Goal: Complete application form

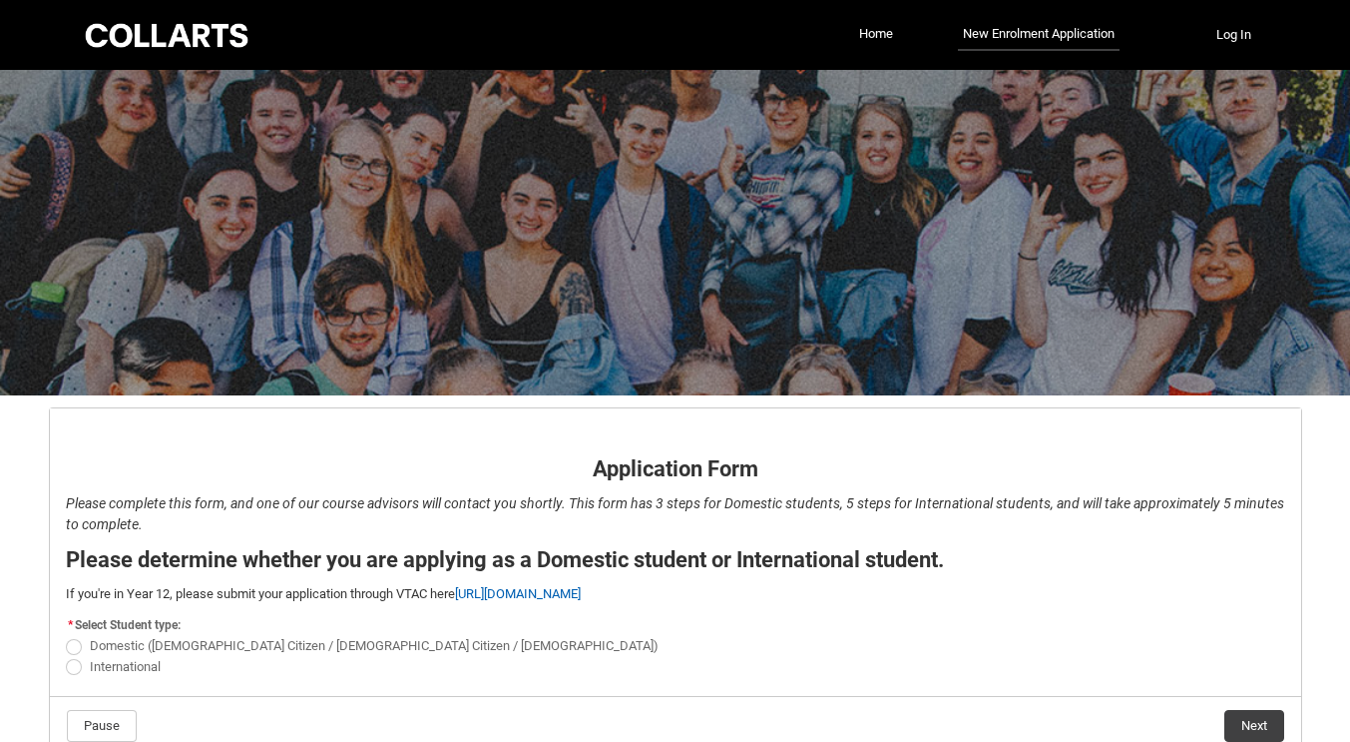
scroll to position [107, 0]
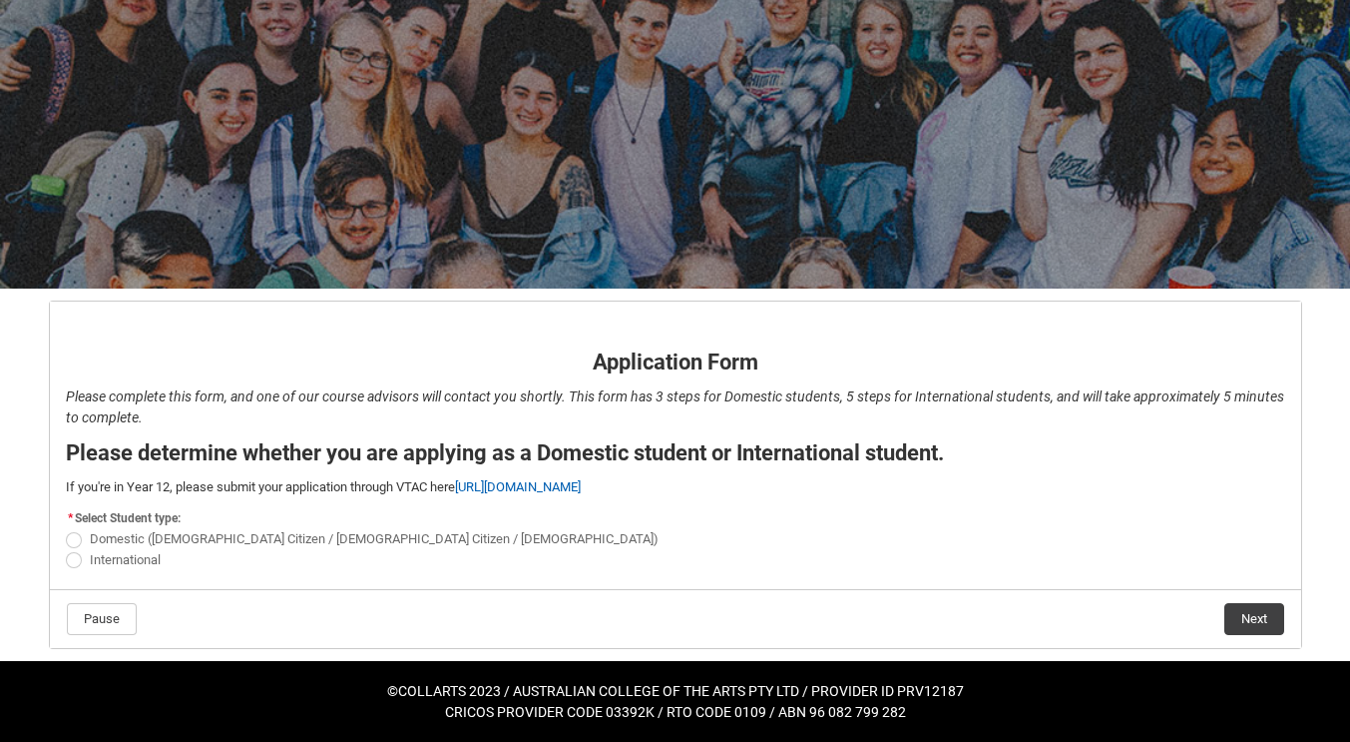
click at [123, 539] on span "Domestic ([DEMOGRAPHIC_DATA] Citizen / [DEMOGRAPHIC_DATA] Citizen / [DEMOGRAPHI…" at bounding box center [374, 538] width 569 height 15
click at [66, 529] on input "Domestic ([DEMOGRAPHIC_DATA] Citizen / [DEMOGRAPHIC_DATA] Citizen / [DEMOGRAPHI…" at bounding box center [65, 528] width 1 height 1
radio input "true"
click at [1259, 613] on button "Next" at bounding box center [1255, 619] width 60 height 32
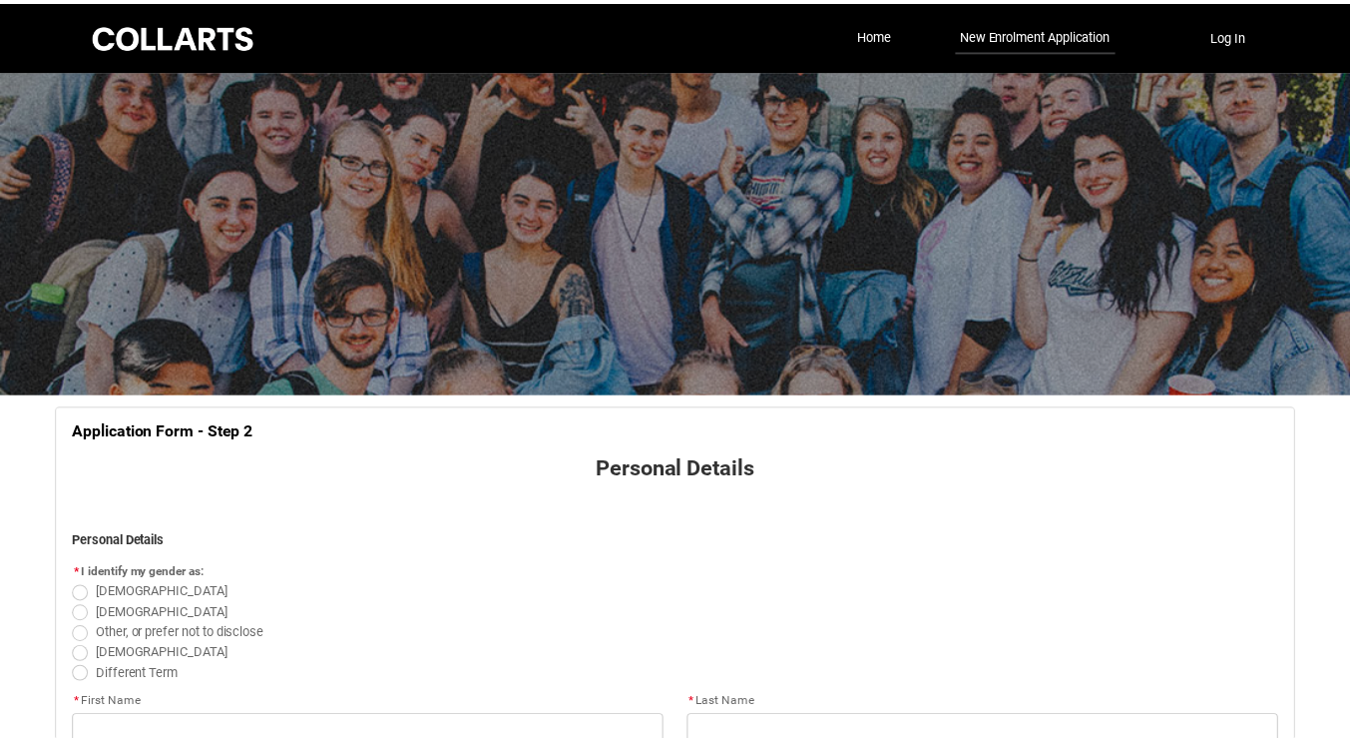
scroll to position [209, 0]
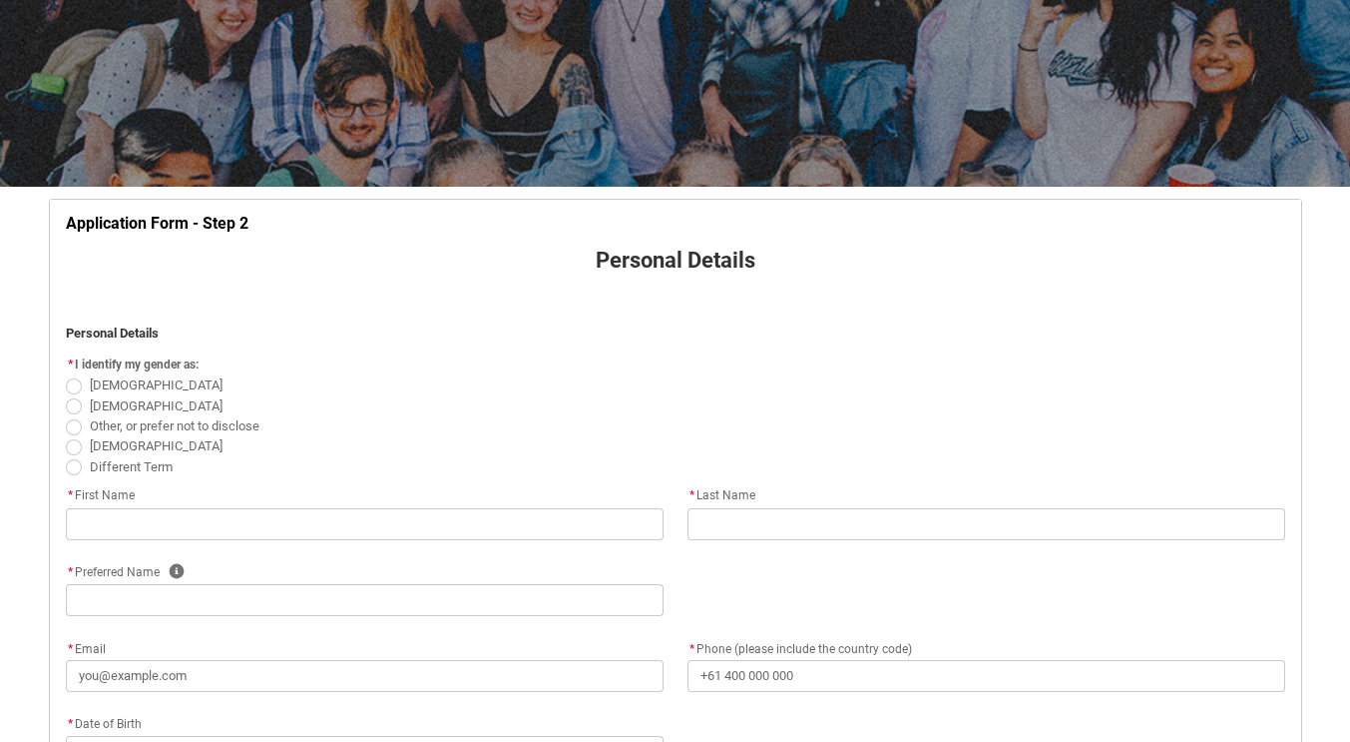
click at [78, 408] on span "REDU_Application_Form_for_Applicant flow" at bounding box center [74, 406] width 16 height 16
click at [66, 395] on input "[DEMOGRAPHIC_DATA]" at bounding box center [65, 394] width 1 height 1
radio input "true"
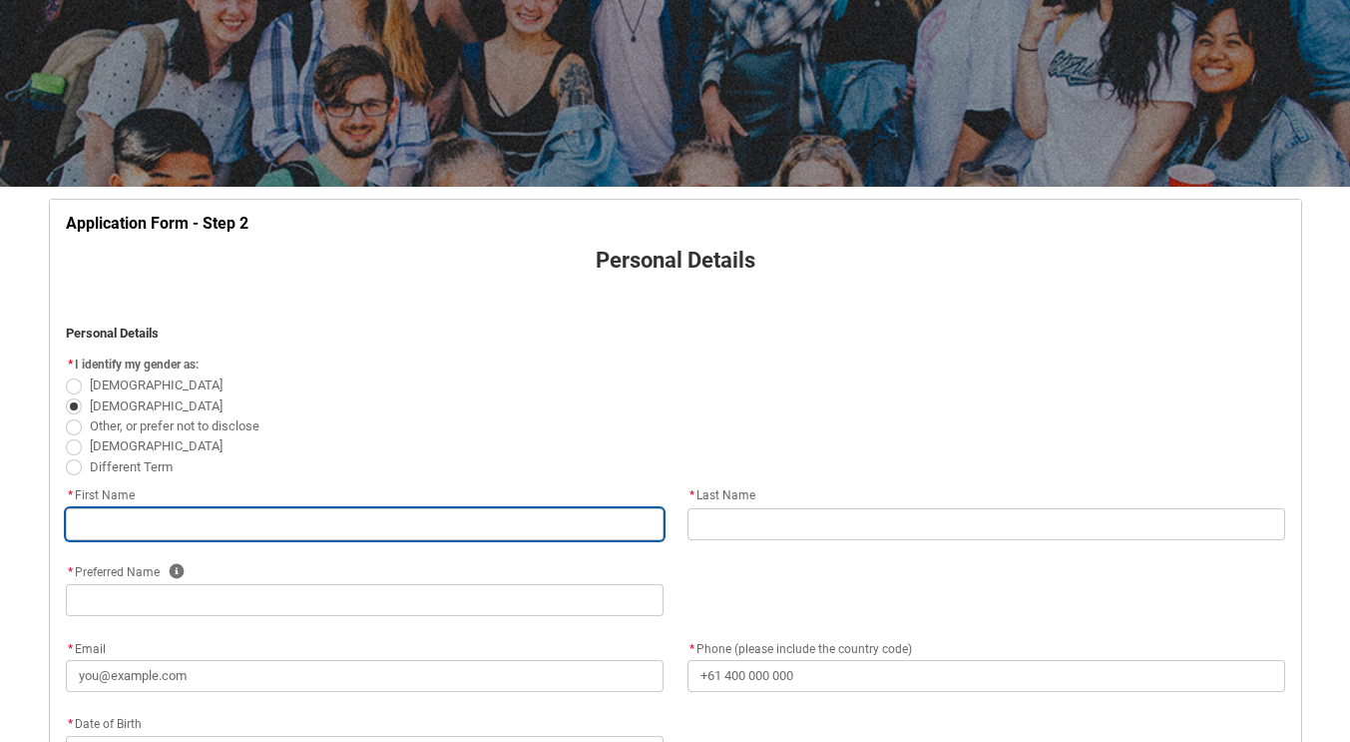
click at [223, 531] on input "REDU_Application_Form_for_Applicant flow" at bounding box center [365, 524] width 598 height 32
type lightning-primitive-input-simple "[PERSON_NAME]"
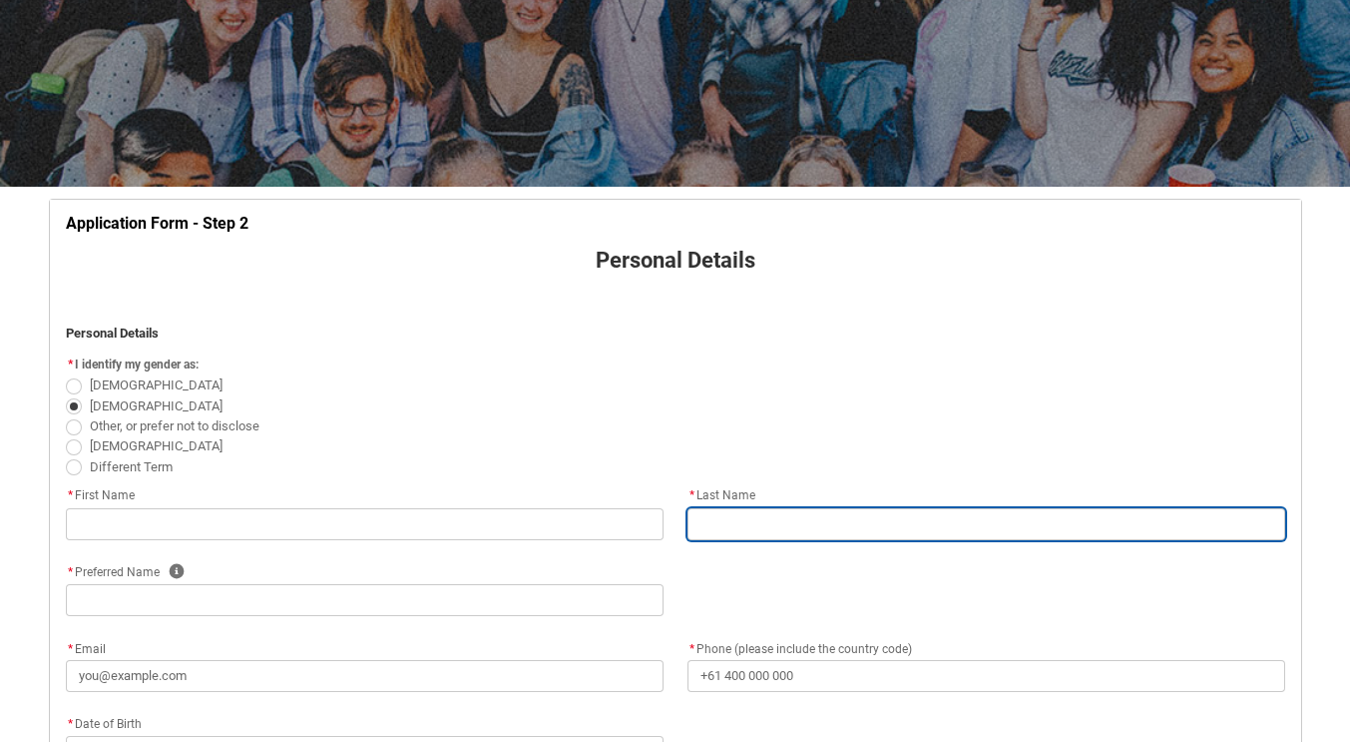
type lightning-primitive-input-simple "[PERSON_NAME]"
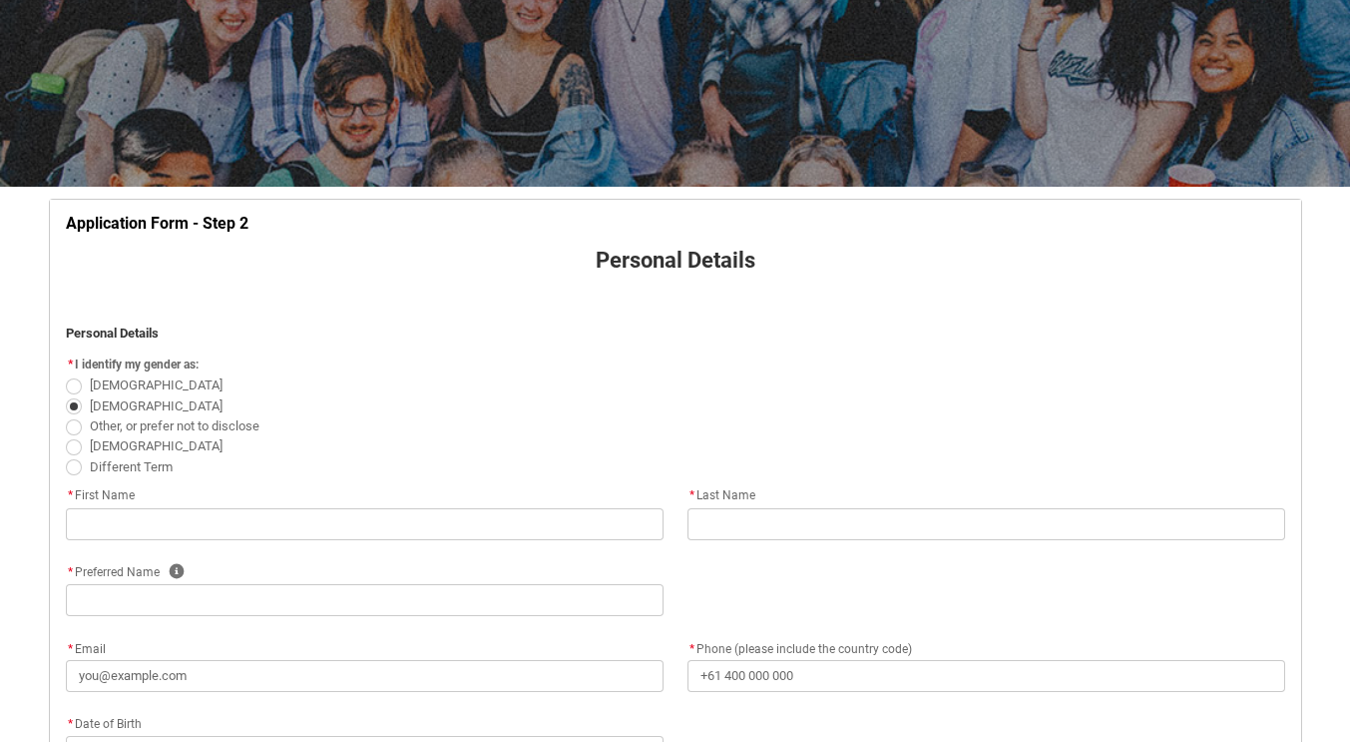
type lightning-primitive-input-simple "[PERSON_NAME]"
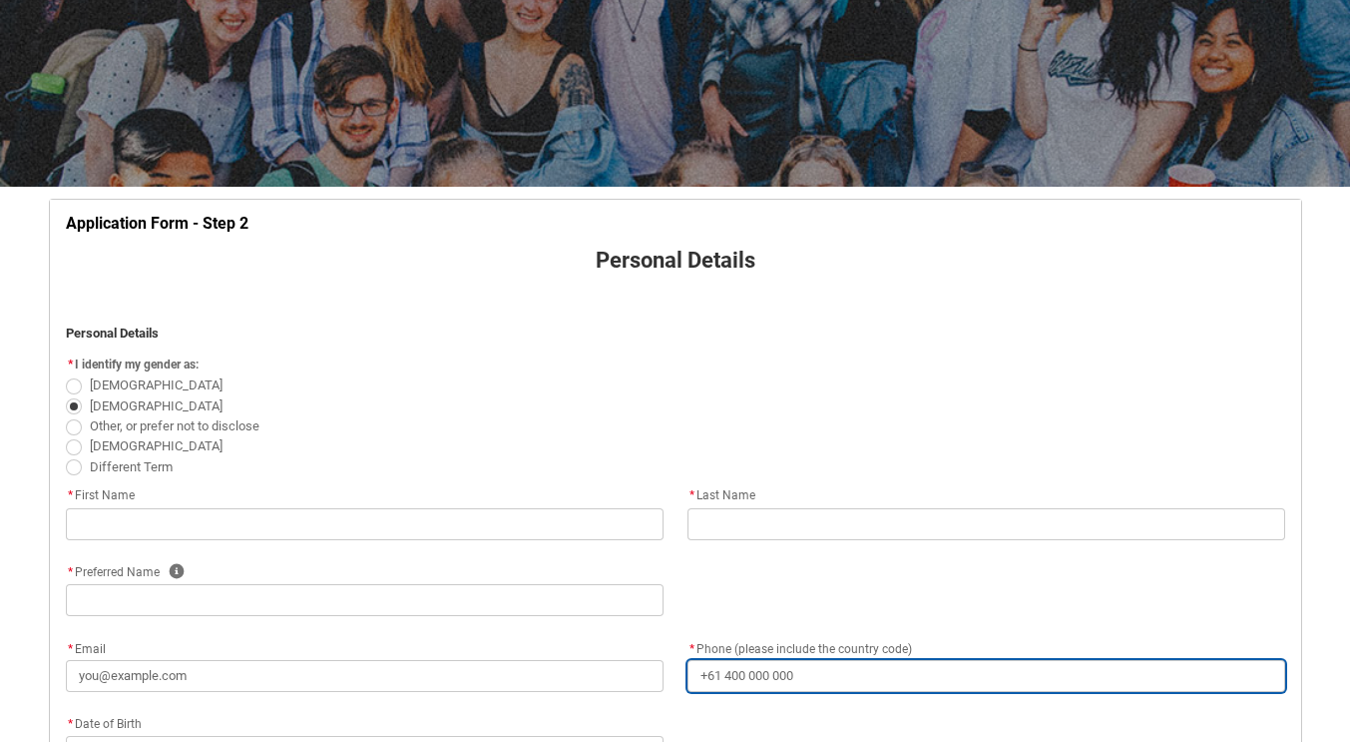
type lightning-primitive-input-simple "[PHONE_NUMBER]"
type lightning-primitive-input-simple "21 Shadycroft Retreat"
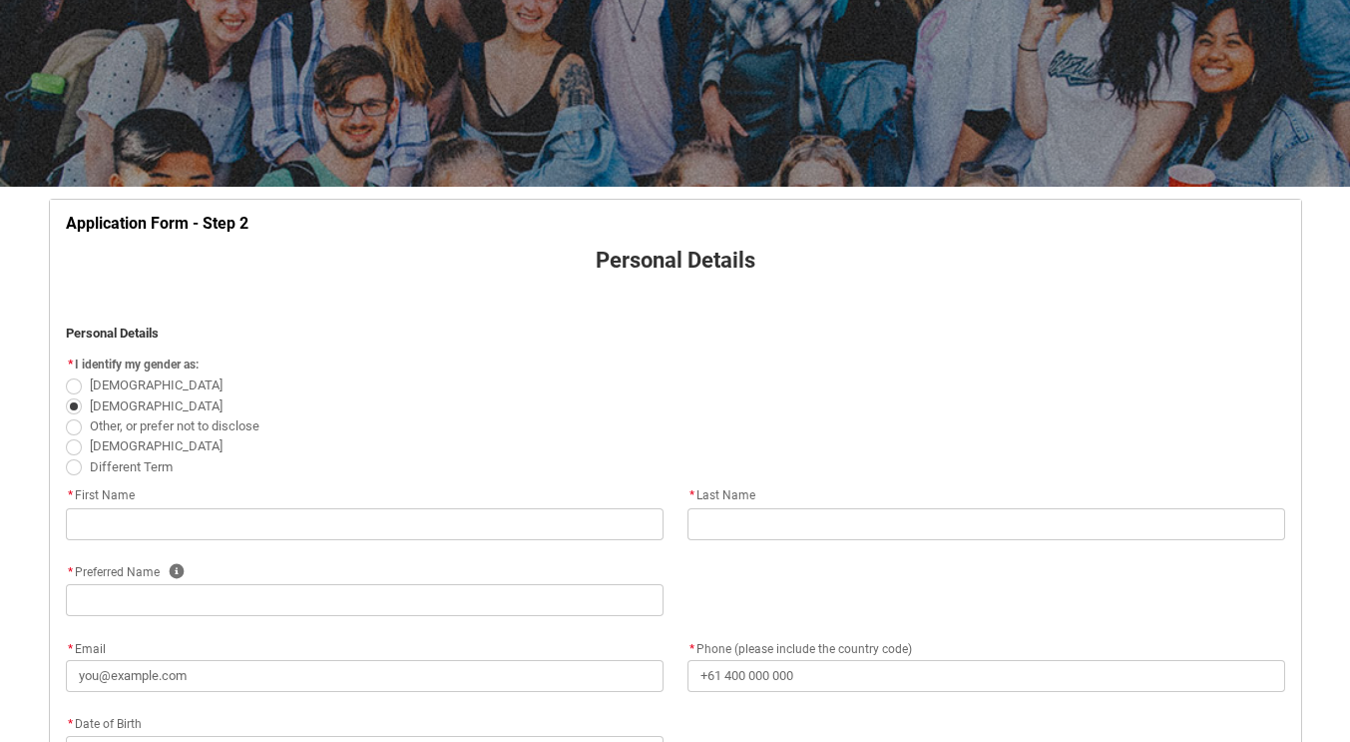
type lightning-primitive-input-simple "Dianella"
type lightning-primitive-input-simple "6059"
type lightning-primitive-input-simple "WA"
type lightning-select "Country_Choice.1101"
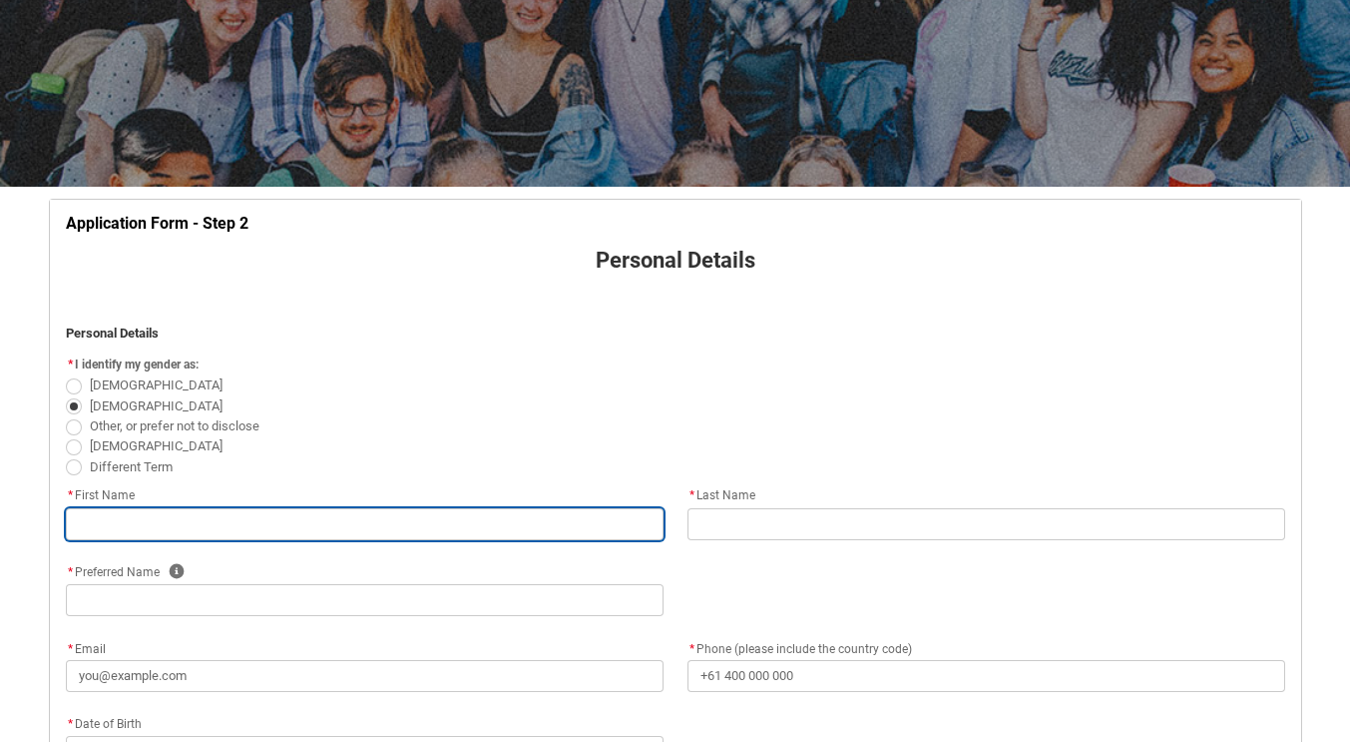
type input "[PERSON_NAME]"
type input "[PHONE_NUMBER]"
type input "21 Shadycroft Retreat"
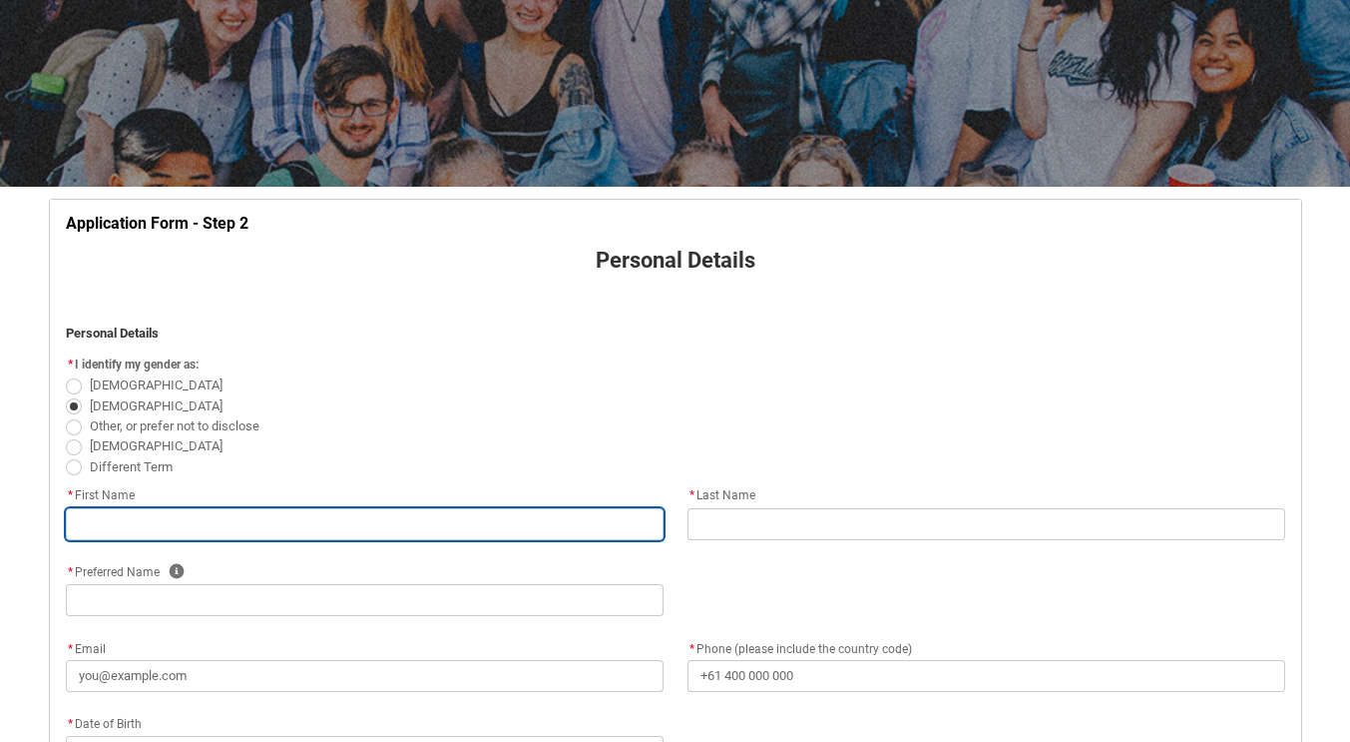
type input "Dianella"
type input "6059"
type input "WA"
select select "Country_Choice.1101"
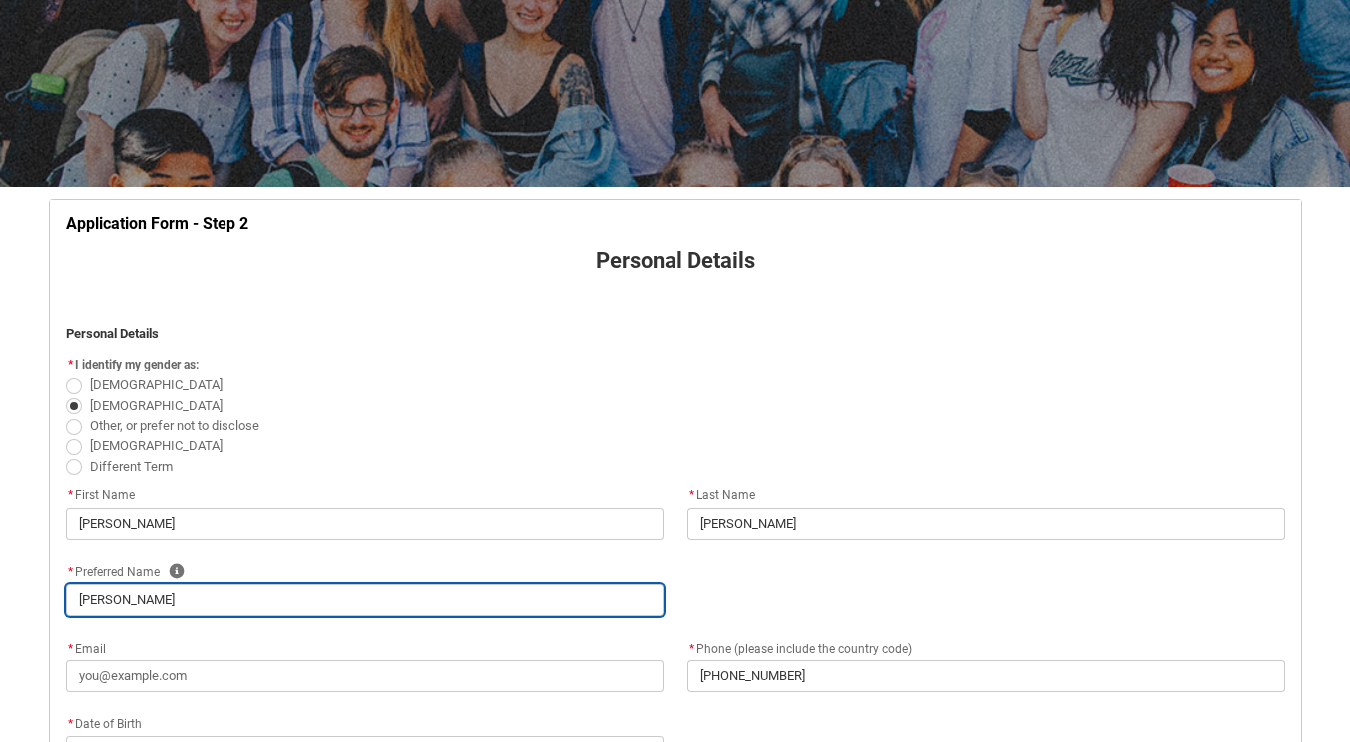
click at [271, 608] on input "[PERSON_NAME]" at bounding box center [365, 600] width 598 height 32
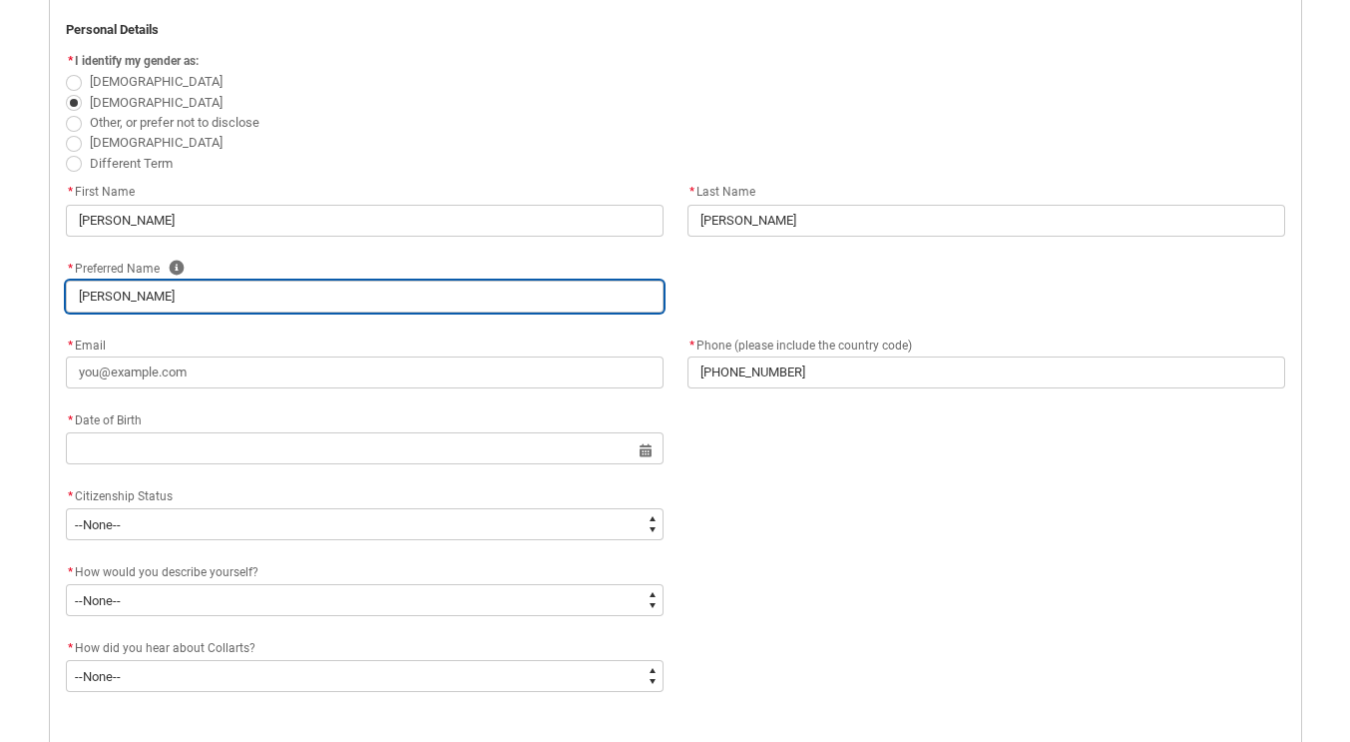
scroll to position [518, 0]
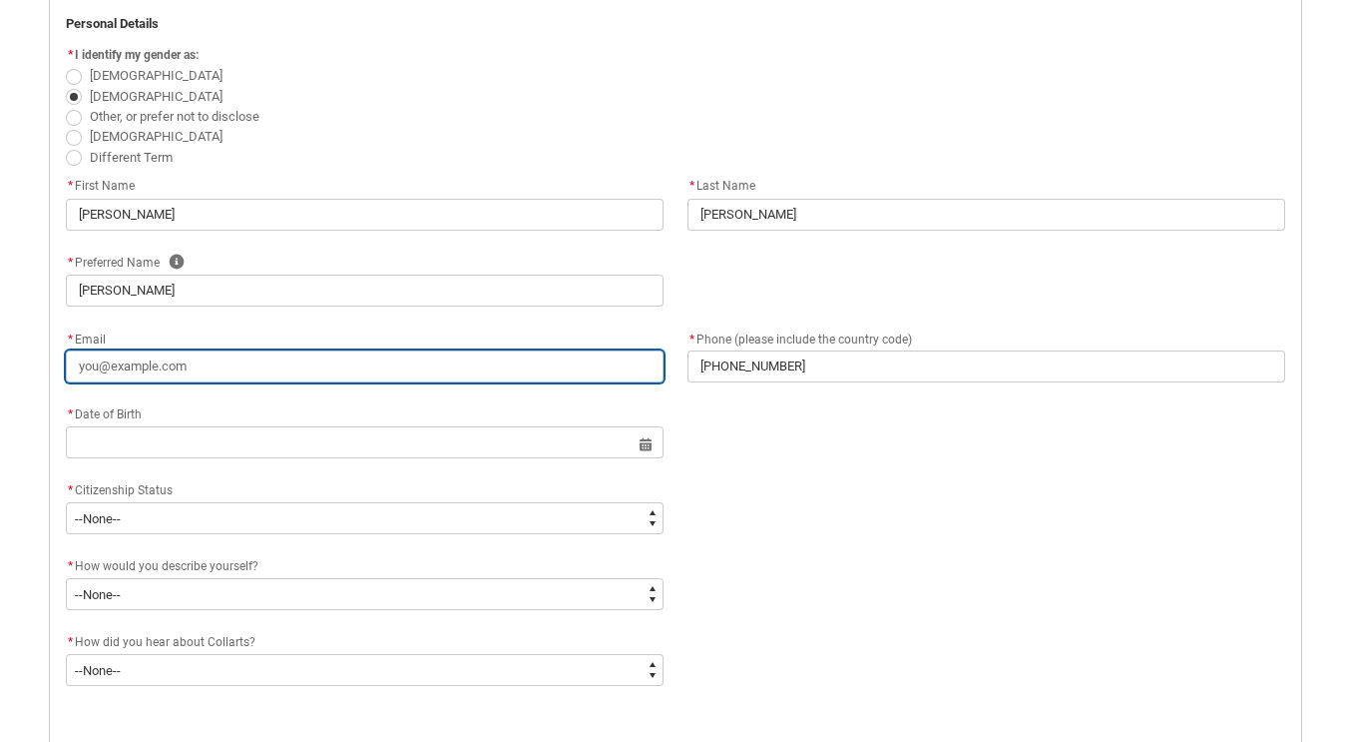
click at [416, 366] on input "* Email" at bounding box center [365, 366] width 598 height 32
type lightning-primitive-input-simple "m"
type input "m"
type lightning-primitive-input-simple "mv"
type input "mv"
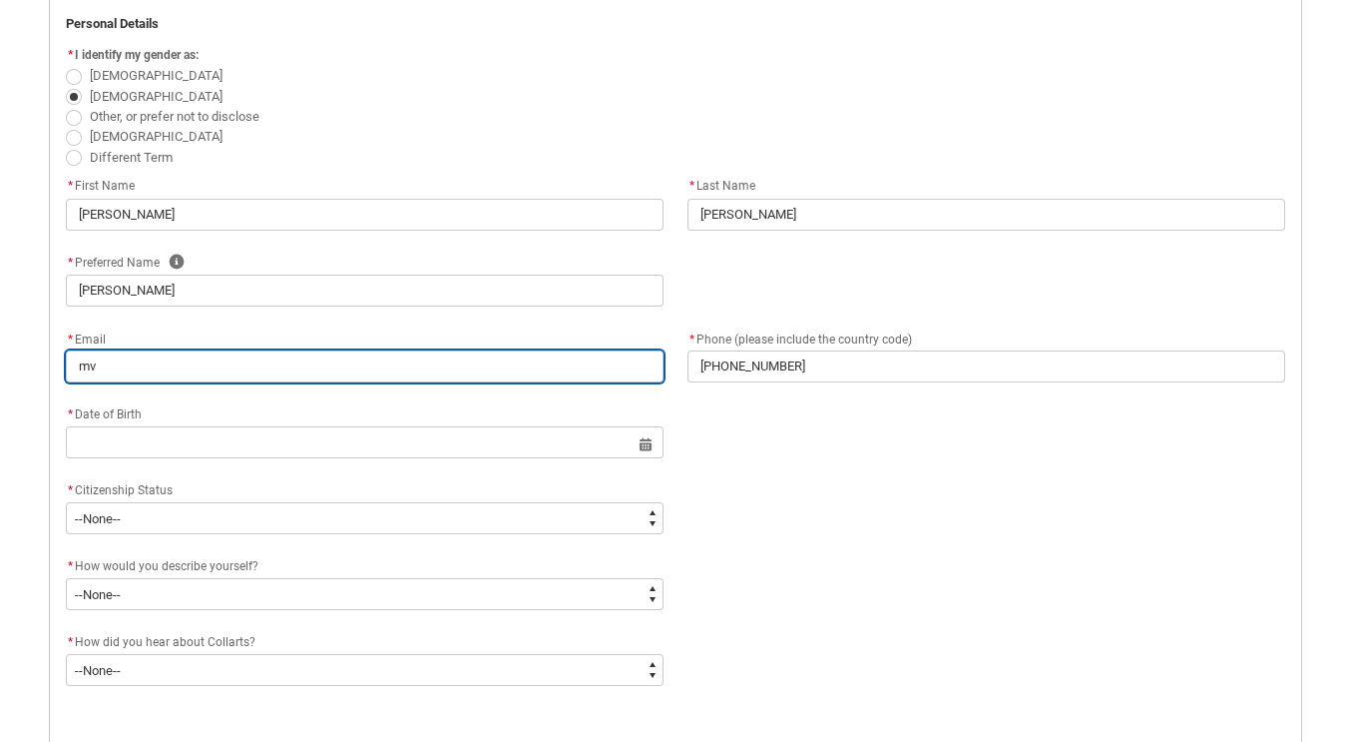
type lightning-primitive-input-simple "mvk"
type input "mvk"
type lightning-primitive-input-simple "mvke"
type input "mvke"
type lightning-primitive-input-simple "mvkez"
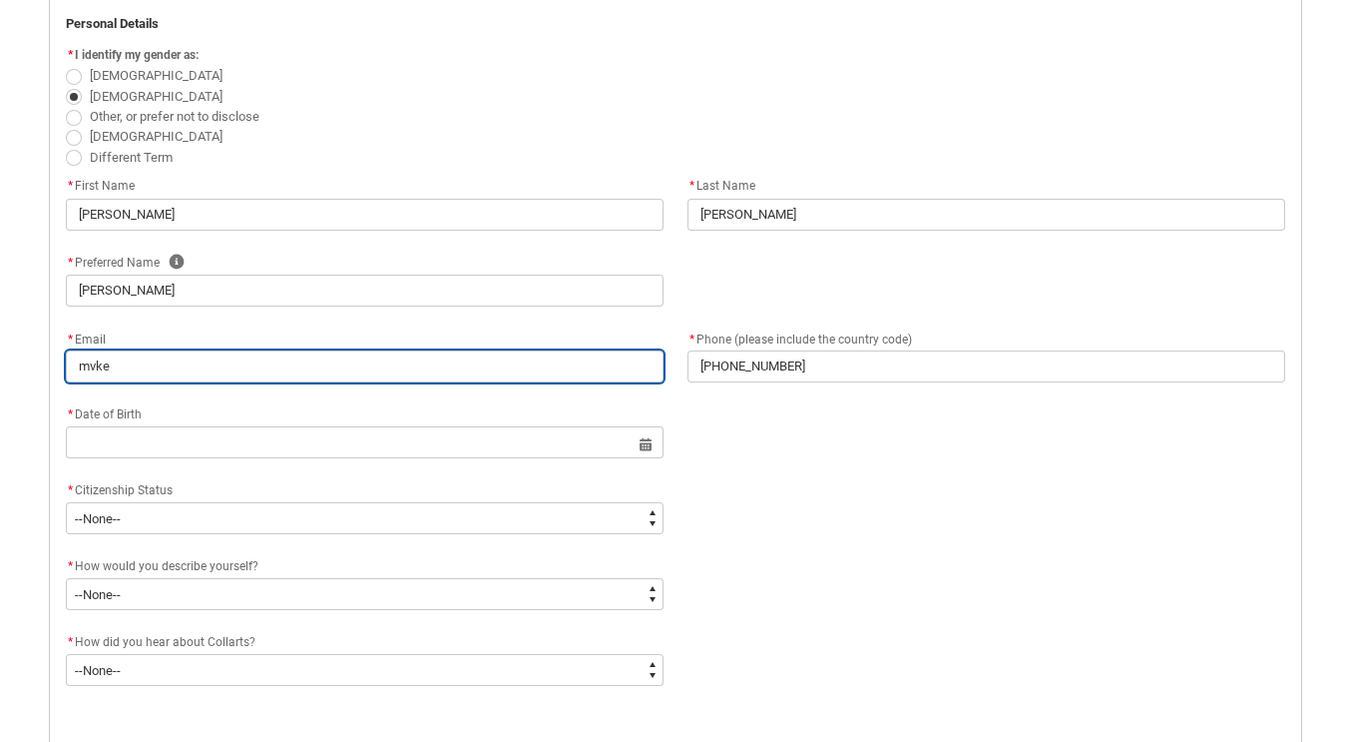
type input "mvkez"
type lightning-primitive-input-simple "mvkezi"
type input "mvkezi"
type lightning-primitive-input-simple "mvkezic"
type input "mvkezic"
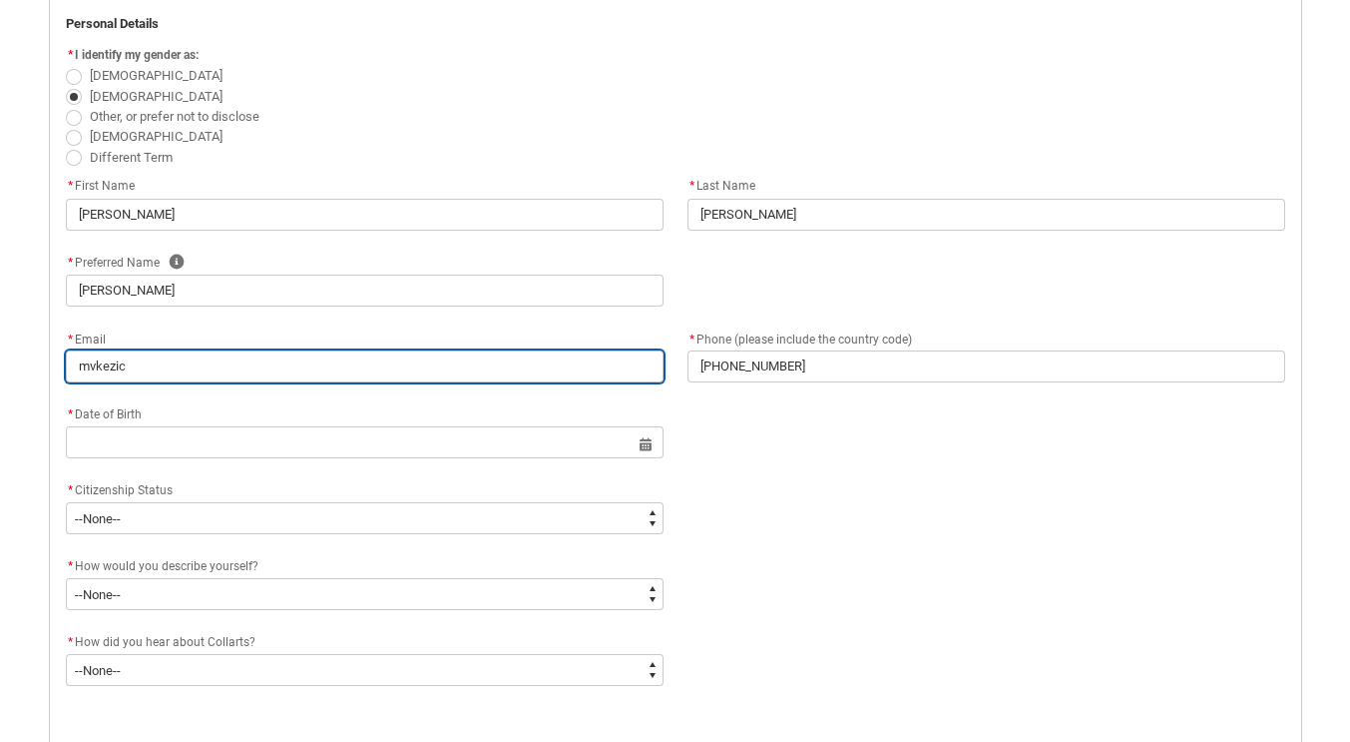
type lightning-primitive-input-simple "mvkezic@"
type input "mvkezic@"
type lightning-primitive-input-simple "mvkezic@g"
type input "mvkezic@g"
type lightning-primitive-input-simple "mvkezic@gm"
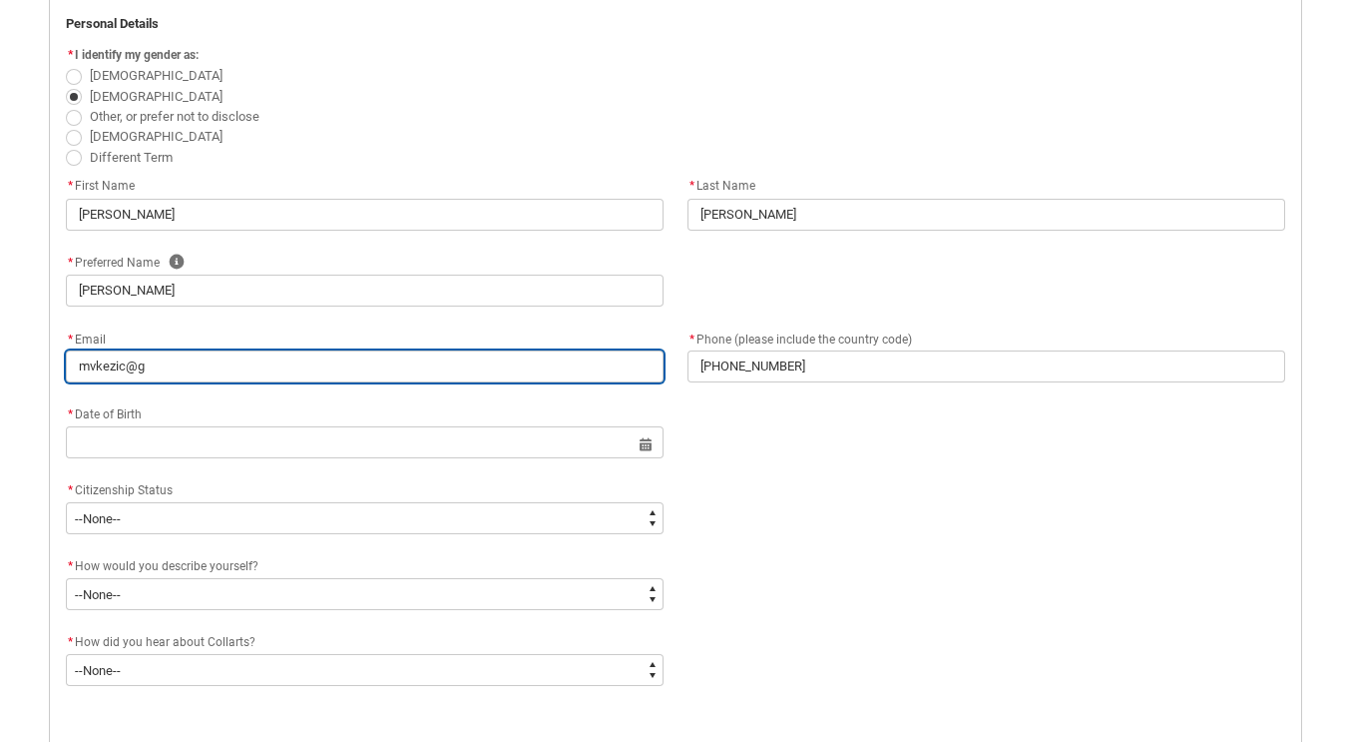
type input "mvkezic@gm"
type lightning-primitive-input-simple "mvkezic@gma"
type input "mvkezic@gma"
type lightning-primitive-input-simple "mvkezic@gmai"
type input "mvkezic@gmai"
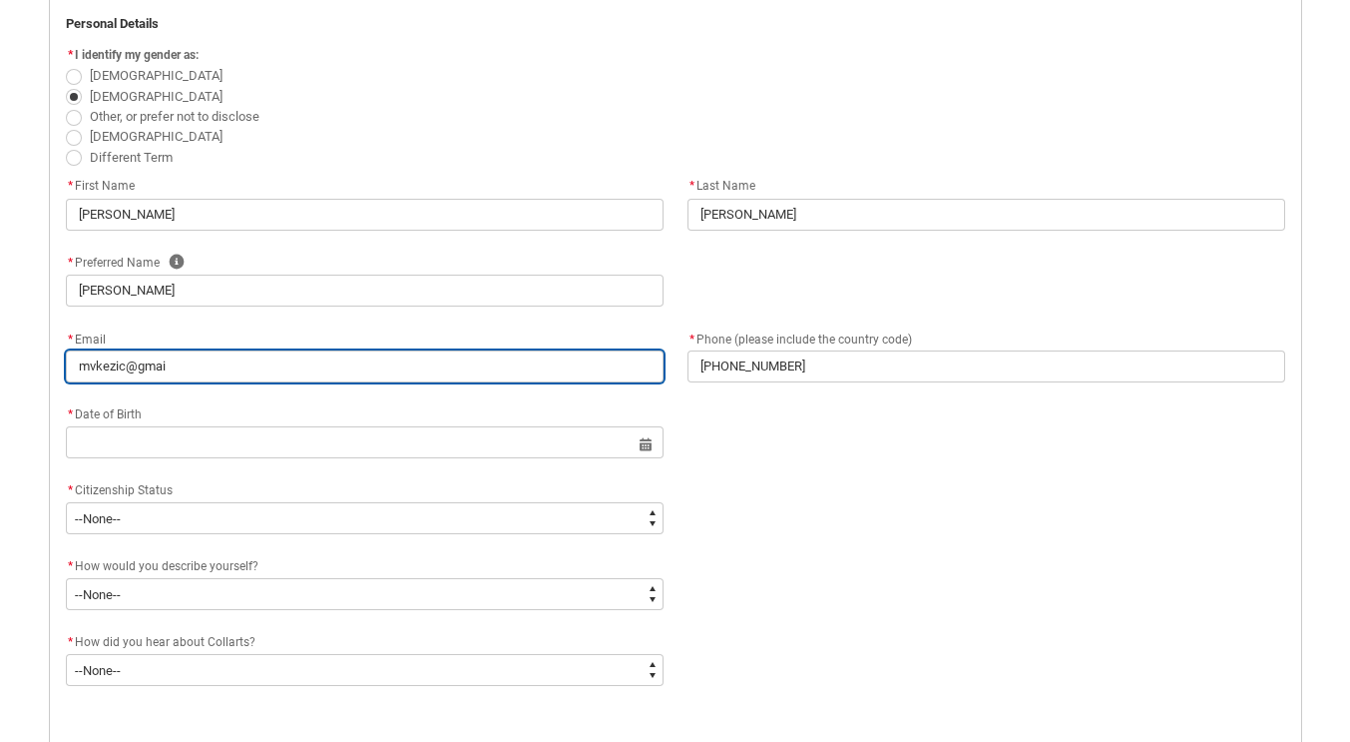
type lightning-primitive-input-simple "[EMAIL_ADDRESS]"
type input "[EMAIL_ADDRESS]"
type lightning-primitive-input-simple "[EMAIL_ADDRESS]."
type input "[EMAIL_ADDRESS]."
type lightning-primitive-input-simple "mvkezic@gmail.c"
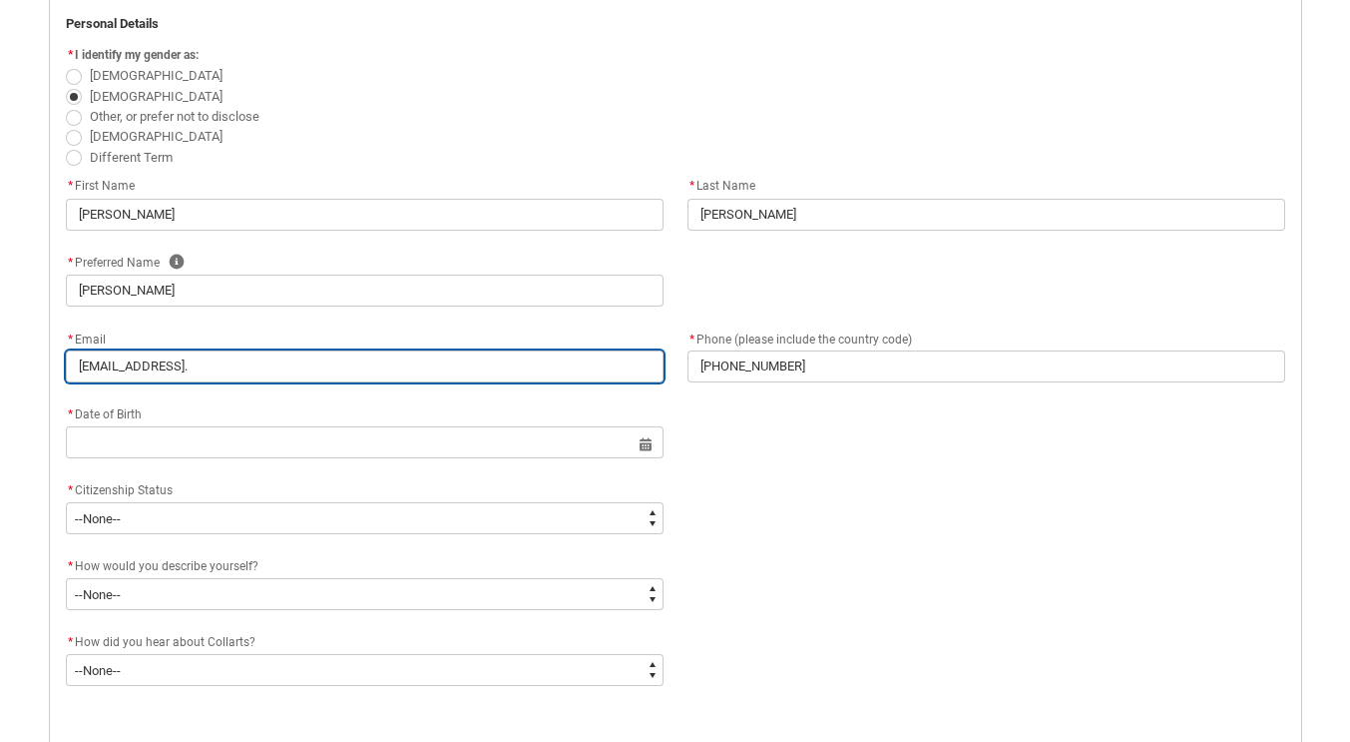
type input "mvkezic@gmail.c"
type lightning-primitive-input-simple "[EMAIL_ADDRESS][DOMAIN_NAME]"
type input "[EMAIL_ADDRESS][DOMAIN_NAME]"
type lightning-primitive-input-simple "[EMAIL_ADDRESS][DOMAIN_NAME]"
type input "[EMAIL_ADDRESS][DOMAIN_NAME]"
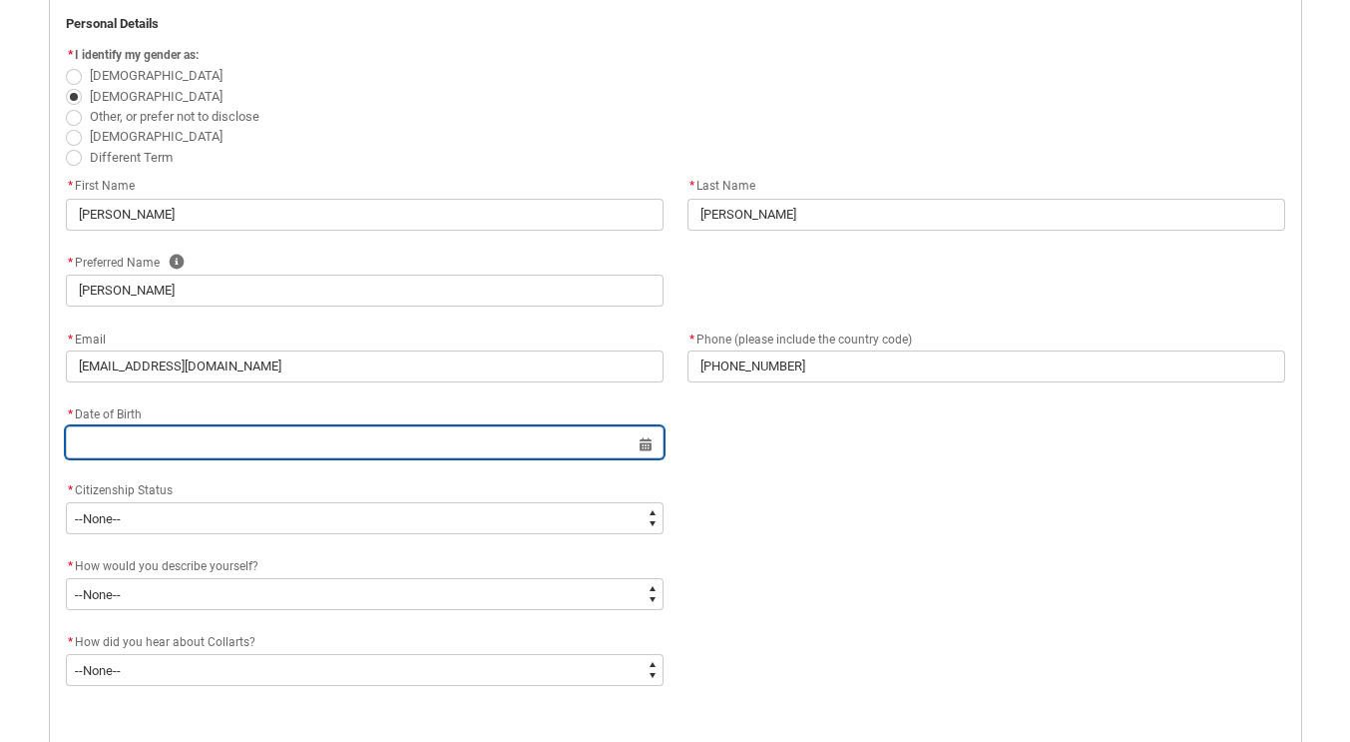
click at [398, 445] on input "REDU_Application_Form_for_Applicant flow" at bounding box center [365, 442] width 598 height 32
select select "2025"
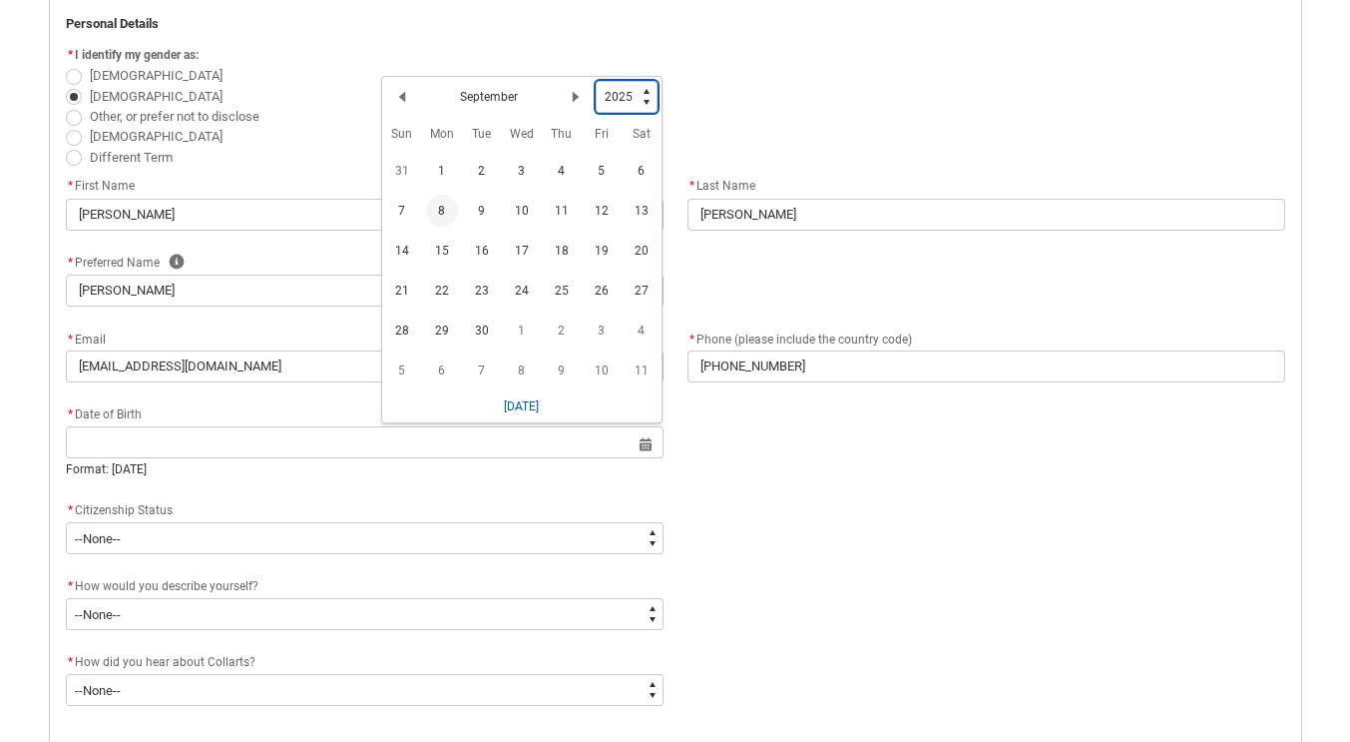
click at [634, 97] on select "1925 1926 1927 1928 1929 1930 1931 1932 1933 1934 1935 1936 1937 1938 1939 1940…" at bounding box center [627, 97] width 62 height 32
type lightning-select "1989"
click at [596, 81] on select "1925 1926 1927 1928 1929 1930 1931 1932 1933 1934 1935 1936 1937 1938 1939 1940…" at bounding box center [627, 97] width 62 height 32
select select "1989"
click at [404, 95] on lightning-primitive-icon "Date picker: September" at bounding box center [402, 97] width 14 height 14
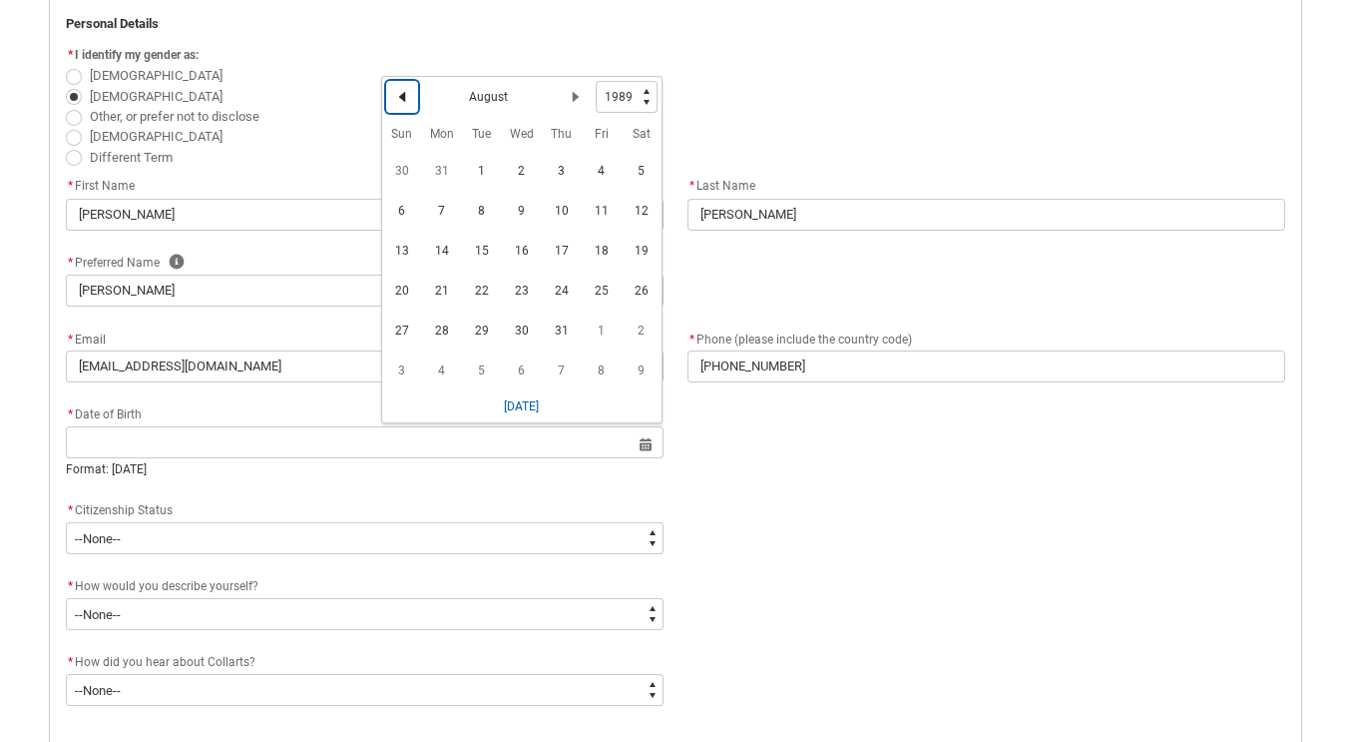
click at [404, 95] on lightning-primitive-icon "Date picker: August" at bounding box center [402, 97] width 14 height 14
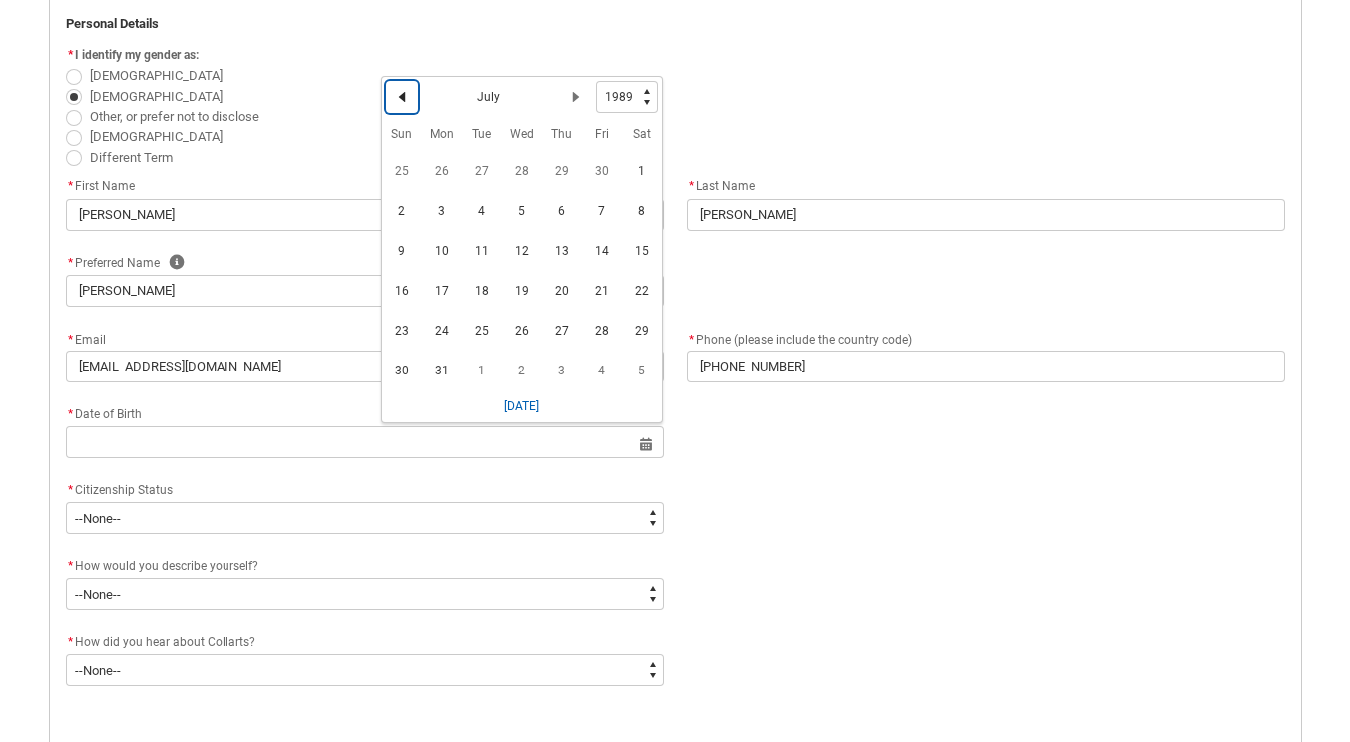
click at [404, 95] on lightning-primitive-icon "Date picker: July" at bounding box center [402, 97] width 14 height 14
click at [404, 95] on lightning-primitive-icon "Date picker: June" at bounding box center [402, 97] width 14 height 14
click at [404, 95] on lightning-primitive-icon "Date picker: May" at bounding box center [402, 97] width 14 height 14
click at [404, 95] on lightning-primitive-icon "Date picker: April" at bounding box center [402, 97] width 14 height 14
click at [404, 95] on lightning-primitive-icon "Date picker: March" at bounding box center [402, 97] width 14 height 14
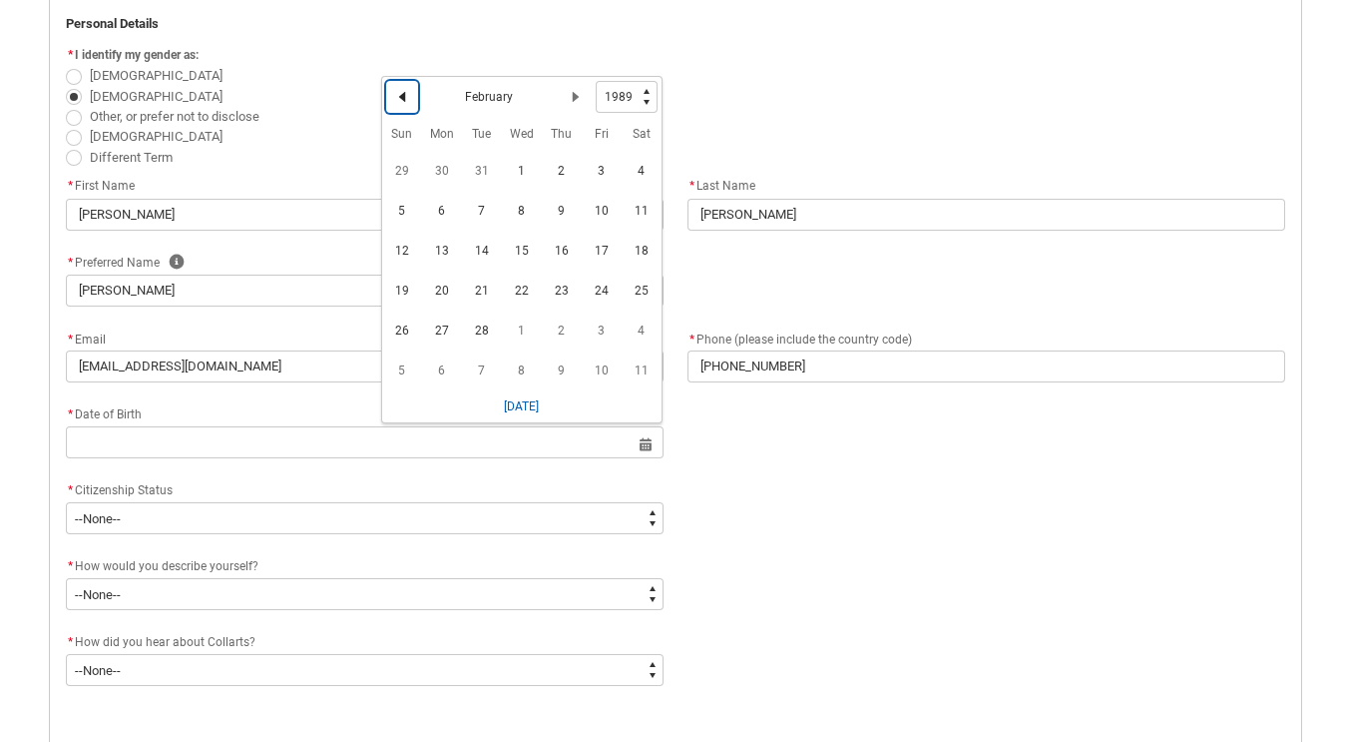
click at [404, 95] on lightning-primitive-icon "Date picker: February" at bounding box center [402, 97] width 14 height 14
click at [446, 247] on span "16" at bounding box center [442, 251] width 32 height 32
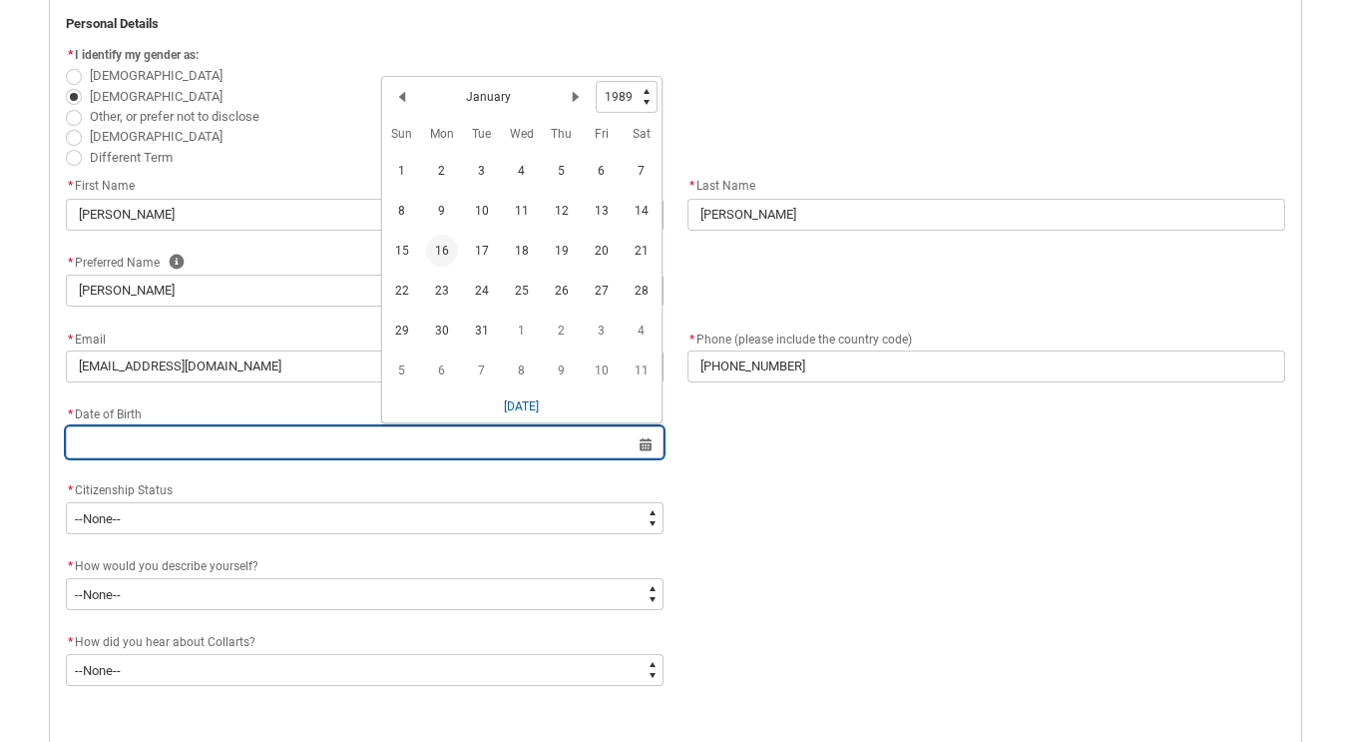
type lightning-datepicker "[DATE]"
type lightning-input "[DATE]"
type input "[DATE]"
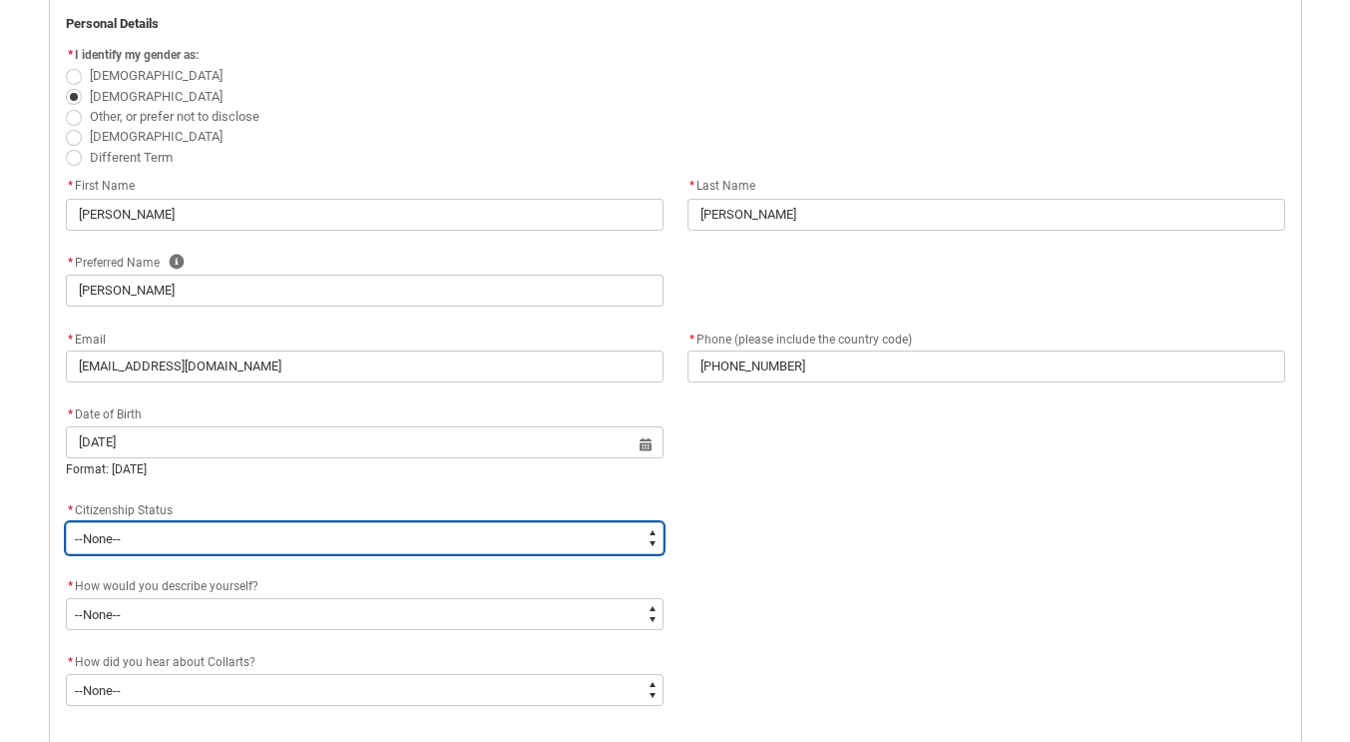
click at [648, 545] on select "--None-- [DEMOGRAPHIC_DATA] Humanitarian Visa [DEMOGRAPHIC_DATA] citizen Other …" at bounding box center [365, 538] width 598 height 32
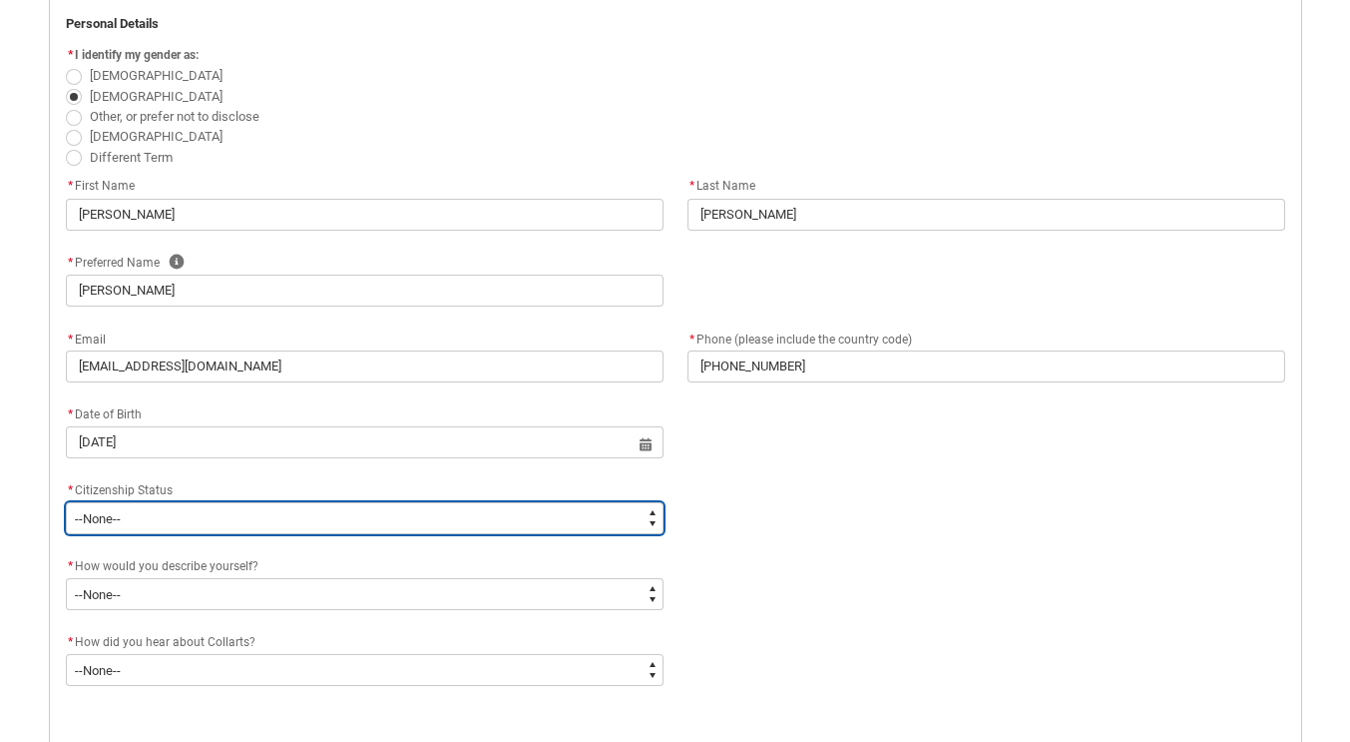
type lightning-select "Citizenship.1"
click at [66, 502] on select "--None-- [DEMOGRAPHIC_DATA] Humanitarian Visa [DEMOGRAPHIC_DATA] citizen Other …" at bounding box center [365, 518] width 598 height 32
select select "Citizenship.1"
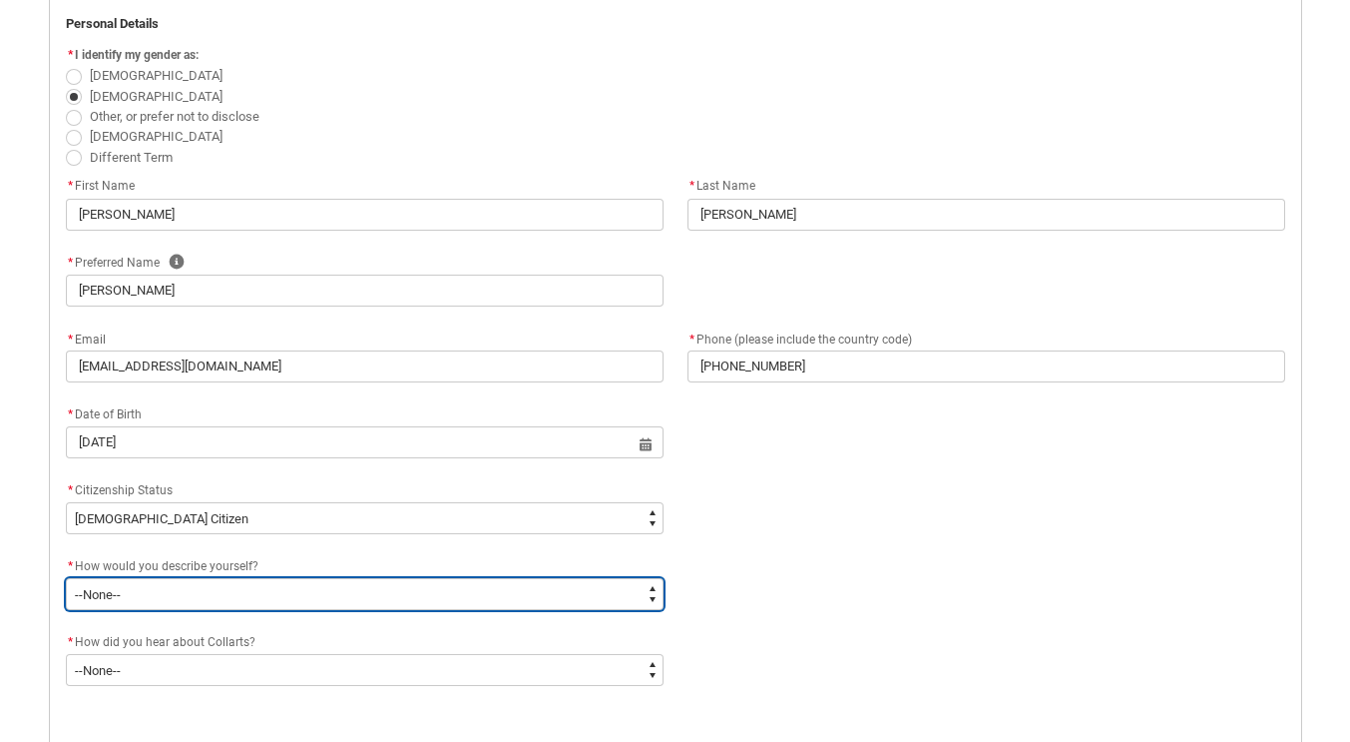
click at [643, 602] on select "--None-- I'm currently in Year 12 and planning what I'll do after school I've c…" at bounding box center [365, 594] width 598 height 32
type lightning-select "HSLC_Domestic_d"
click at [66, 578] on select "--None-- I'm currently in Year 12 and planning what I'll do after school I've c…" at bounding box center [365, 594] width 598 height 32
select select "HSLC_Domestic_d"
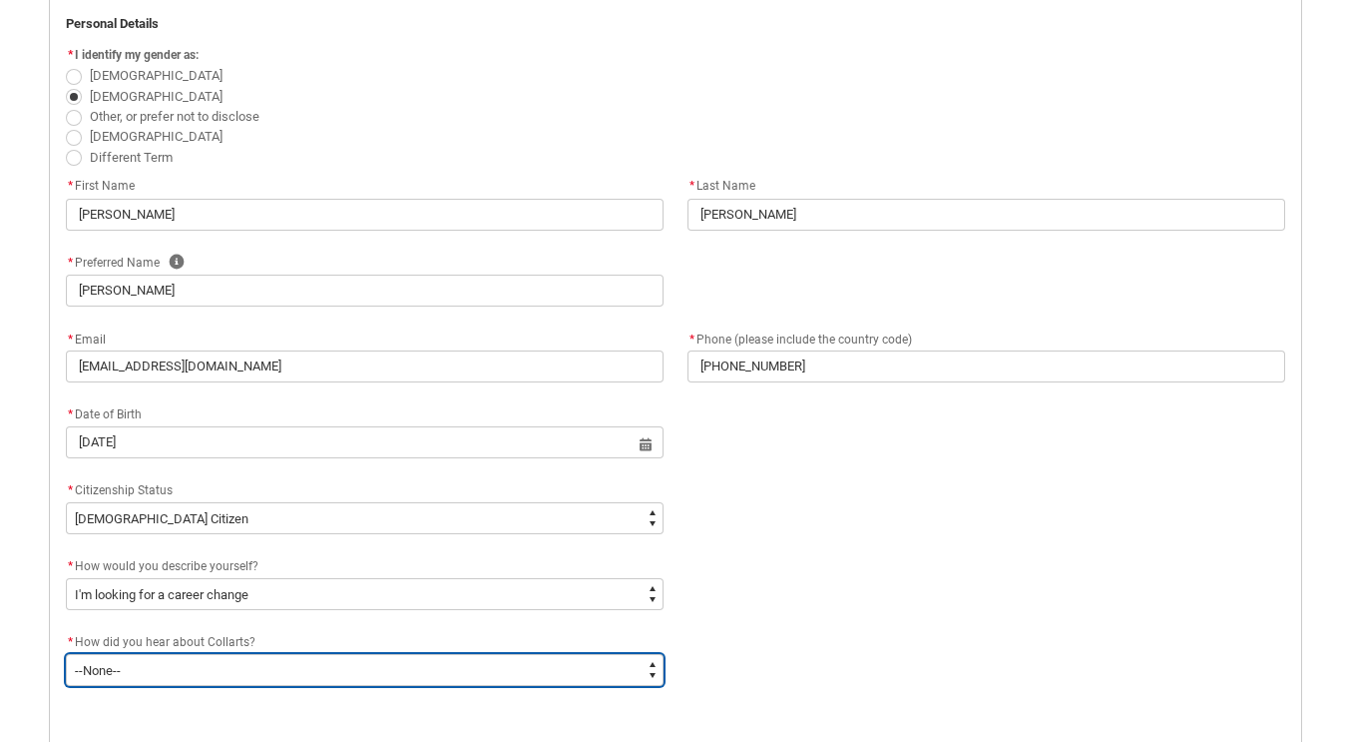
click at [634, 677] on select "--None-- Advertising - Facebook Advertising - Google Advertising - Instagram Ad…" at bounding box center [365, 670] width 598 height 32
type lightning-select "Heard_About_Collarts_[DOMAIN_NAME] Search (Google)"
click at [66, 654] on select "--None-- Advertising - Facebook Advertising - Google Advertising - Instagram Ad…" at bounding box center [365, 670] width 598 height 32
select select "Heard_About_Collarts_[DOMAIN_NAME] Search (Google)"
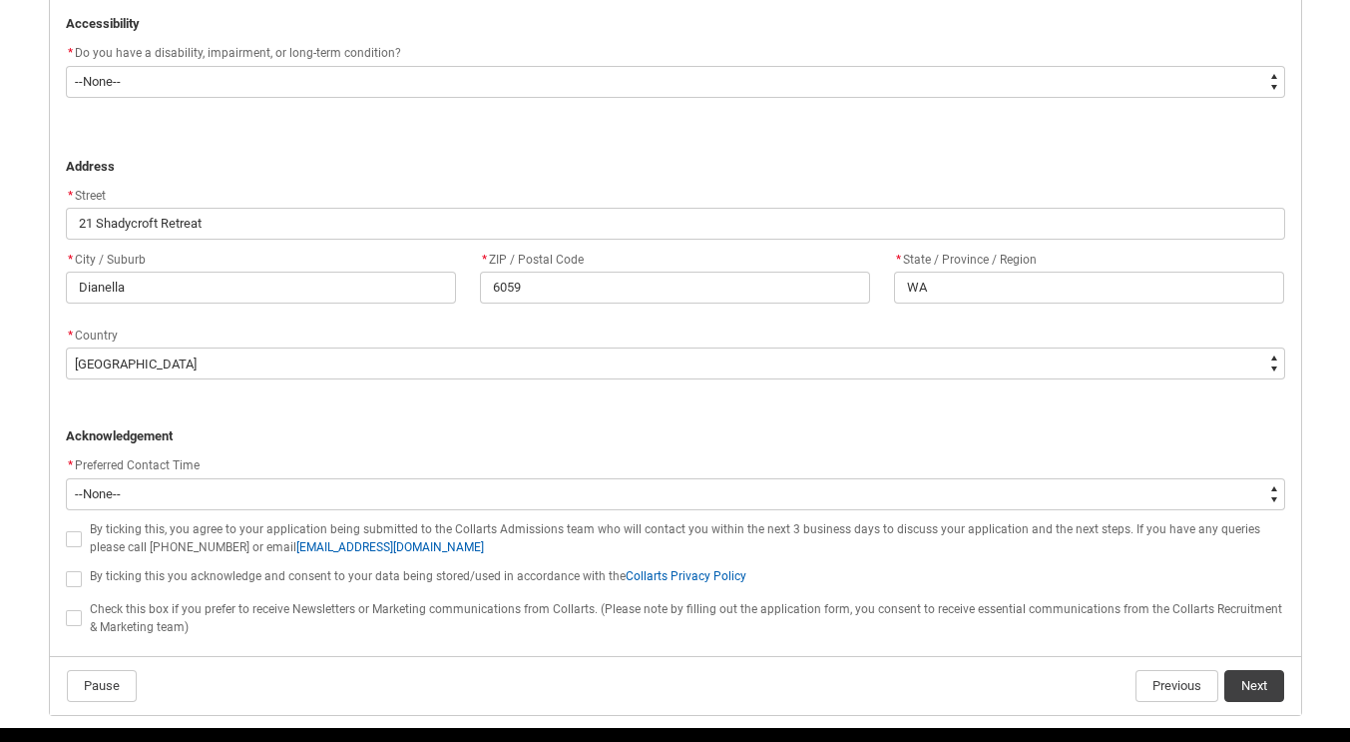
scroll to position [1265, 0]
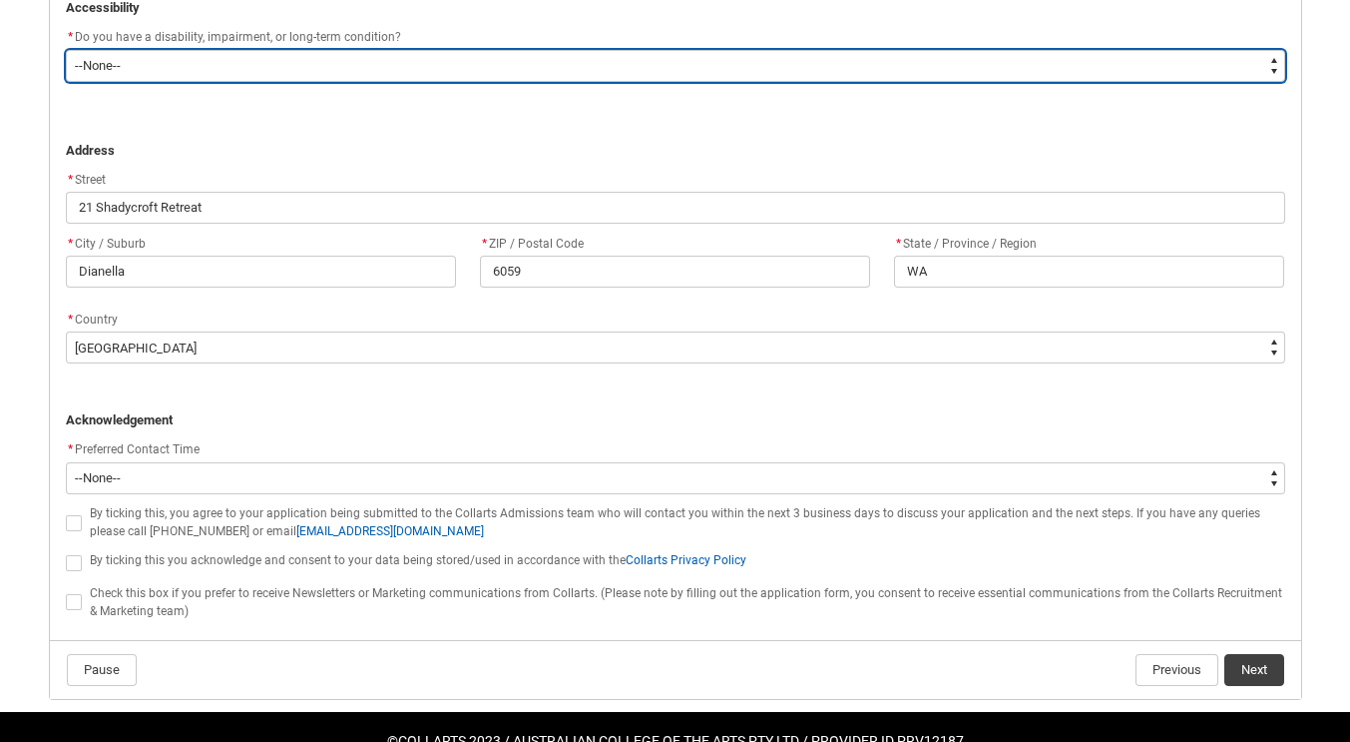
click at [1065, 68] on select "--None-- Yes No" at bounding box center [676, 66] width 1220 height 32
type lightning-select "No_TextChoice"
click at [66, 50] on select "--None-- Yes No" at bounding box center [676, 66] width 1220 height 32
select select "No_TextChoice"
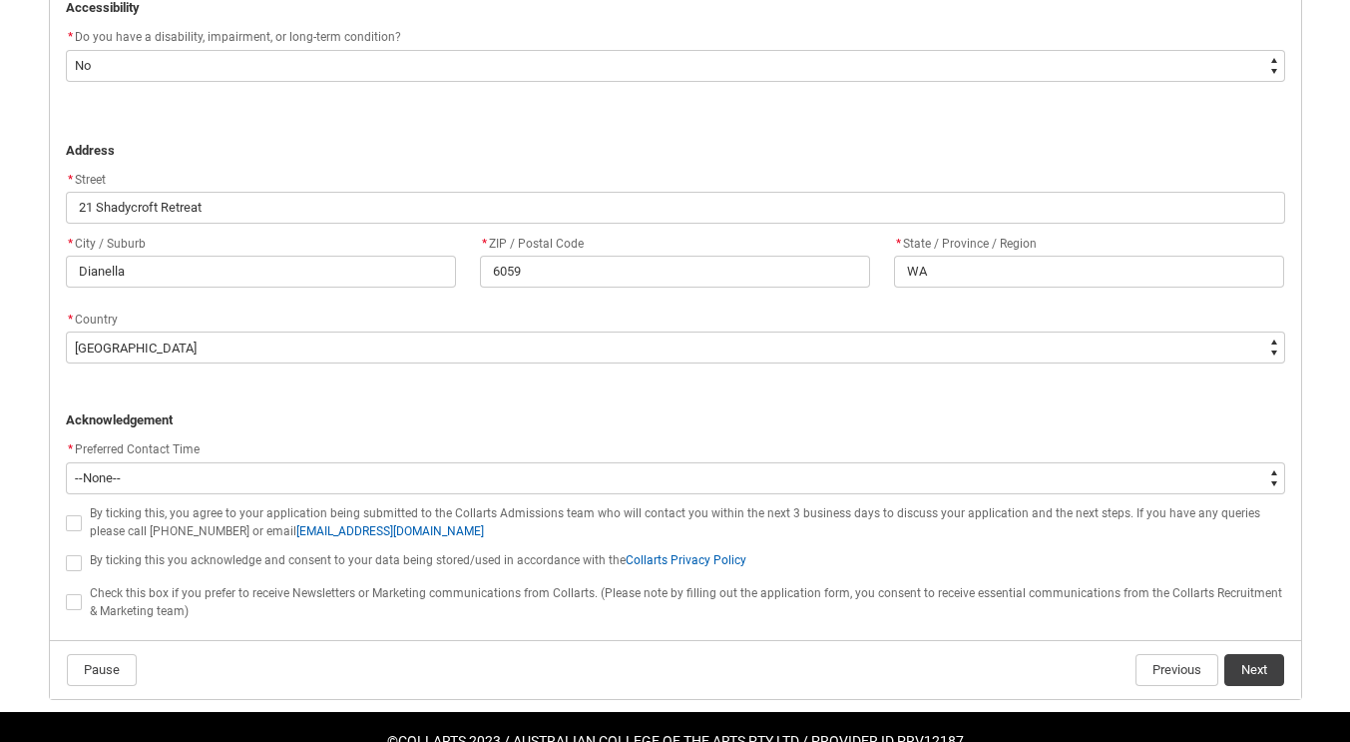
click at [1040, 133] on p "REDU_Application_Form_for_Applicant flow" at bounding box center [676, 131] width 1220 height 20
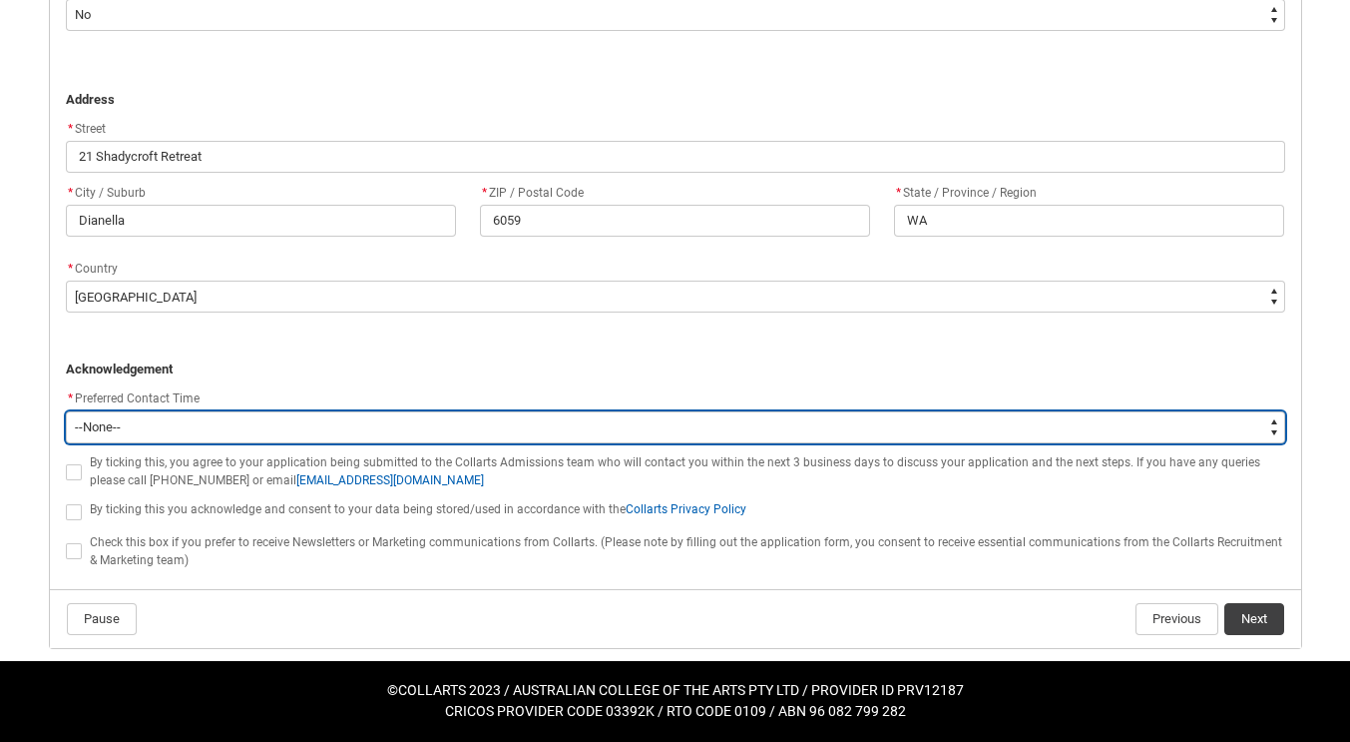
click at [1278, 430] on select "--None-- Morning (9:00AM-12:00PM) Afternoon (12:00PM-5:00PM)" at bounding box center [676, 427] width 1220 height 32
type lightning-select "P_Contact_Time_Morning"
click at [66, 411] on select "--None-- Morning (9:00AM-12:00PM) Afternoon (12:00PM-5:00PM)" at bounding box center [676, 427] width 1220 height 32
select select "P_Contact_Time_Morning"
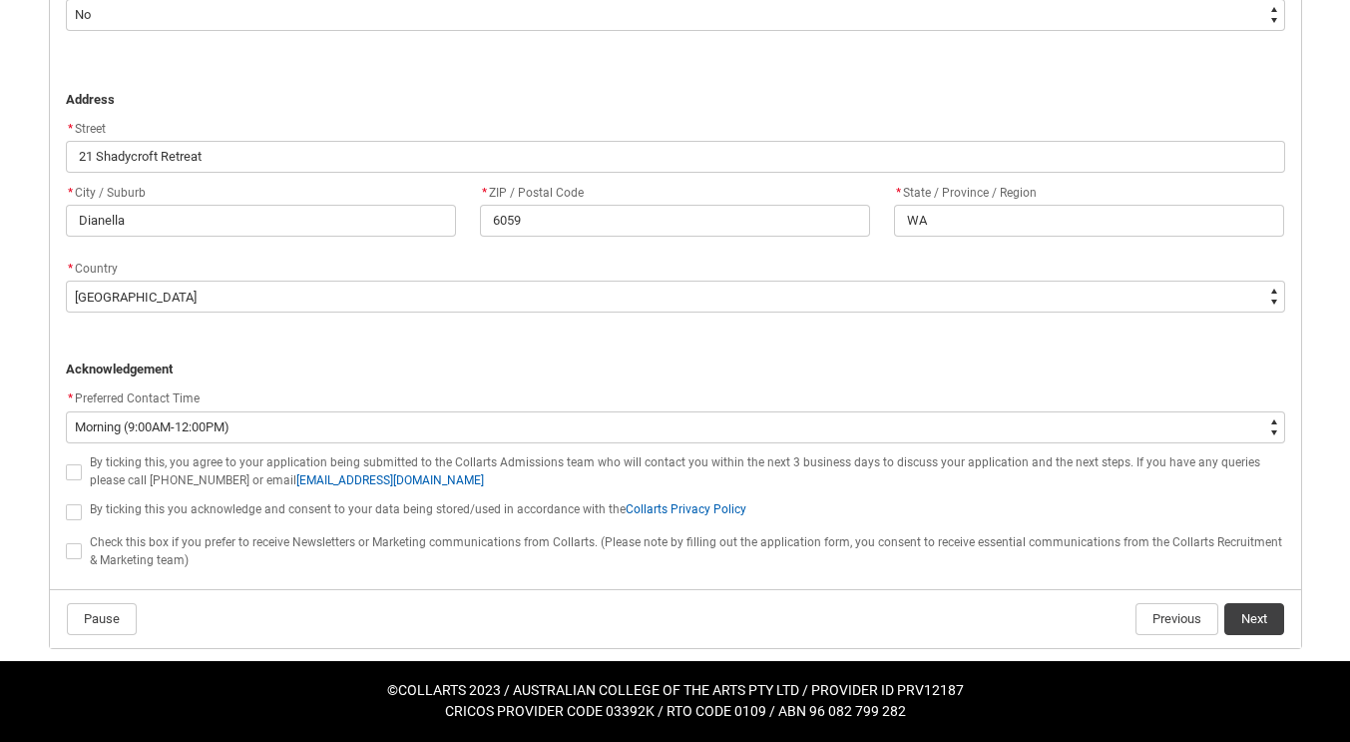
click at [73, 475] on span "REDU_Application_Form_for_Applicant flow" at bounding box center [74, 472] width 16 height 16
click at [66, 461] on input "REDU_Application_Form_for_Applicant flow" at bounding box center [65, 460] width 1 height 1
type lightning-input "true"
checkbox input "true"
click at [77, 509] on span "REDU_Application_Form_for_Applicant flow" at bounding box center [74, 512] width 16 height 16
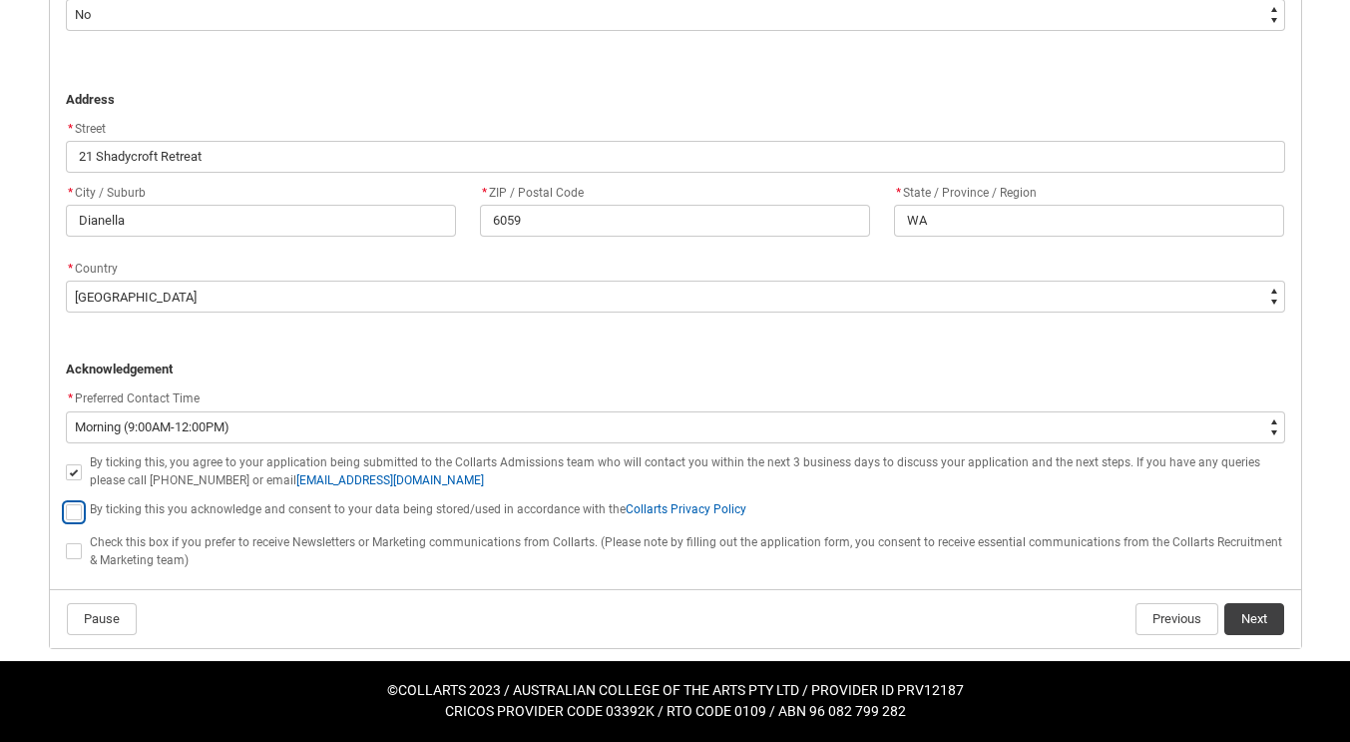
click at [66, 501] on input "REDU_Application_Form_for_Applicant flow" at bounding box center [65, 500] width 1 height 1
type lightning-input "true"
checkbox input "true"
click at [79, 555] on span "REDU_Application_Form_for_Applicant flow" at bounding box center [74, 551] width 16 height 16
click at [66, 541] on input "REDU_Application_Form_for_Applicant flow" at bounding box center [65, 540] width 1 height 1
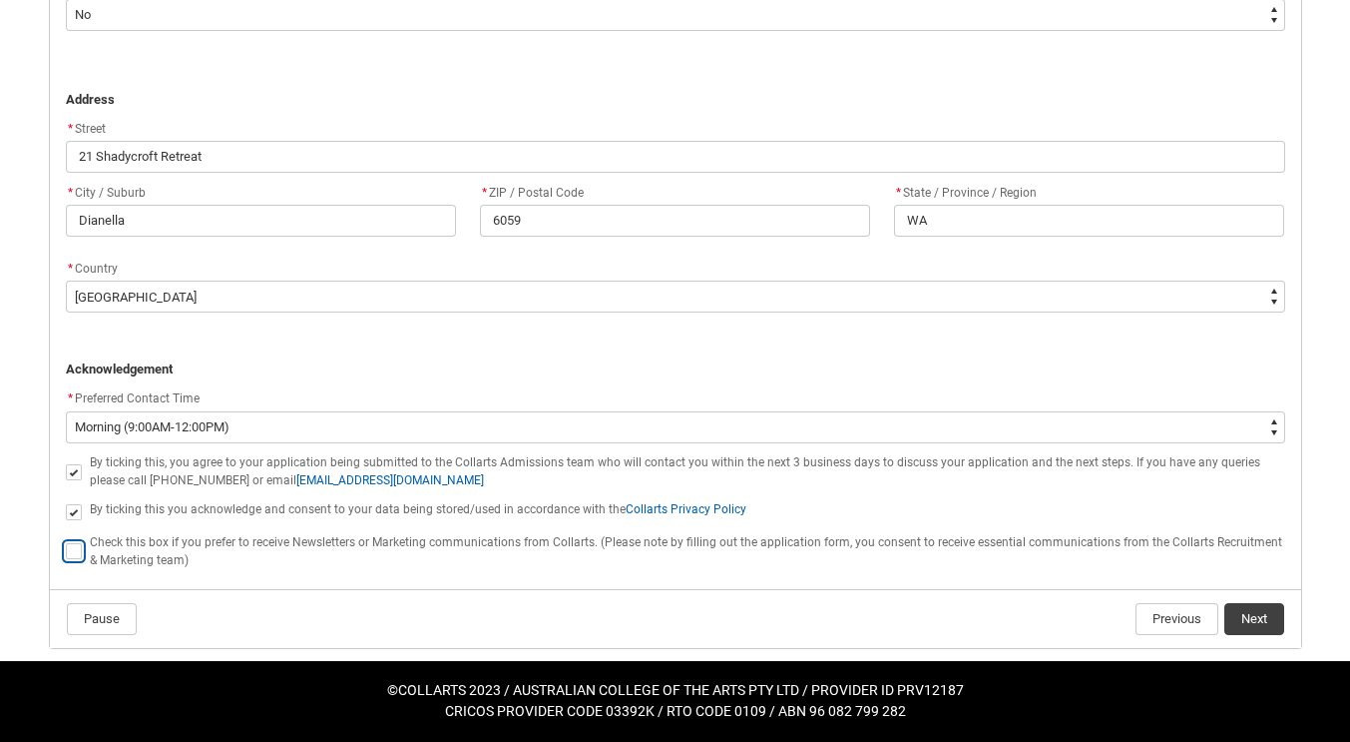
type lightning-input "true"
checkbox input "true"
click at [1237, 615] on button "Next" at bounding box center [1255, 619] width 60 height 32
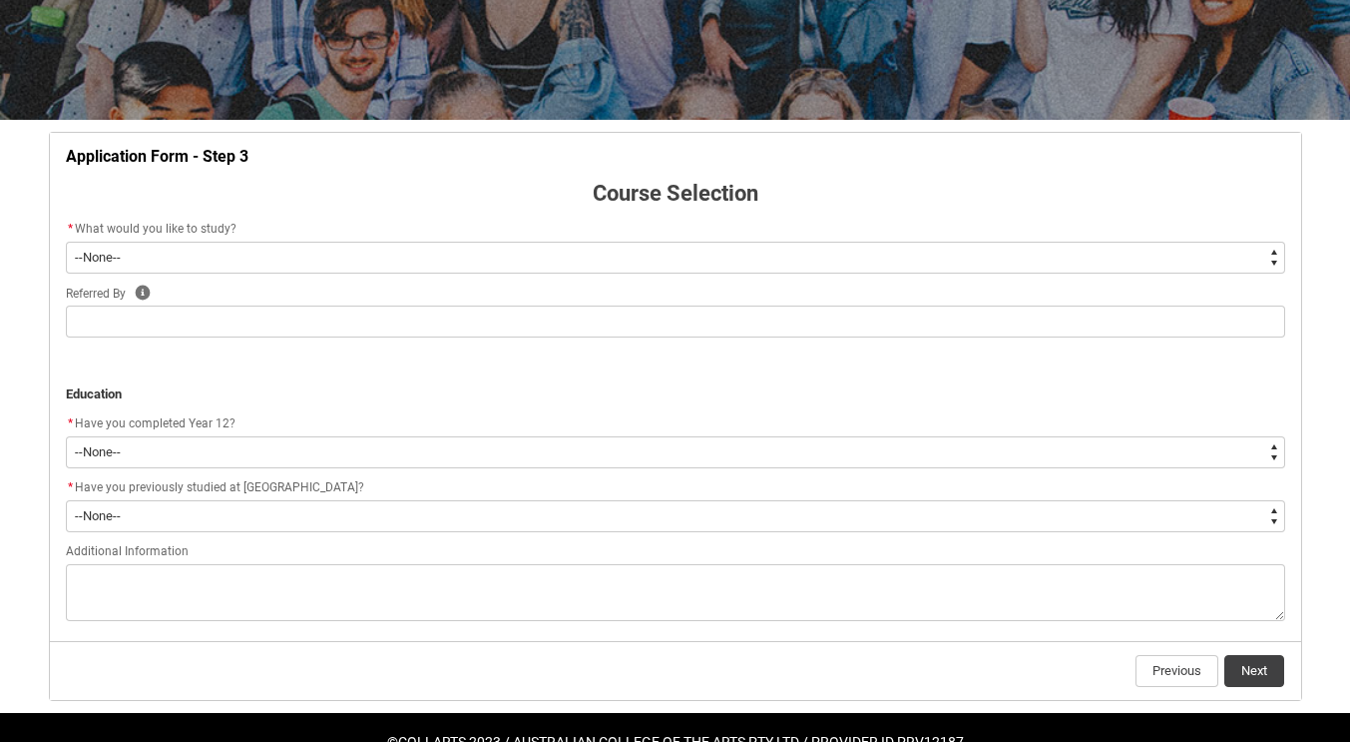
scroll to position [326, 0]
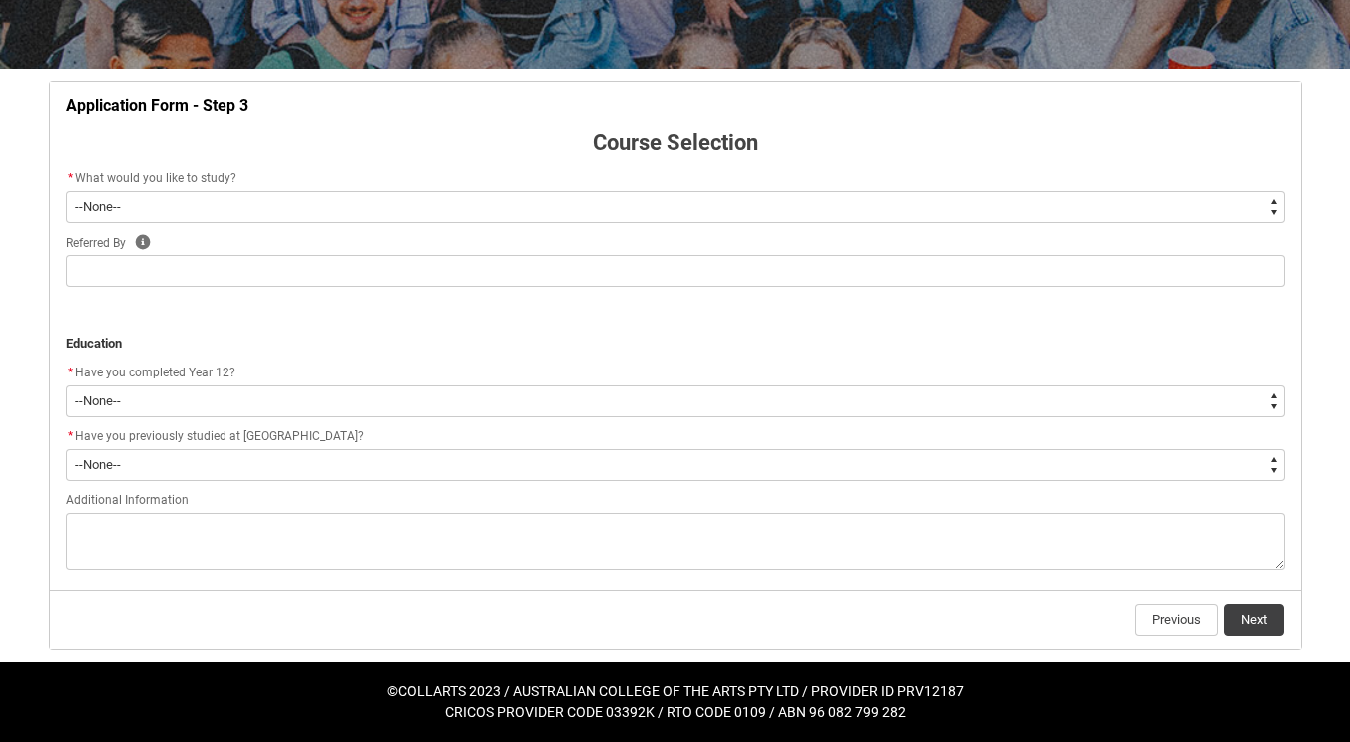
click at [1268, 210] on select "--None-- Diploma Bachelor Post Graduate" at bounding box center [676, 207] width 1220 height 32
type lightning-select "WhichDegree_Bachelor"
click at [66, 191] on select "--None-- Diploma Bachelor Post Graduate" at bounding box center [676, 207] width 1220 height 32
select select "WhichDegree_Bachelor"
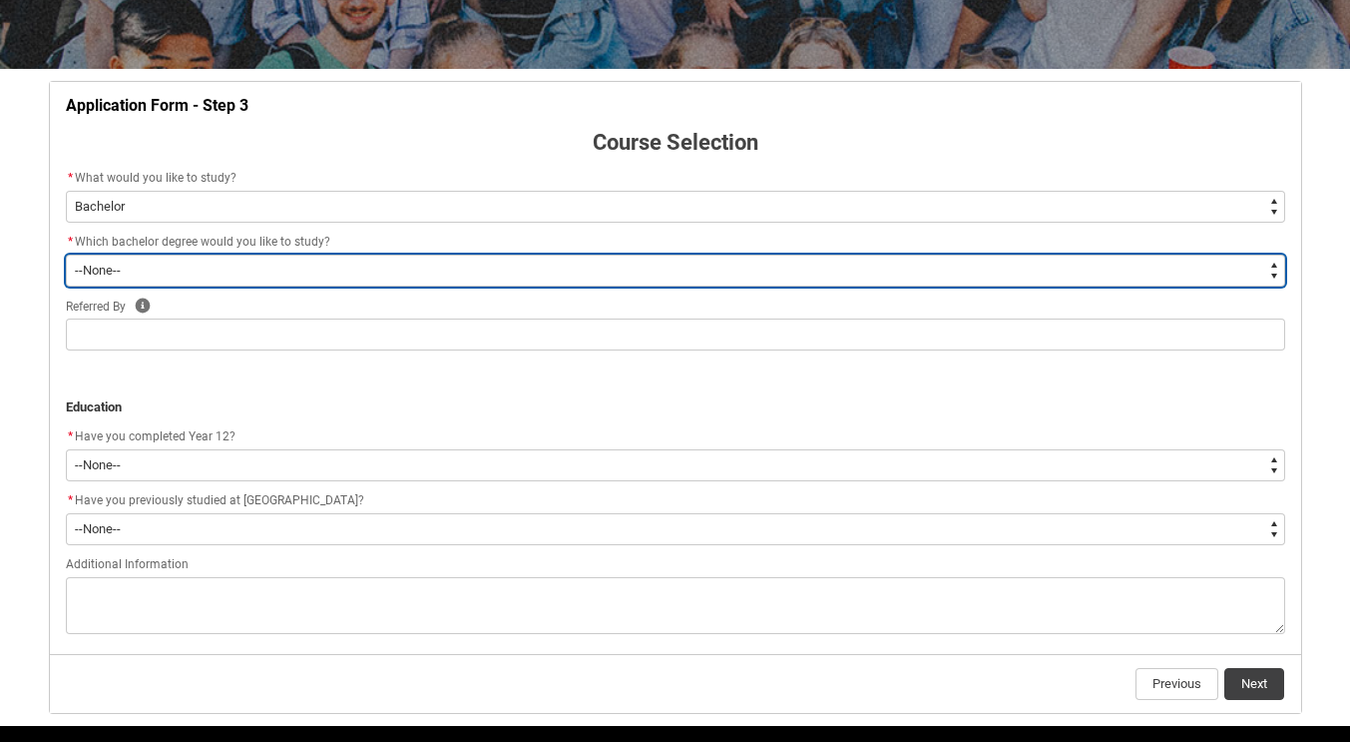
click at [1269, 265] on select "--None-- Bachelor of 2D Animation Bachelor of Applied Business (Entertainment M…" at bounding box center [676, 271] width 1220 height 32
type lightning-select "ProgramChoice_Degree.0015g00000jrDIOAA2"
click at [66, 255] on select "--None-- Bachelor of 2D Animation Bachelor of Applied Business (Entertainment M…" at bounding box center [676, 271] width 1220 height 32
select select "ProgramChoice_Degree.0015g00000jrDIOAA2"
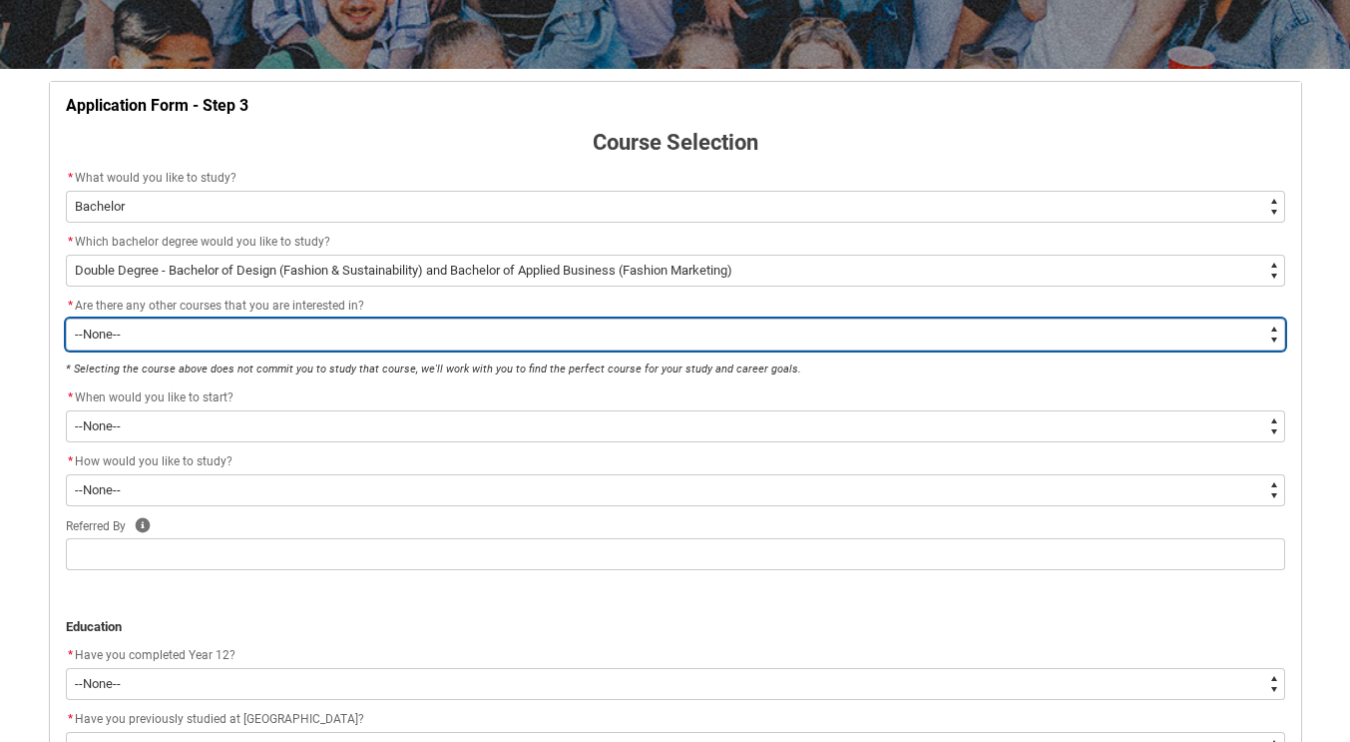
click at [866, 335] on select "--None-- Yes No" at bounding box center [676, 334] width 1220 height 32
type lightning-select "No_TextChoice"
click at [66, 318] on select "--None-- Yes No" at bounding box center [676, 334] width 1220 height 32
select select "No_TextChoice"
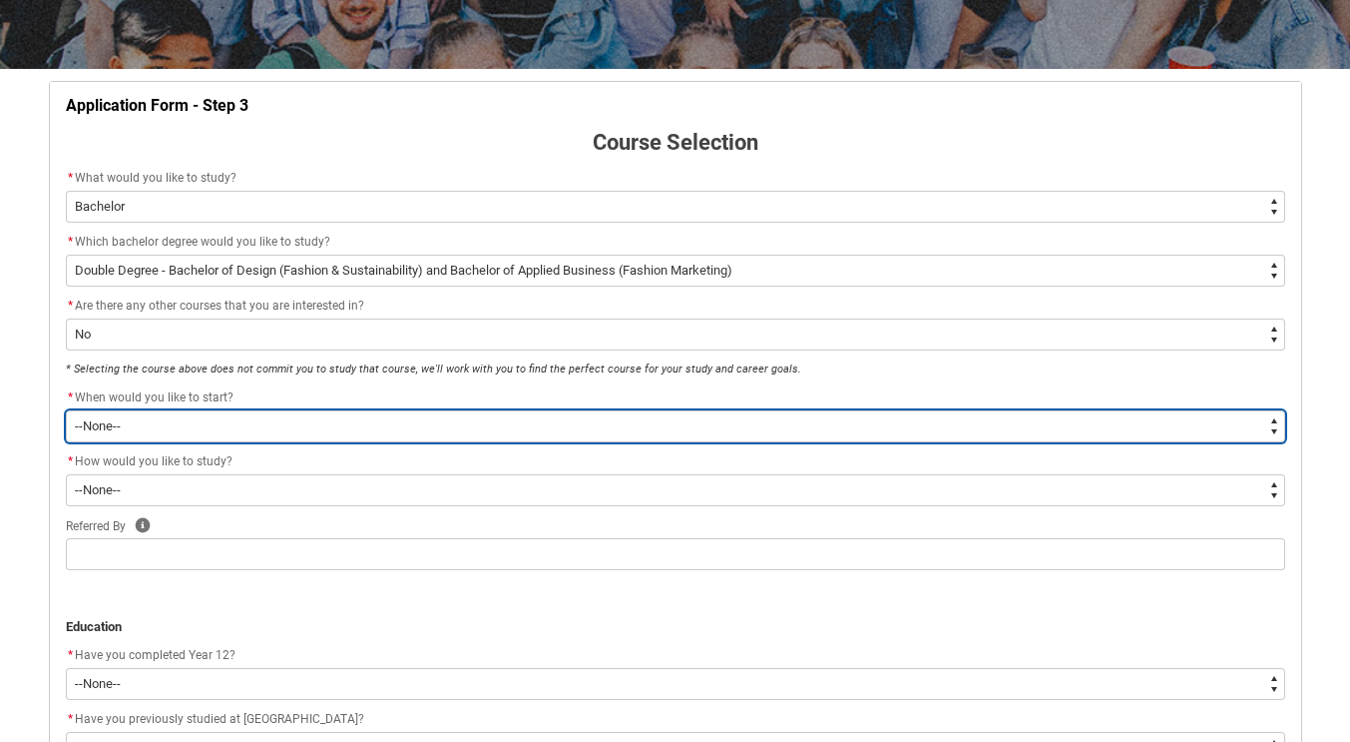
click at [871, 421] on select "--None-- Trimester 1 2026, starting [DATE] Trimester 3 2025, starting [DATE]" at bounding box center [676, 426] width 1220 height 32
type lightning-select "Starting_Term.a0pI70000004aTYIAY"
click at [66, 410] on select "--None-- Trimester 1 2026, starting [DATE] Trimester 3 2025, starting [DATE]" at bounding box center [676, 426] width 1220 height 32
select select "Starting_Term.a0pI70000004aTYIAY"
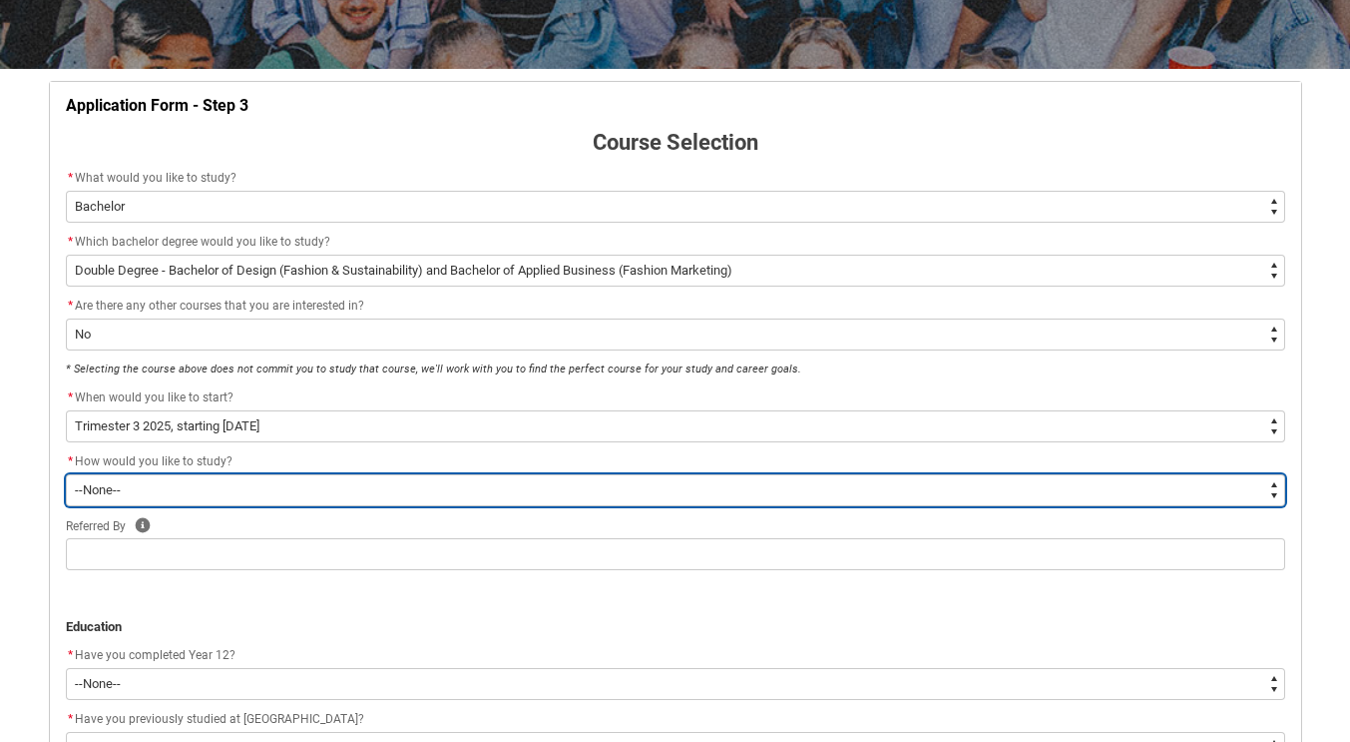
click at [861, 486] on select "--None-- On-campus Online" at bounding box center [676, 490] width 1220 height 32
type lightning-select "WhichStudyMethod_Online"
click at [66, 474] on select "--None-- On-campus Online" at bounding box center [676, 490] width 1220 height 32
select select "WhichStudyMethod_Online"
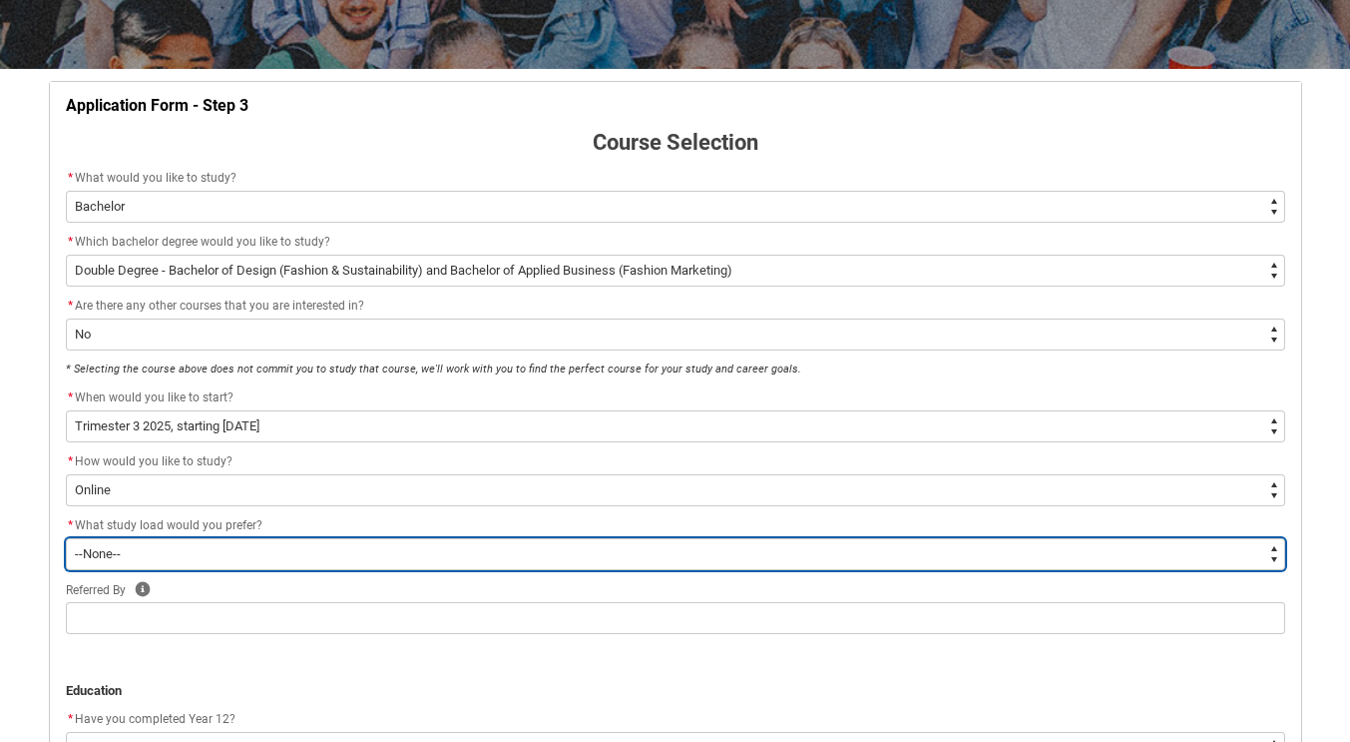
click at [853, 549] on select "--None-- Full-time Part-time" at bounding box center [676, 554] width 1220 height 32
type lightning-select "WhichStudyLoad_PartTime"
click at [66, 538] on select "--None-- Full-time Part-time" at bounding box center [676, 554] width 1220 height 32
select select "WhichStudyLoad_PartTime"
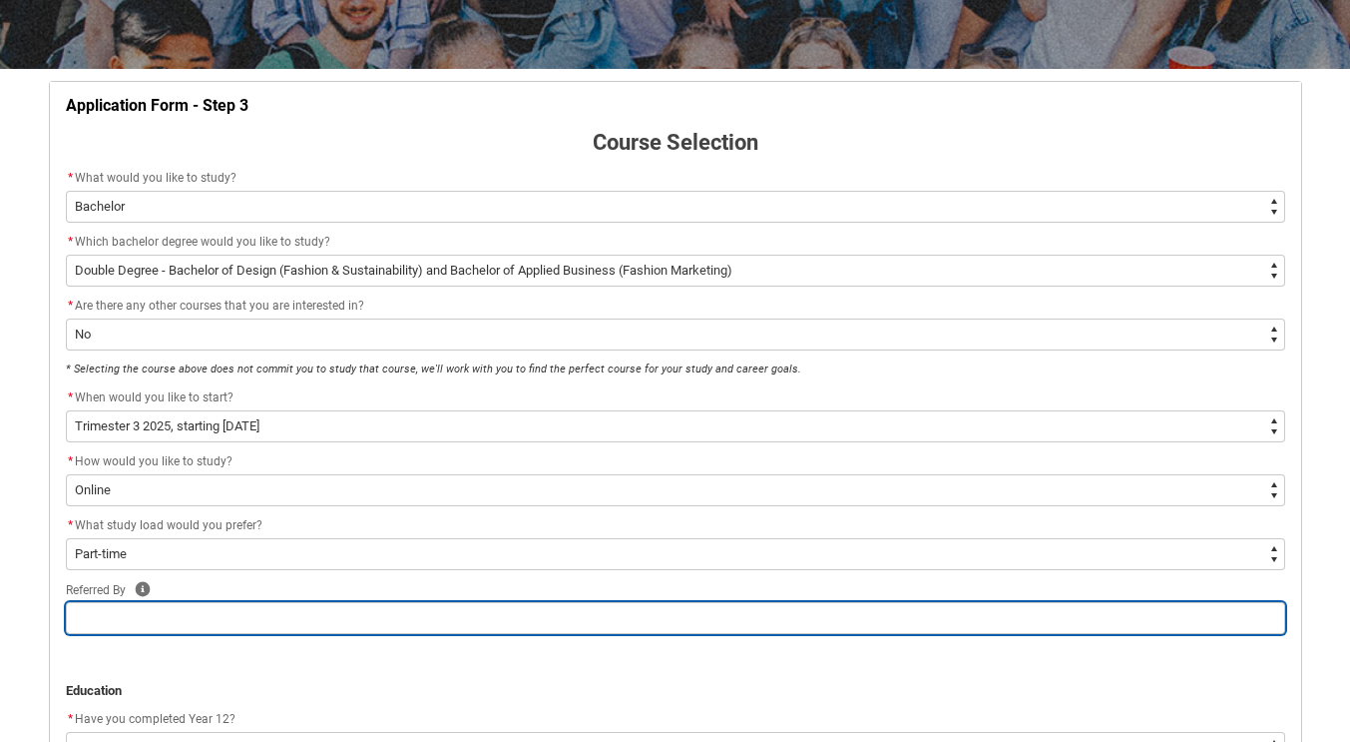
click at [850, 624] on input "REDU_Application_Form_for_Applicant flow" at bounding box center [676, 618] width 1220 height 32
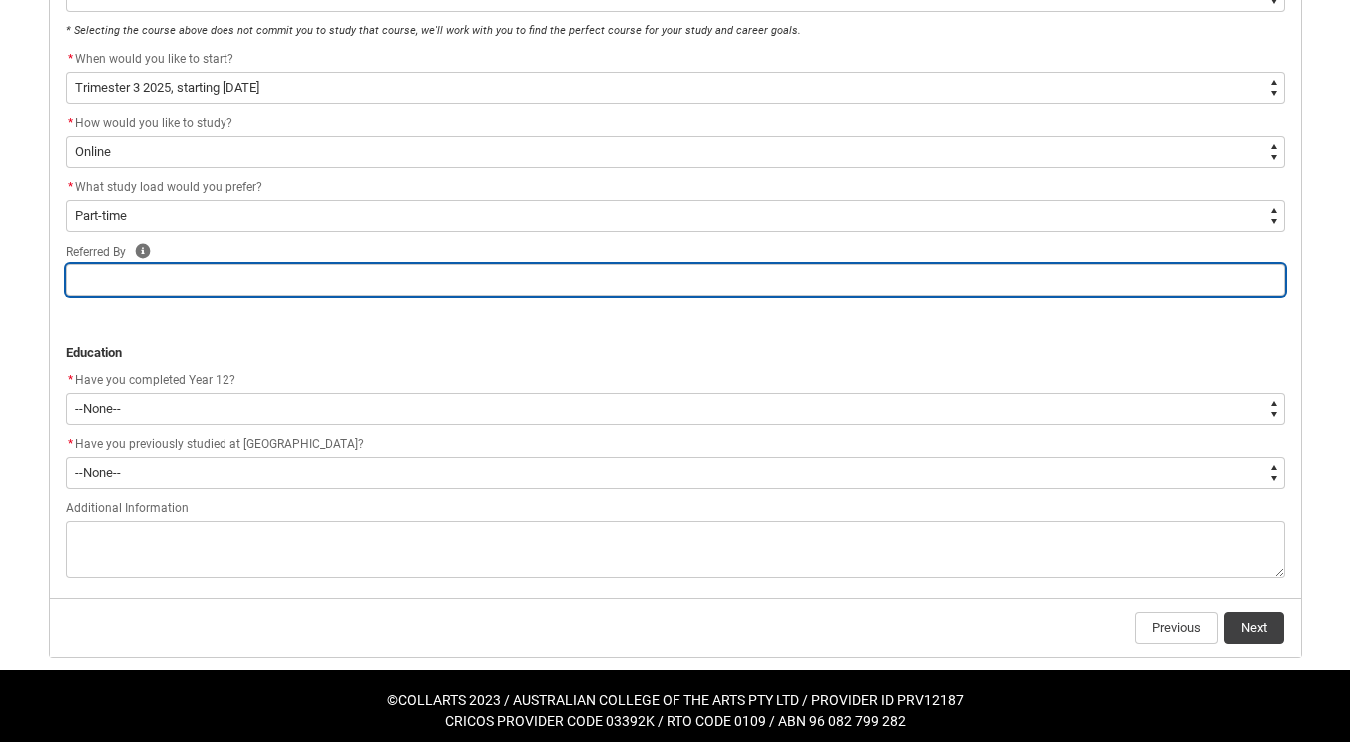
scroll to position [674, 0]
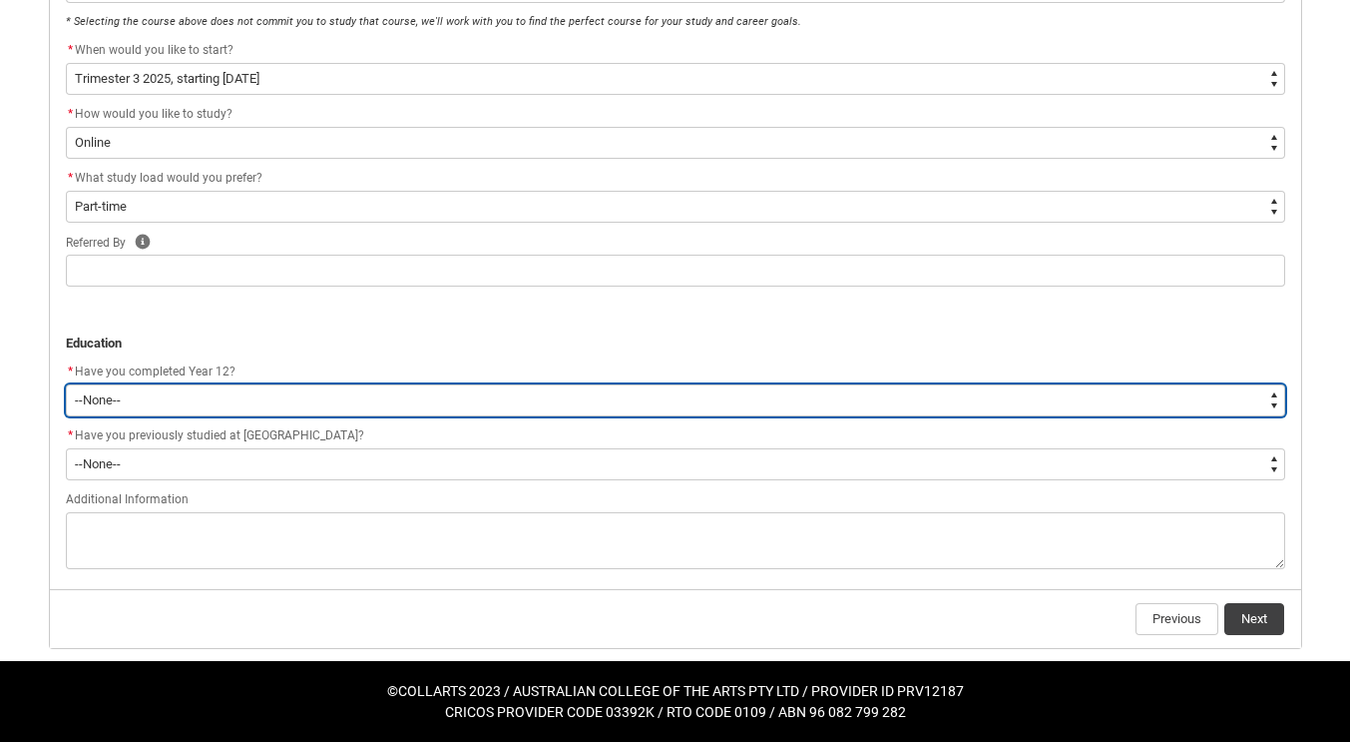
click at [1066, 408] on select "--None-- Yes No Other" at bounding box center [676, 400] width 1220 height 32
type lightning-select "Year_12_Completition.Yes"
click at [66, 384] on select "--None-- Yes No Other" at bounding box center [676, 400] width 1220 height 32
select select "Year_12_Completition.Yes"
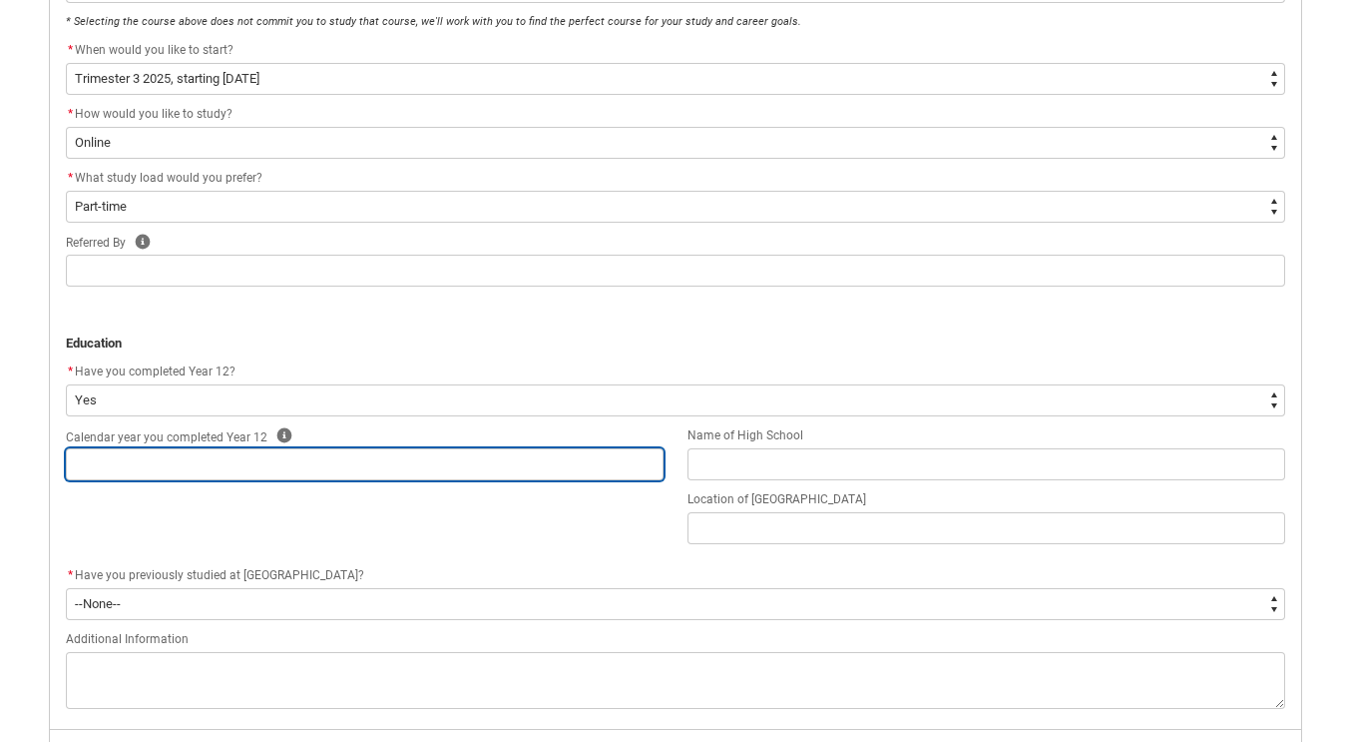
click at [600, 473] on input "REDU_Application_Form_for_Applicant flow" at bounding box center [365, 464] width 598 height 32
type lightning-primitive-input-simple "2"
type input "2"
type lightning-primitive-input-simple "20"
type input "20"
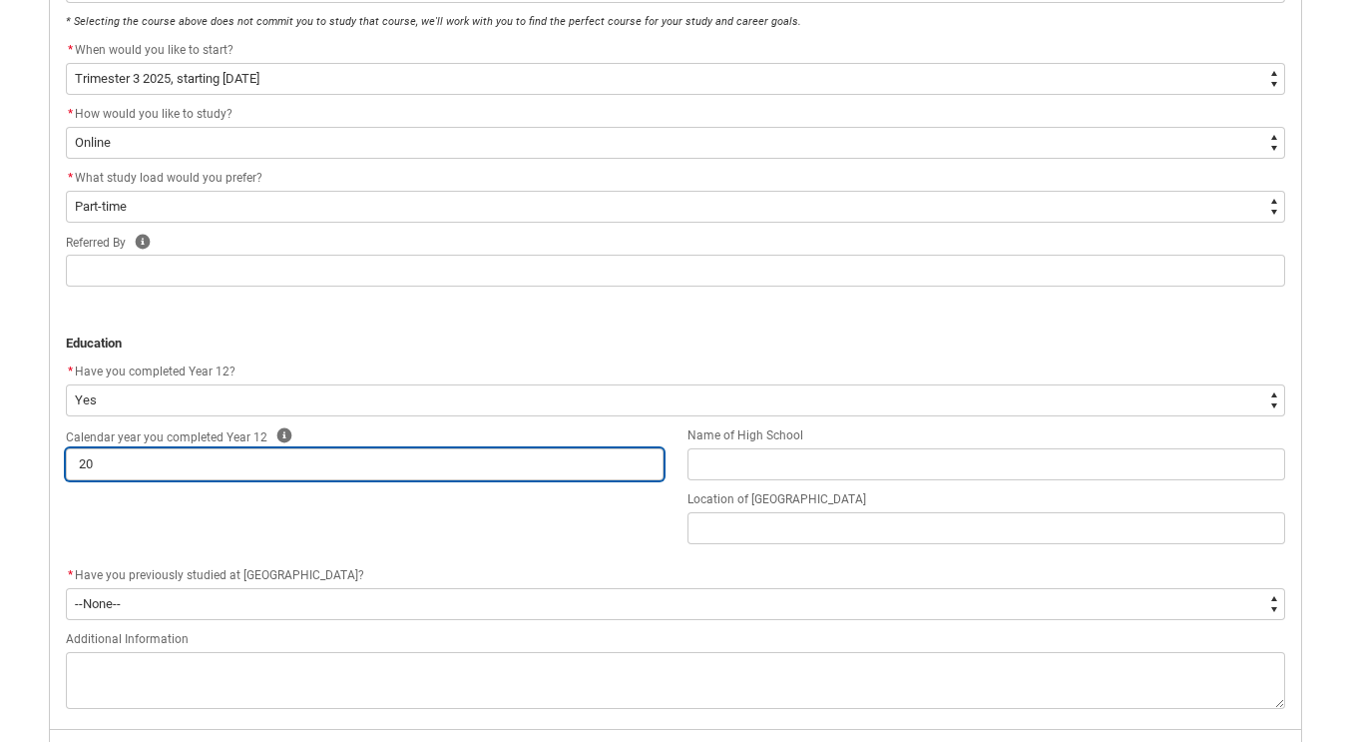
type lightning-primitive-input-simple "200"
type input "200"
type lightning-primitive-input-simple "2006"
type input "2006"
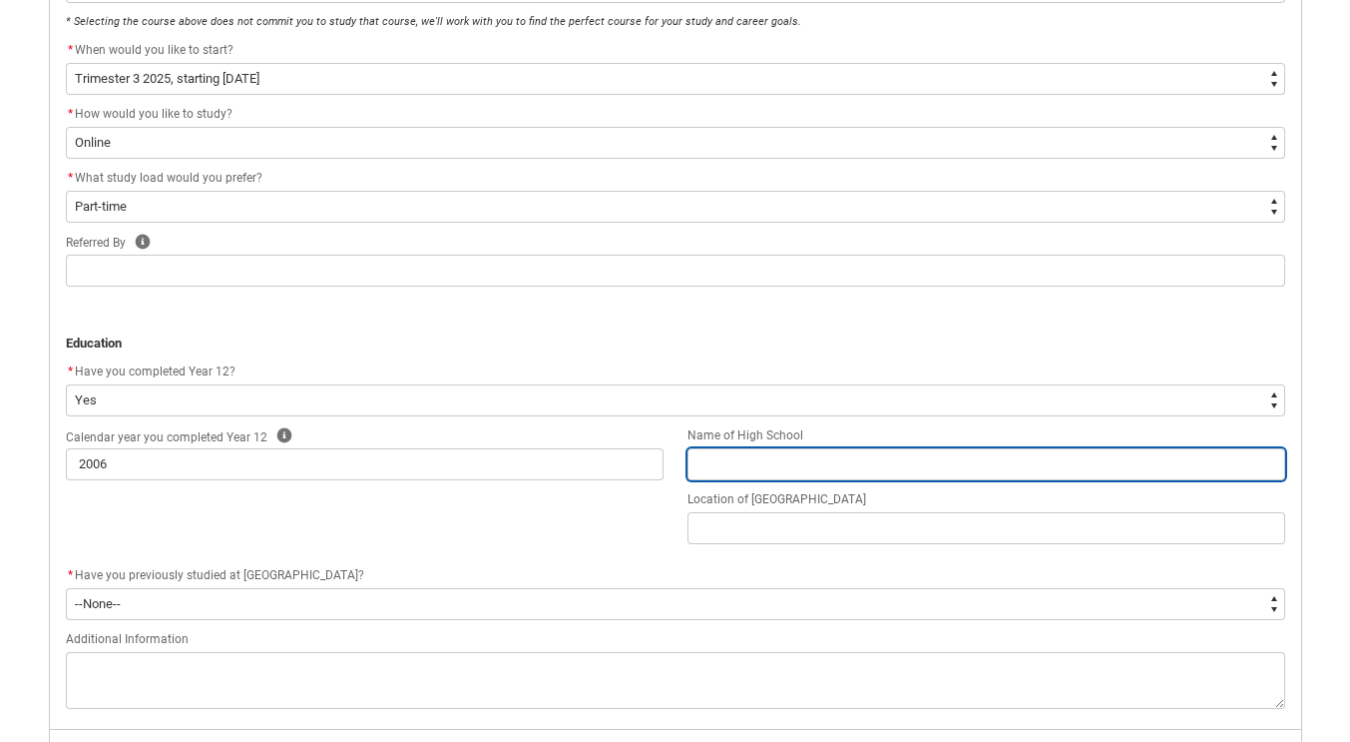
click at [863, 466] on input "REDU_Application_Form_for_Applicant flow" at bounding box center [987, 464] width 598 height 32
type lightning-primitive-input-simple "M"
type input "M"
type lightning-primitive-input-simple "Mo"
type input "Mo"
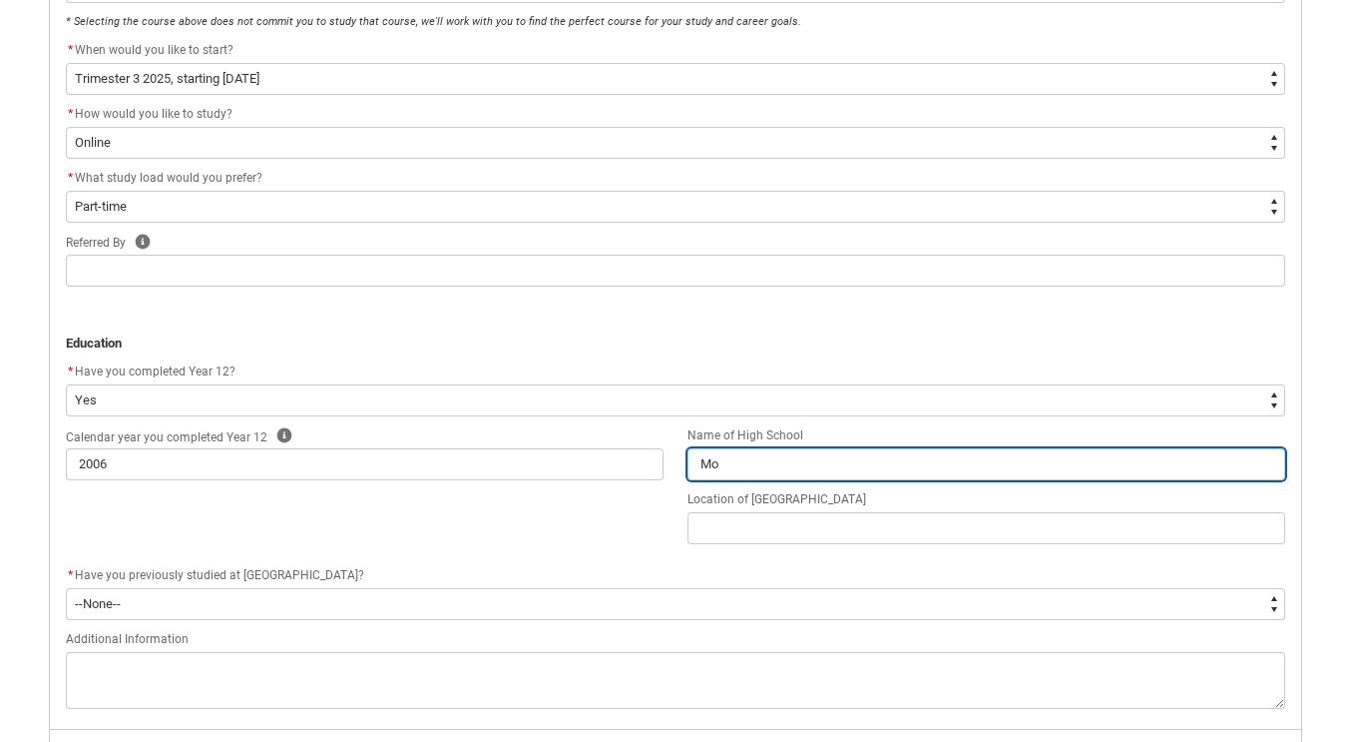
type lightning-primitive-input-simple "Mor"
type input "Mor"
type lightning-primitive-input-simple "Morl"
type input "Morl"
type lightning-primitive-input-simple "Morle"
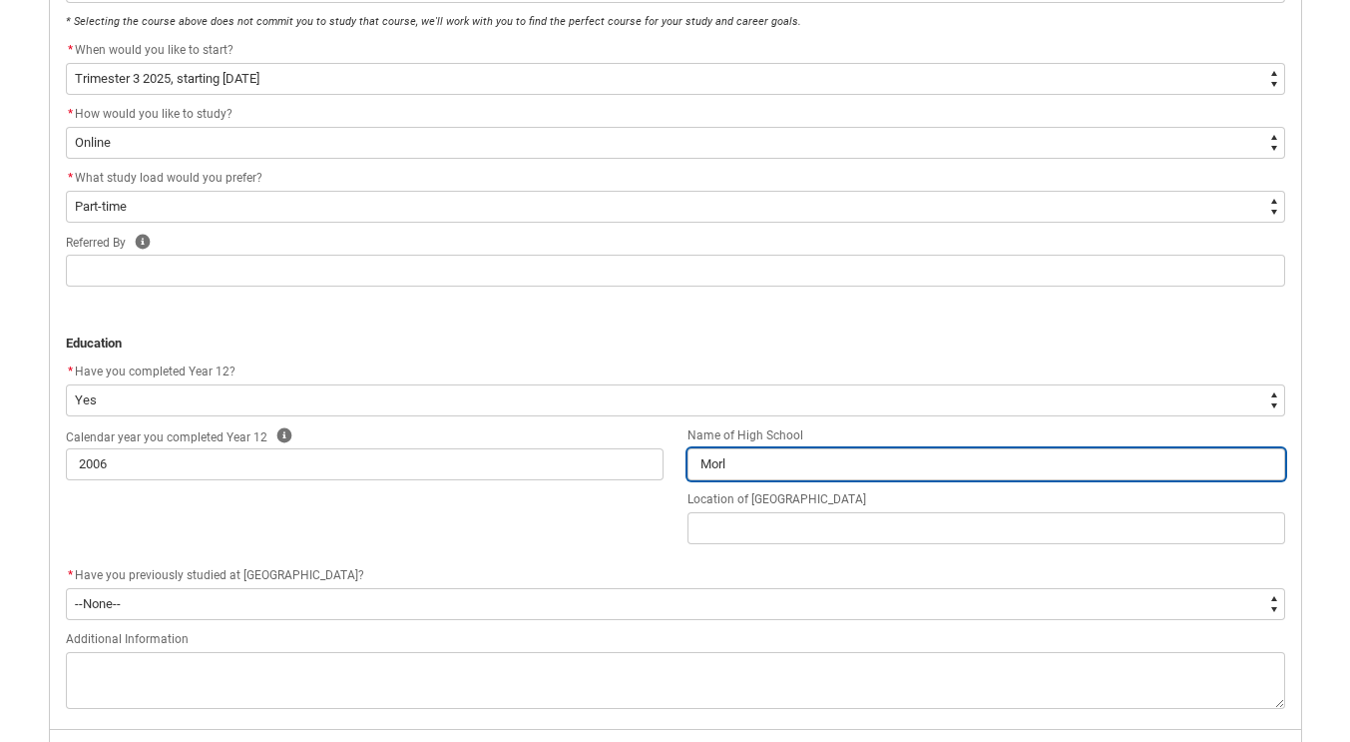
type input "Morle"
type lightning-primitive-input-simple "[PERSON_NAME]"
type input "[PERSON_NAME]"
type lightning-primitive-input-simple "[PERSON_NAME]"
type input "[PERSON_NAME]"
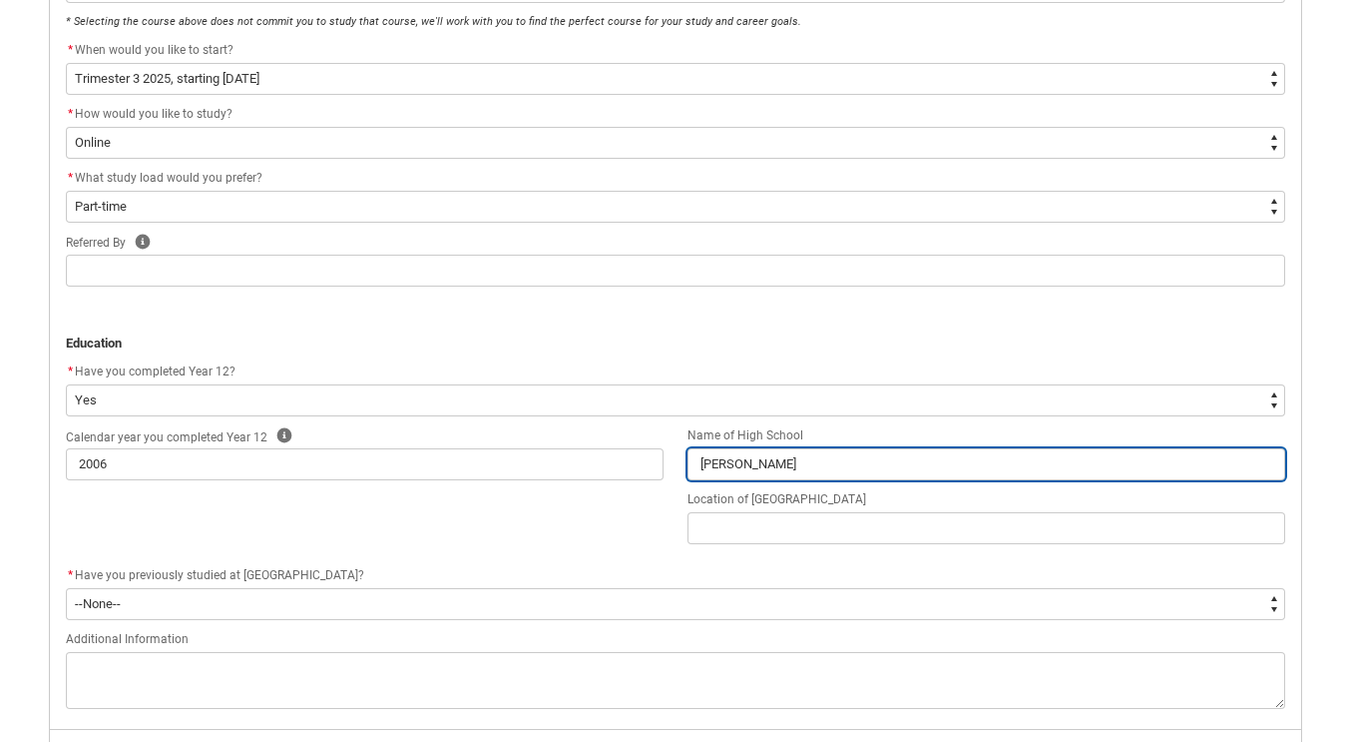
type lightning-primitive-input-simple "[PERSON_NAME]"
type input "[PERSON_NAME]"
type lightning-primitive-input-simple "[PERSON_NAME]"
type input "[PERSON_NAME]"
type lightning-primitive-input-simple "[PERSON_NAME]"
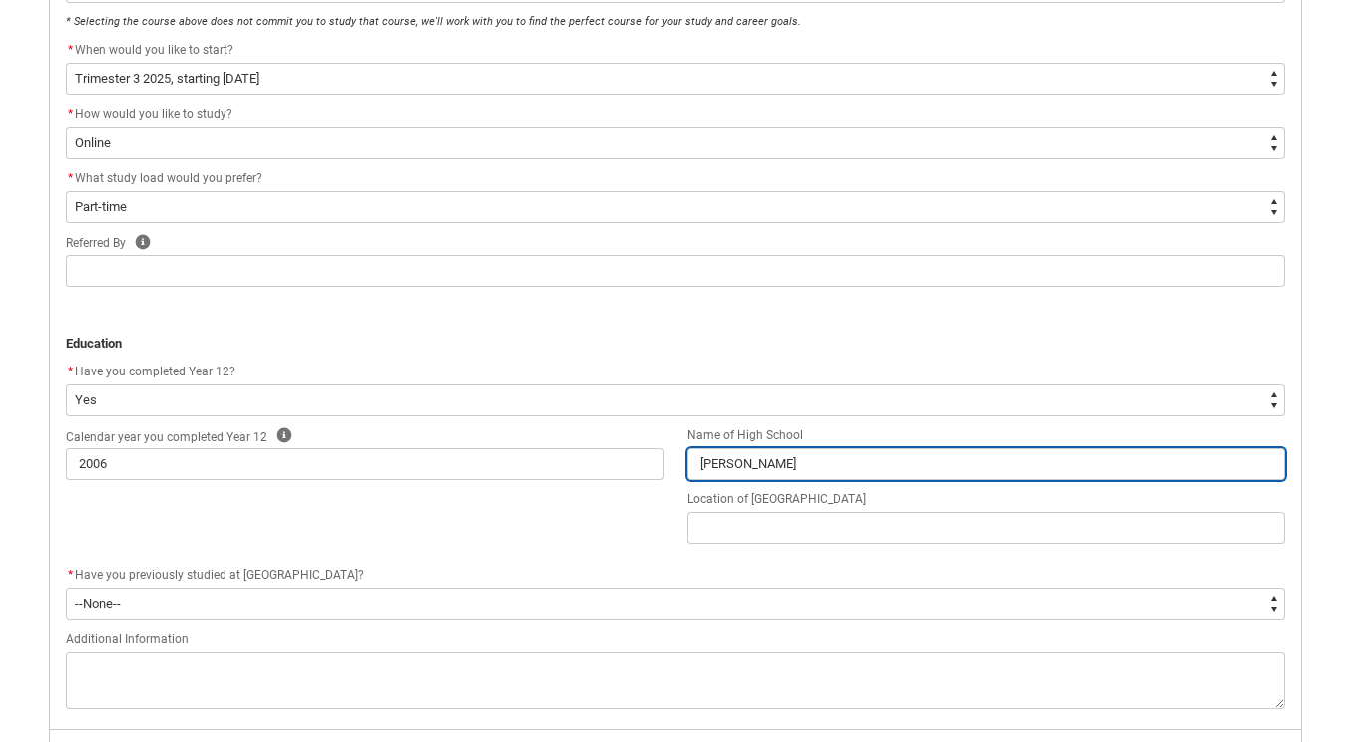
type input "[PERSON_NAME]"
type lightning-primitive-input-simple "[PERSON_NAME]"
type input "[PERSON_NAME]"
type lightning-primitive-input-simple "[PERSON_NAME]"
type input "[PERSON_NAME]"
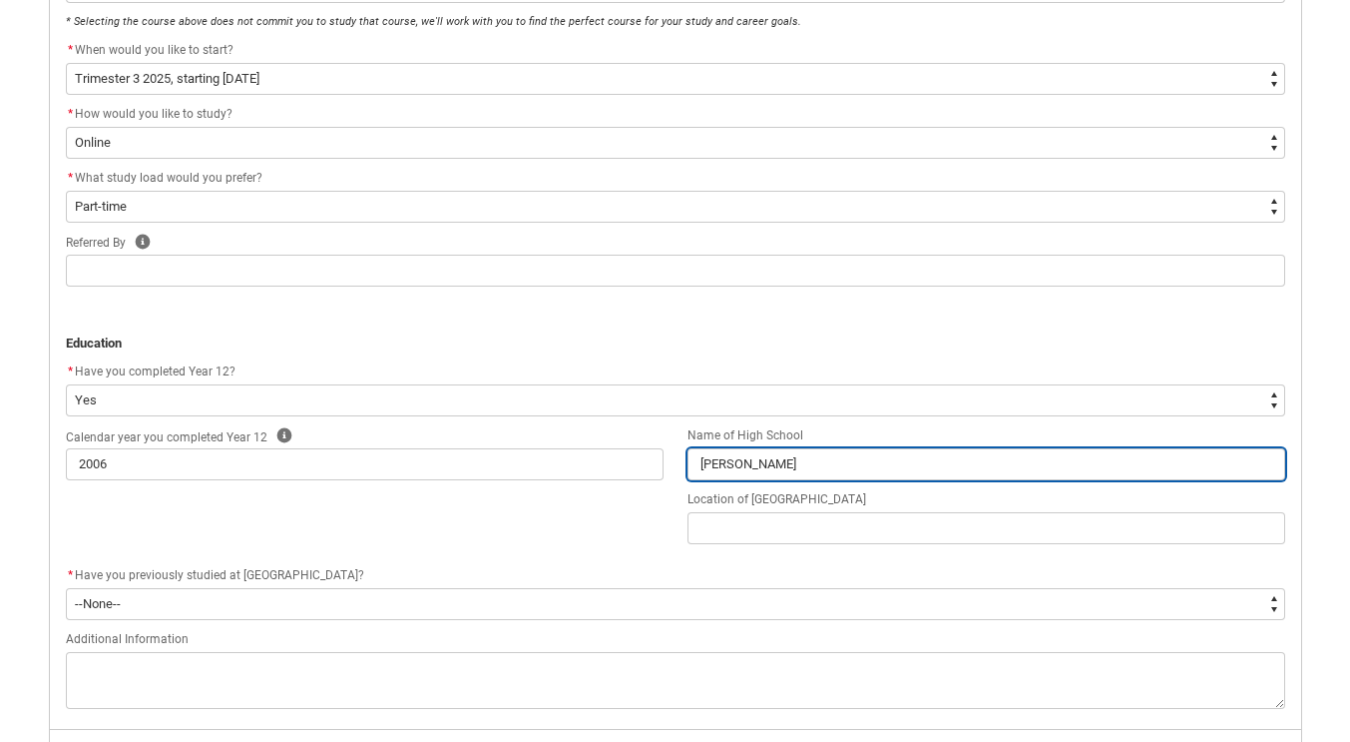
type lightning-primitive-input-simple "[PERSON_NAME] Senior"
type input "[PERSON_NAME] Senior"
type lightning-primitive-input-simple "[PERSON_NAME] Senior"
type input "[PERSON_NAME] Senior"
type lightning-primitive-input-simple "[PERSON_NAME] Senior H"
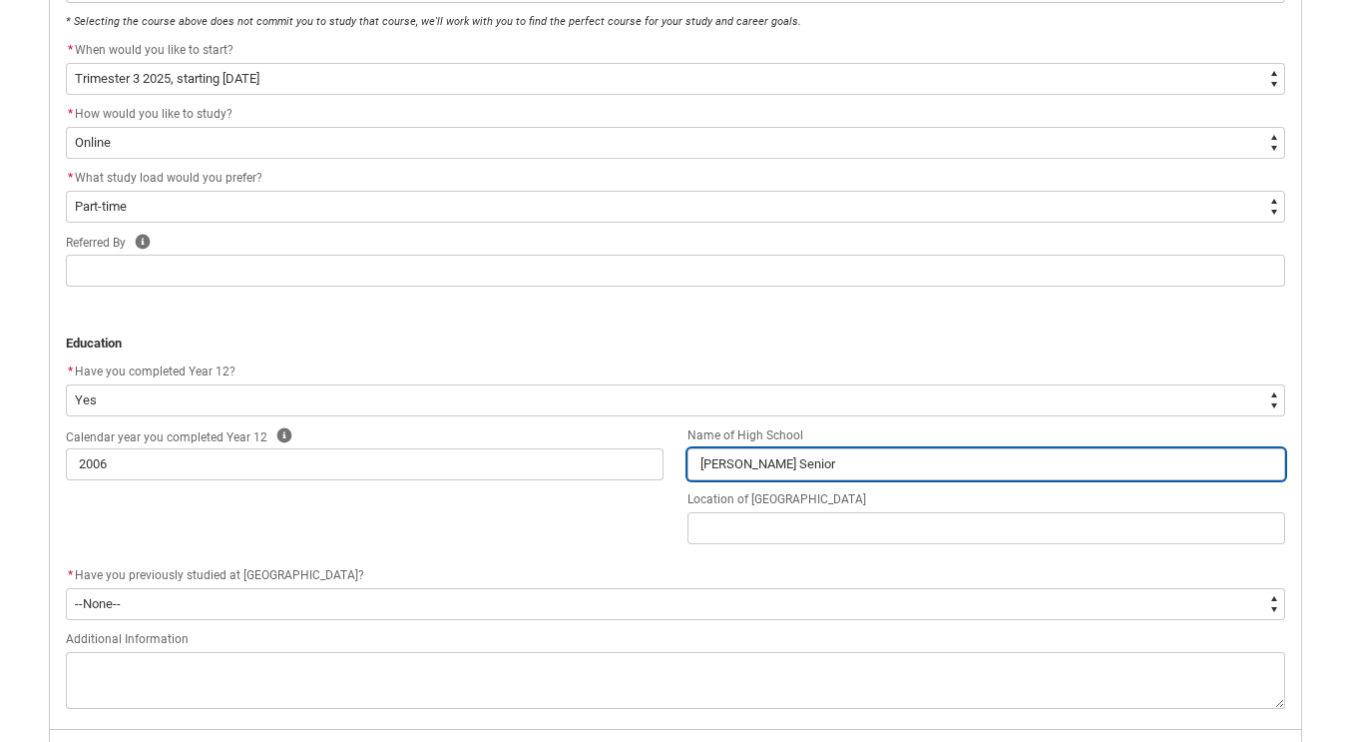
type input "[PERSON_NAME] Senior H"
type lightning-primitive-input-simple "[PERSON_NAME] Senior Hi"
type input "[PERSON_NAME] Senior Hi"
type lightning-primitive-input-simple "[PERSON_NAME] Senior Hig"
type input "[PERSON_NAME] Senior Hig"
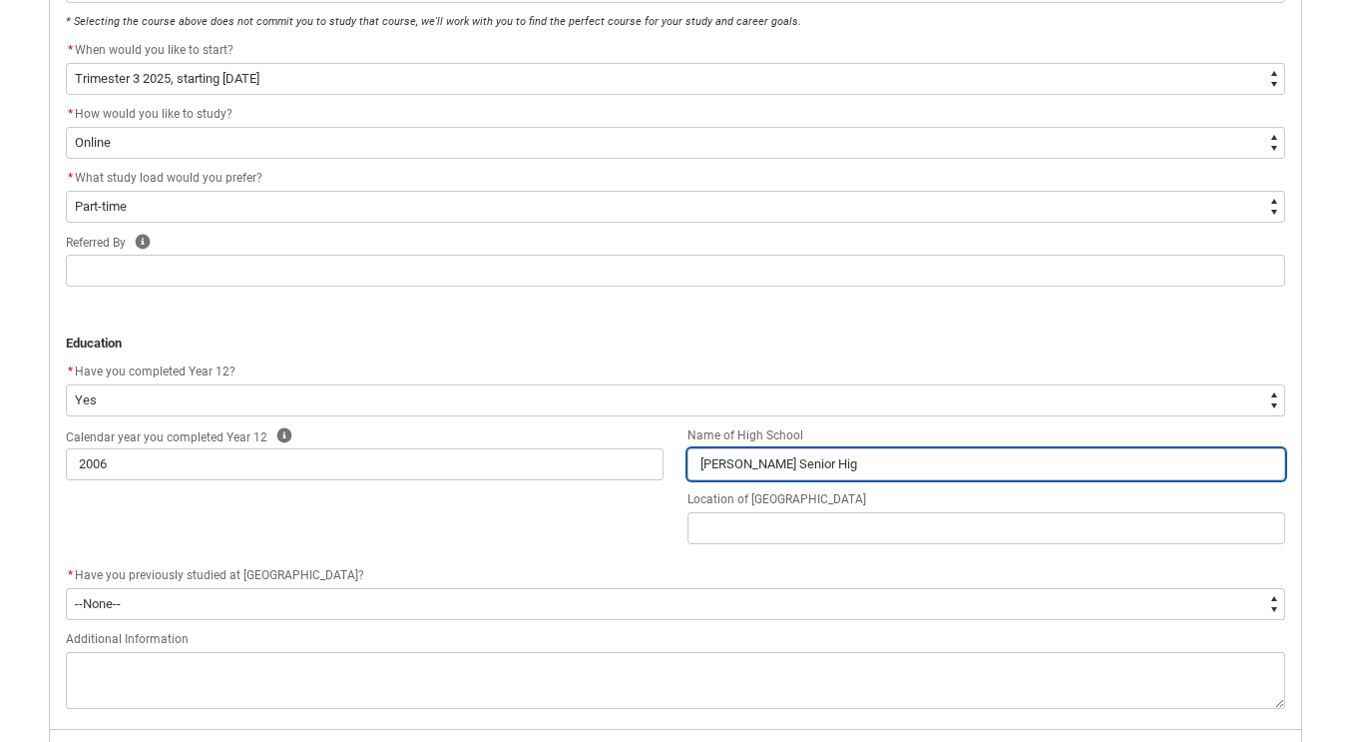
type lightning-primitive-input-simple "[PERSON_NAME] Senior High"
type input "[PERSON_NAME] Senior High"
type lightning-primitive-input-simple "[PERSON_NAME] Senior High"
type input "[PERSON_NAME] Senior High"
type lightning-primitive-input-simple "[PERSON_NAME] Senior High S"
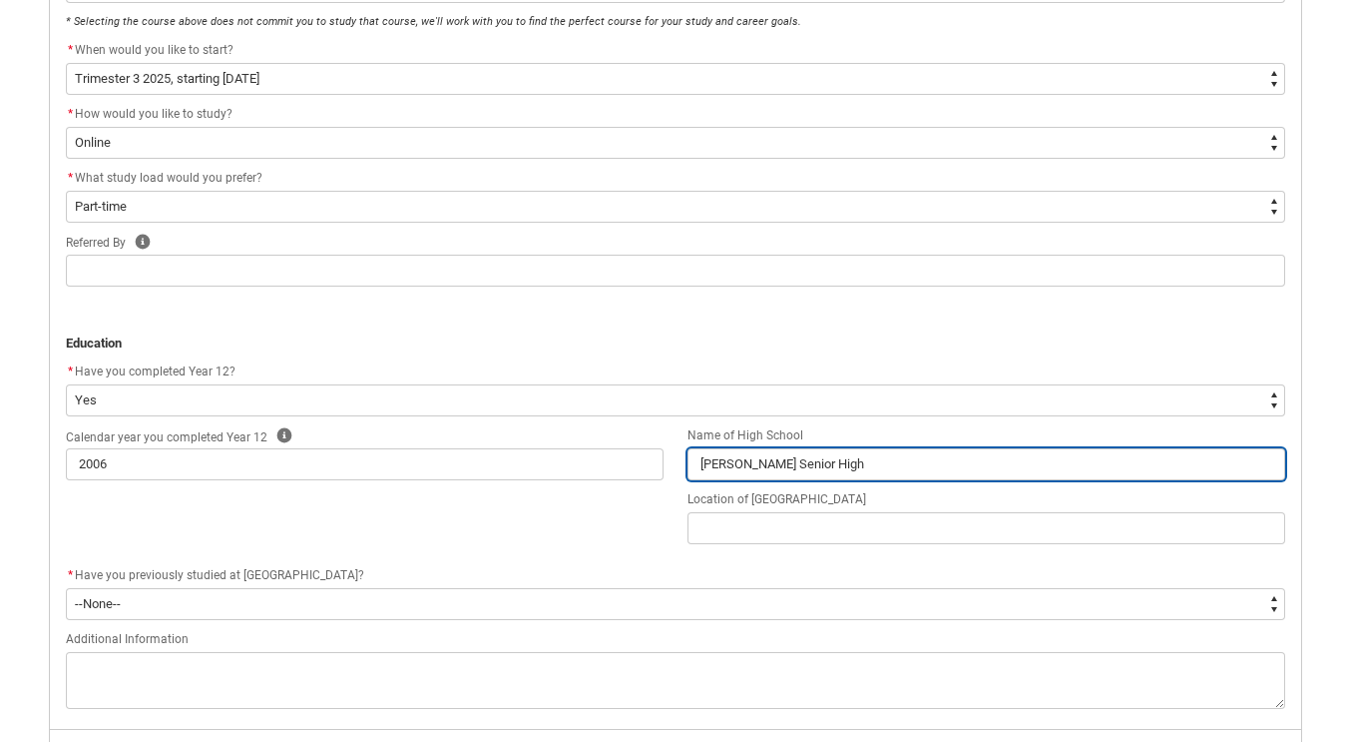
type input "[PERSON_NAME] Senior High S"
type lightning-primitive-input-simple "[PERSON_NAME] Senior High Sc"
type input "[PERSON_NAME] Senior High Sc"
type lightning-primitive-input-simple "[PERSON_NAME] Senior High Sch"
type input "[PERSON_NAME] Senior High Sch"
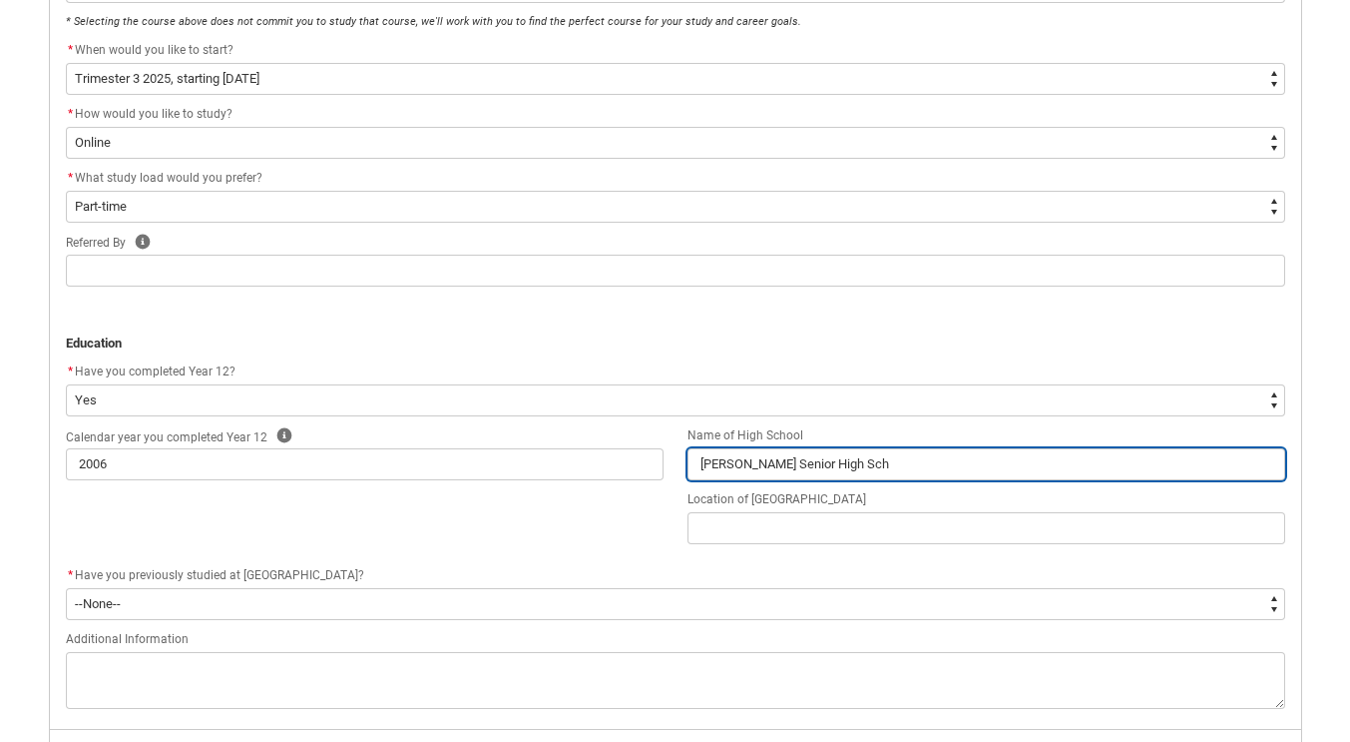
type lightning-primitive-input-simple "[PERSON_NAME] Senior High Scho"
type input "[PERSON_NAME] Senior High Scho"
type lightning-primitive-input-simple "[PERSON_NAME] Senior High Schoo"
type input "[PERSON_NAME] Senior High Schoo"
type lightning-primitive-input-simple "[PERSON_NAME][GEOGRAPHIC_DATA]"
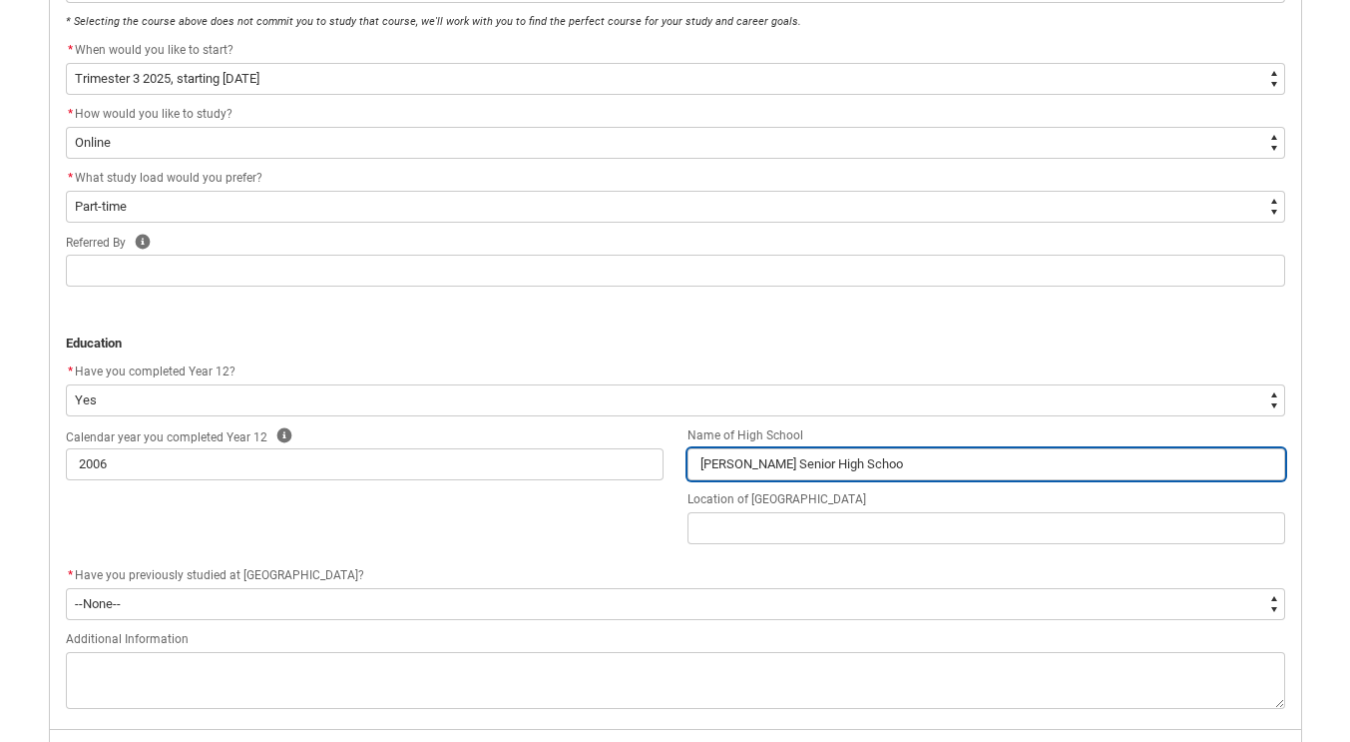
type input "[PERSON_NAME][GEOGRAPHIC_DATA]"
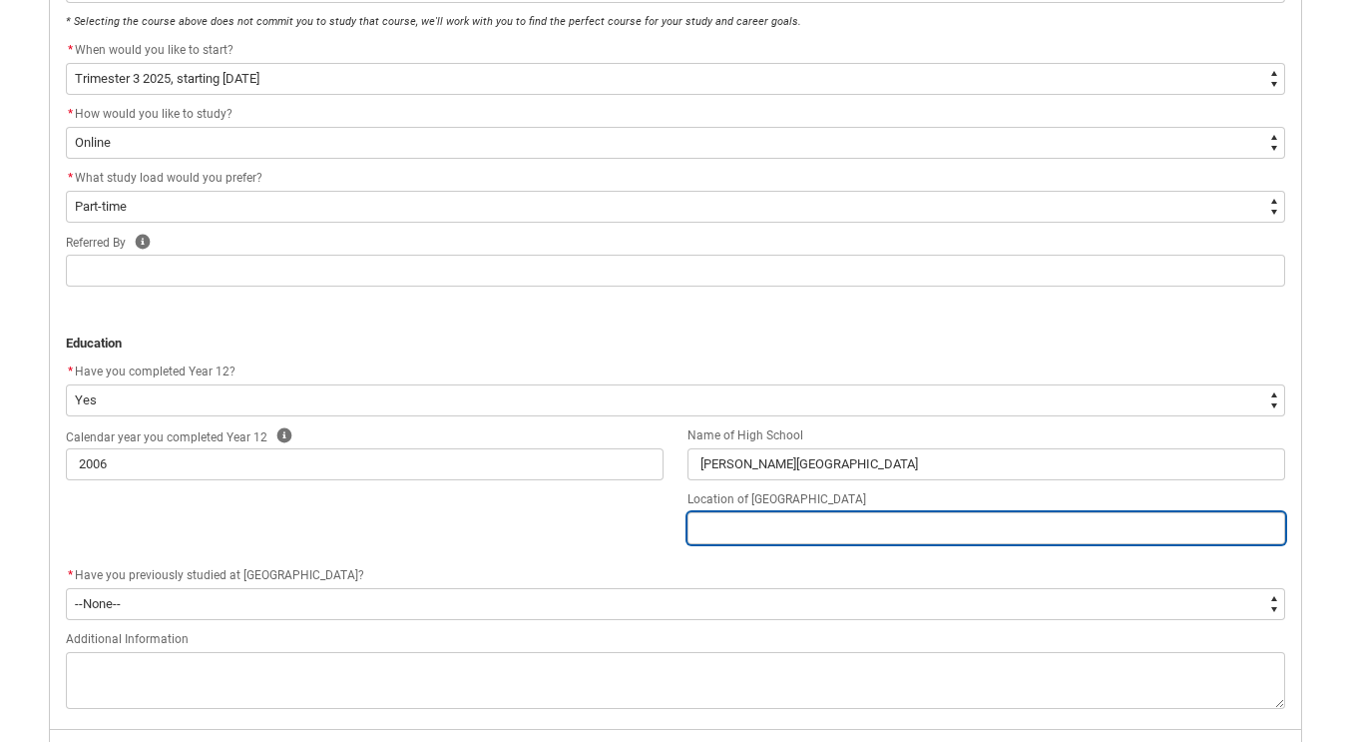
click at [842, 528] on input "REDU_Application_Form_for_Applicant flow" at bounding box center [987, 528] width 598 height 32
type lightning-primitive-input-simple "M"
type input "M"
type lightning-primitive-input-simple "Mo"
type input "Mo"
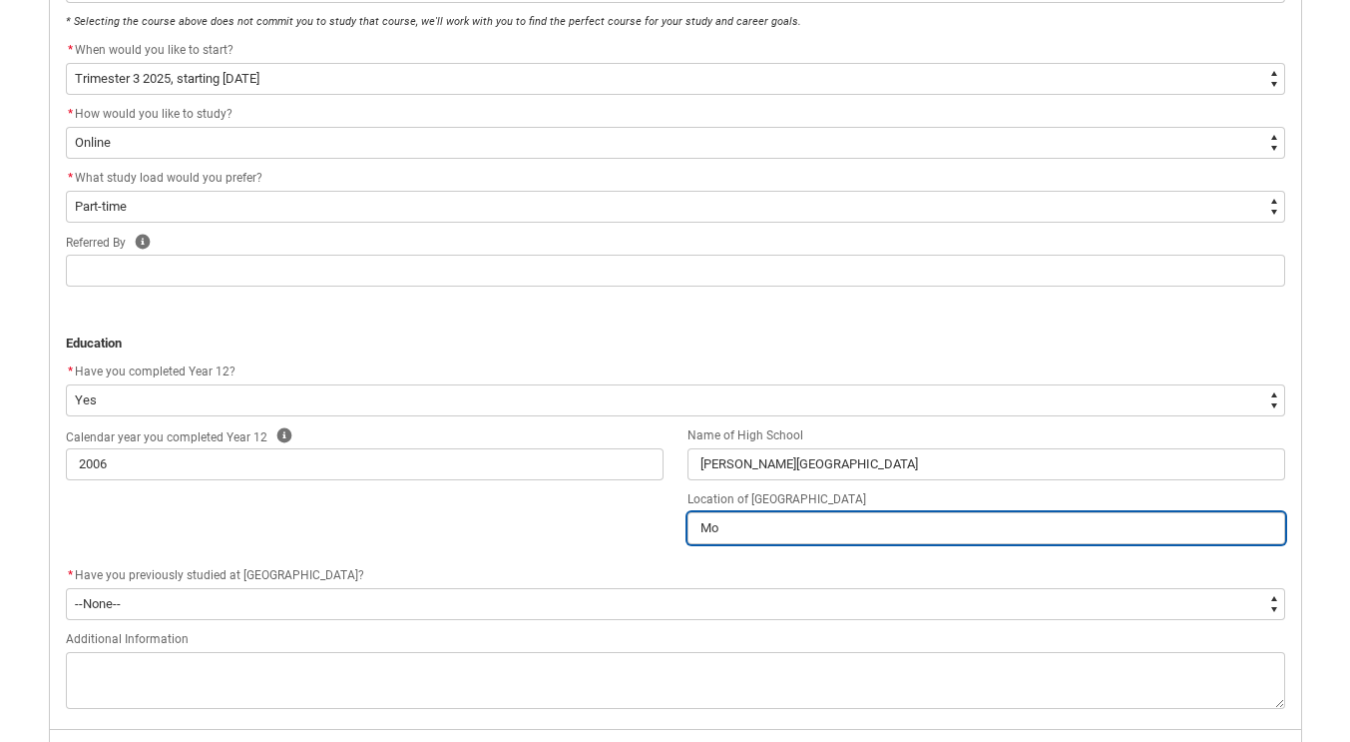
type lightning-primitive-input-simple "Mor"
type input "Mor"
type lightning-primitive-input-simple "Morl"
type input "Morl"
type lightning-primitive-input-simple "Morle"
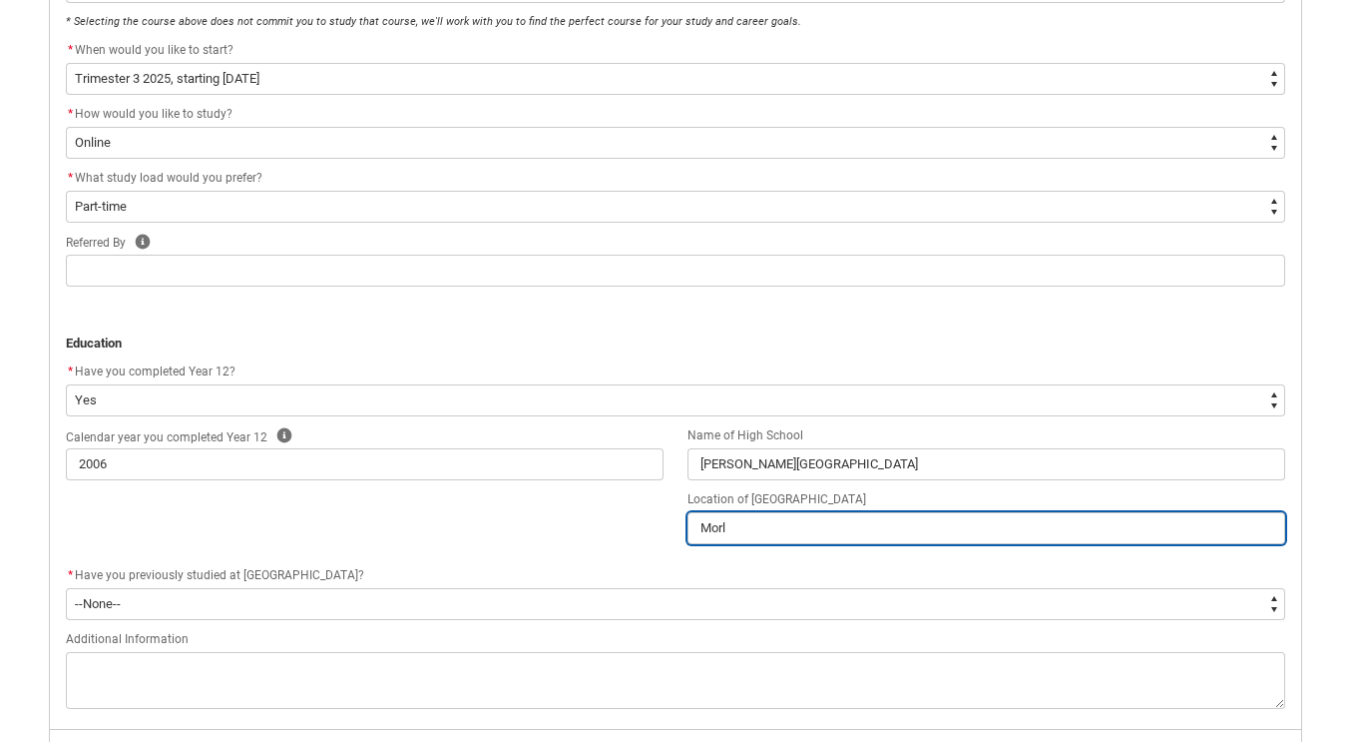
type input "Morle"
type lightning-primitive-input-simple "[PERSON_NAME]"
type input "[PERSON_NAME]"
type lightning-primitive-input-simple "[PERSON_NAME]"
type input "[PERSON_NAME]"
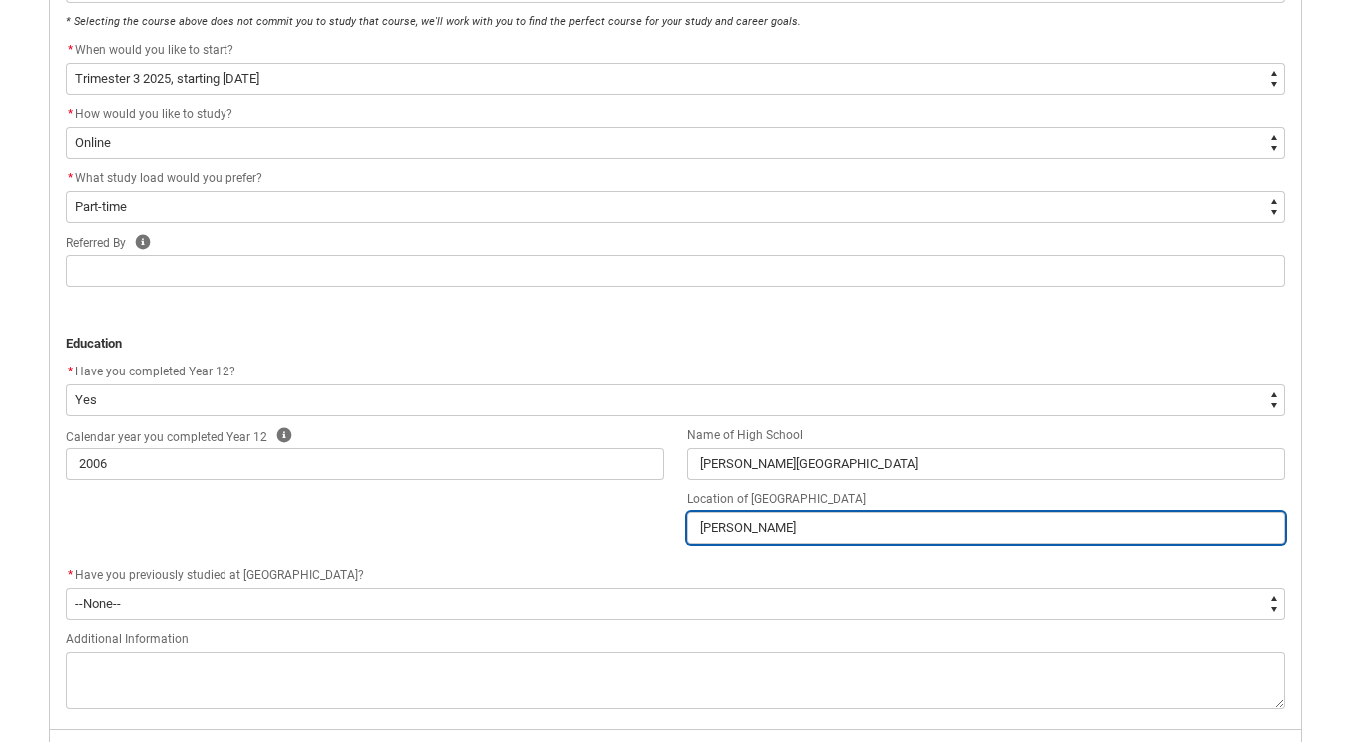
type lightning-primitive-input-simple "[PERSON_NAME]"
type input "[PERSON_NAME]"
type lightning-primitive-input-simple "[PERSON_NAME]"
type input "[PERSON_NAME]"
type lightning-primitive-input-simple "[PERSON_NAME] Per"
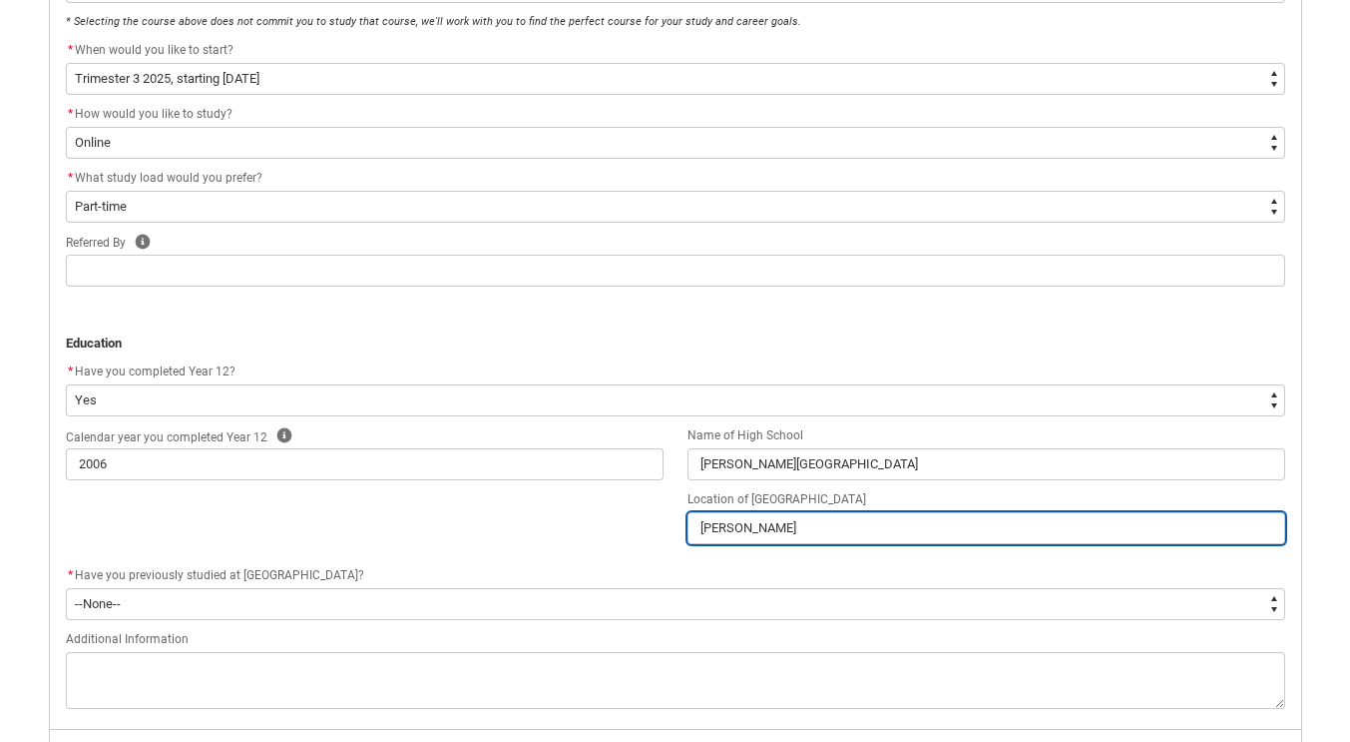
type input "[PERSON_NAME] Per"
type lightning-primitive-input-simple "Morley Pert"
type input "Morley Pert"
type lightning-primitive-input-simple "[PERSON_NAME] Perth"
type input "[PERSON_NAME] Perth"
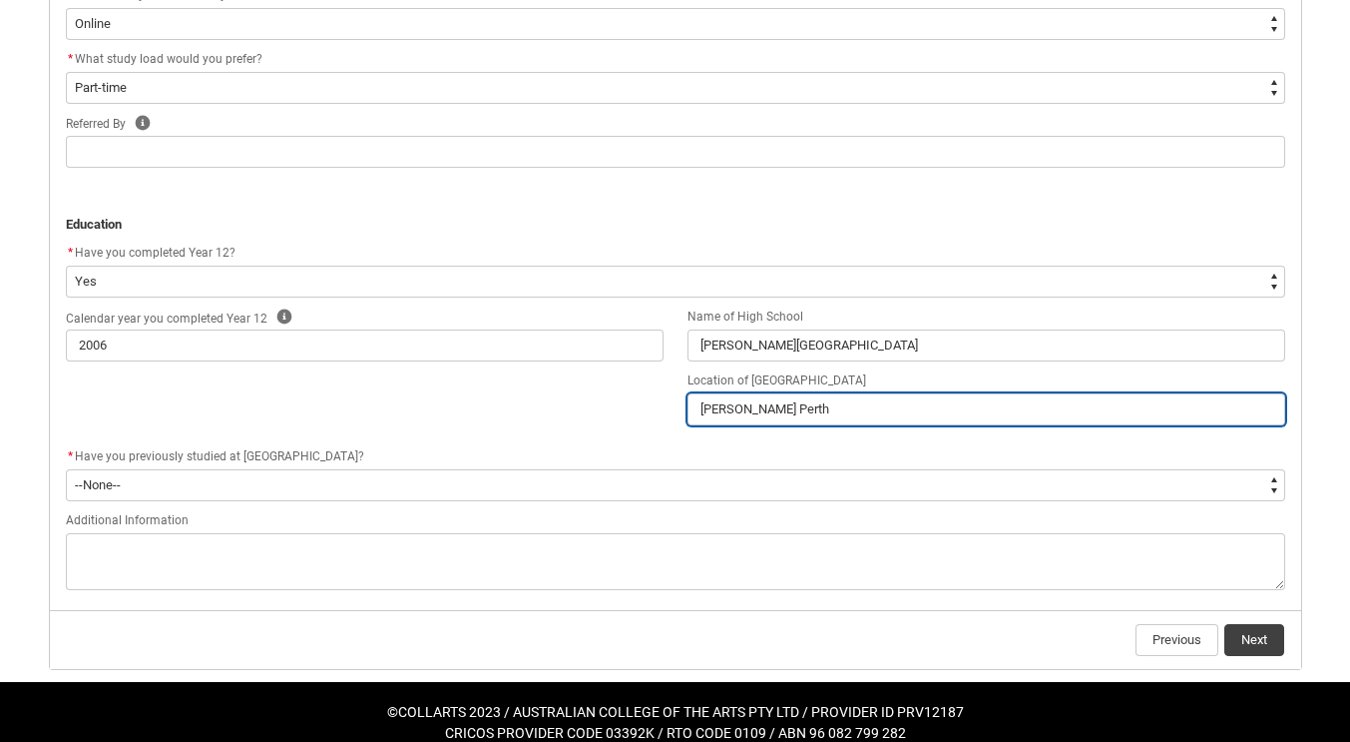
scroll to position [813, 0]
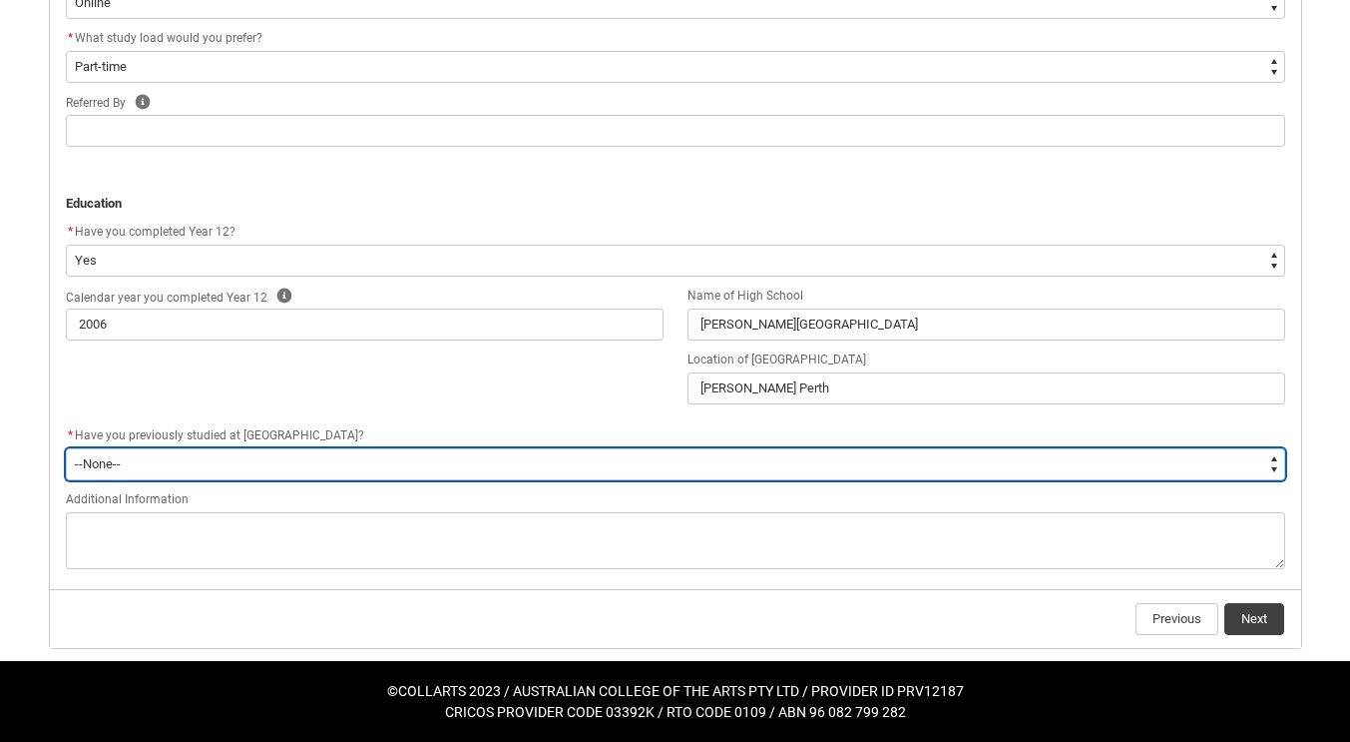
click at [993, 465] on select "--None-- Yes No" at bounding box center [676, 464] width 1220 height 32
type lightning-select "[URL][DOMAIN_NAME]"
click at [66, 448] on select "--None-- Yes No" at bounding box center [676, 464] width 1220 height 32
select select "[URL][DOMAIN_NAME]"
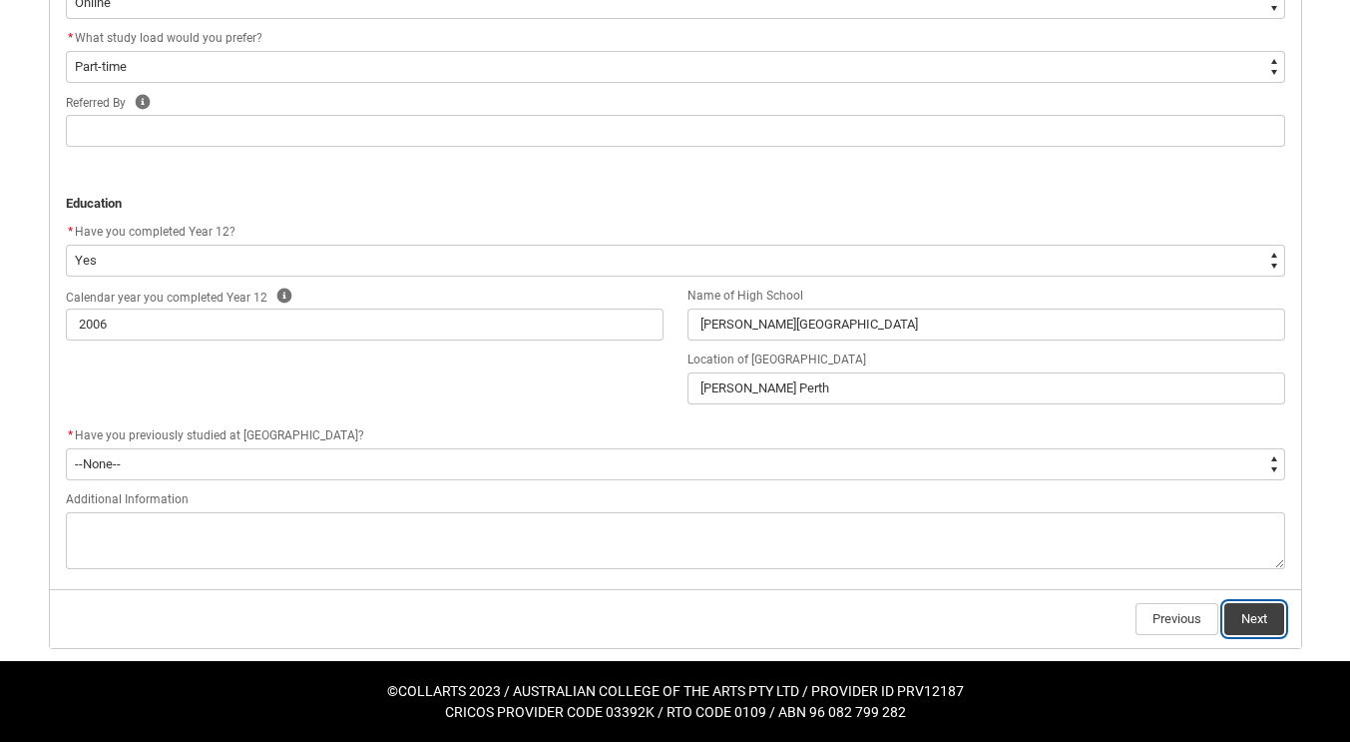
click at [1241, 614] on button "Next" at bounding box center [1255, 619] width 60 height 32
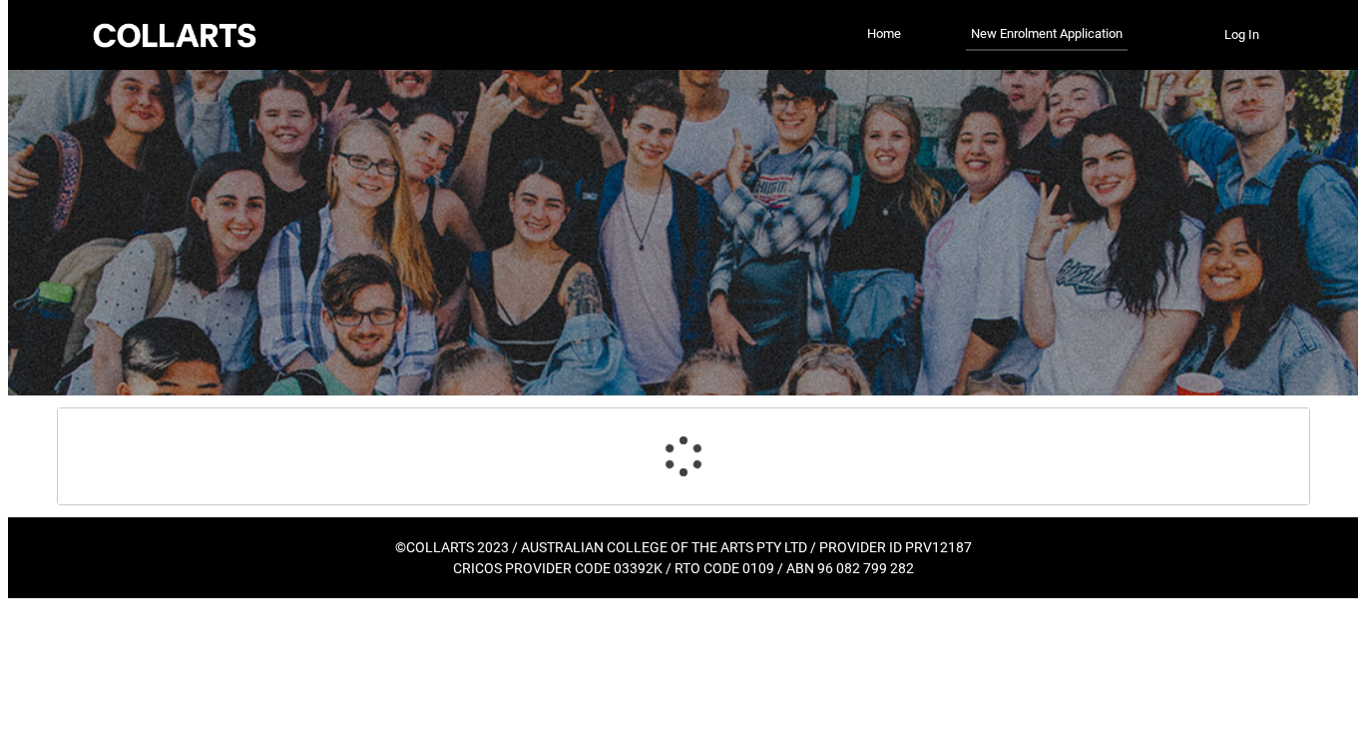
scroll to position [0, 0]
